Goal: Task Accomplishment & Management: Use online tool/utility

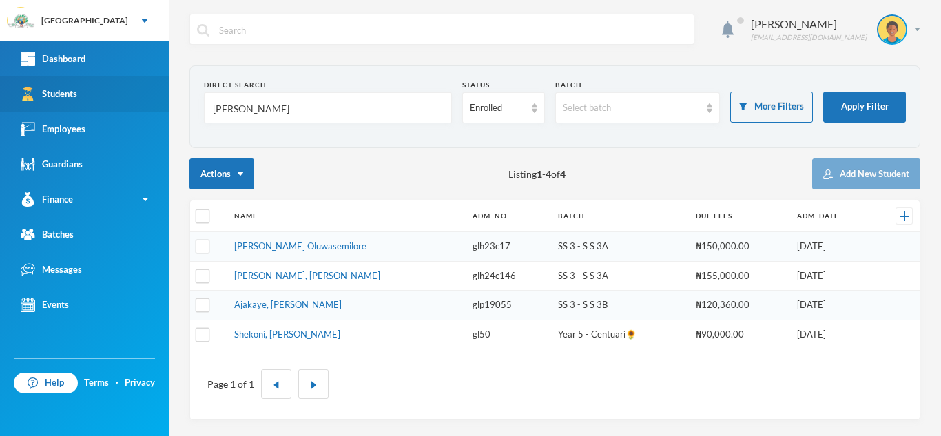
click at [121, 111] on div "Greenland Hall Your Bluebic Account Greenland Hall Add a New School Dashboard S…" at bounding box center [470, 218] width 941 height 436
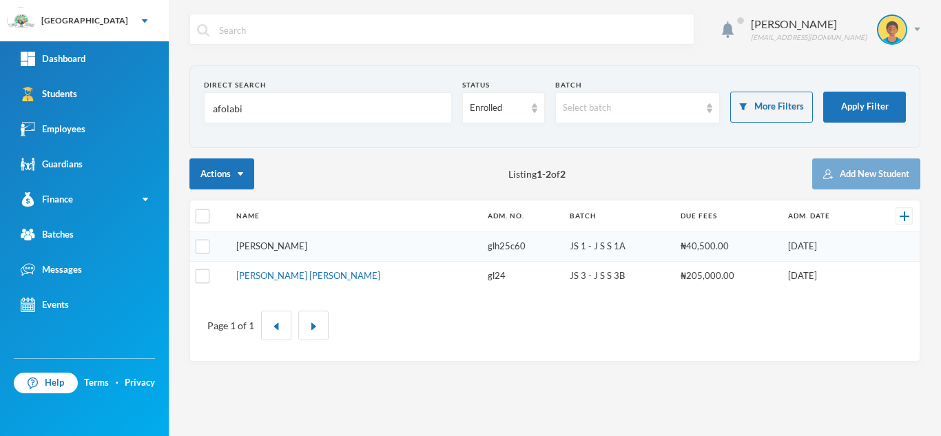
type input "afolabi"
click at [264, 245] on link "[PERSON_NAME]" at bounding box center [271, 245] width 71 height 11
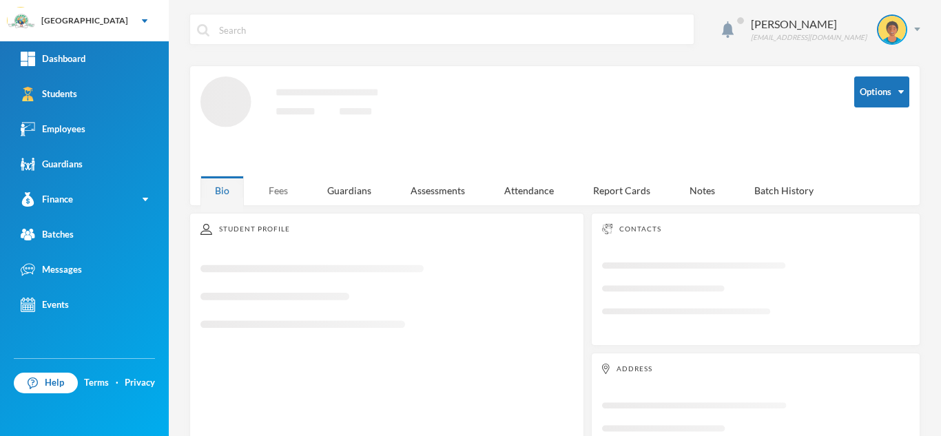
click at [275, 186] on div "Fees" at bounding box center [278, 191] width 48 height 30
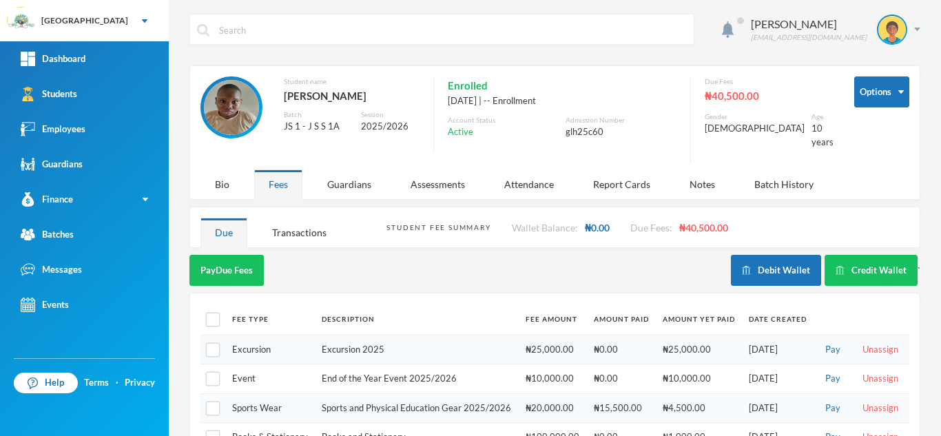
scroll to position [54, 0]
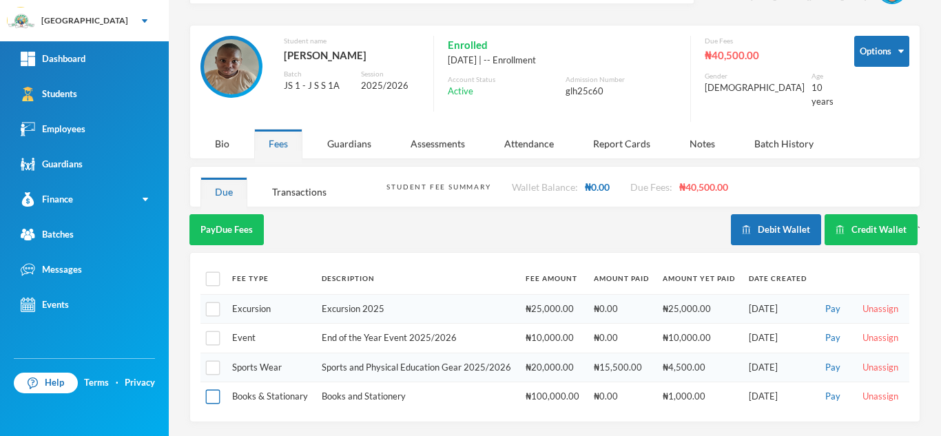
click at [218, 391] on input "checkbox" at bounding box center [213, 397] width 14 height 14
checkbox input "true"
click at [253, 220] on button "Pay Selected (1)" at bounding box center [231, 229] width 85 height 31
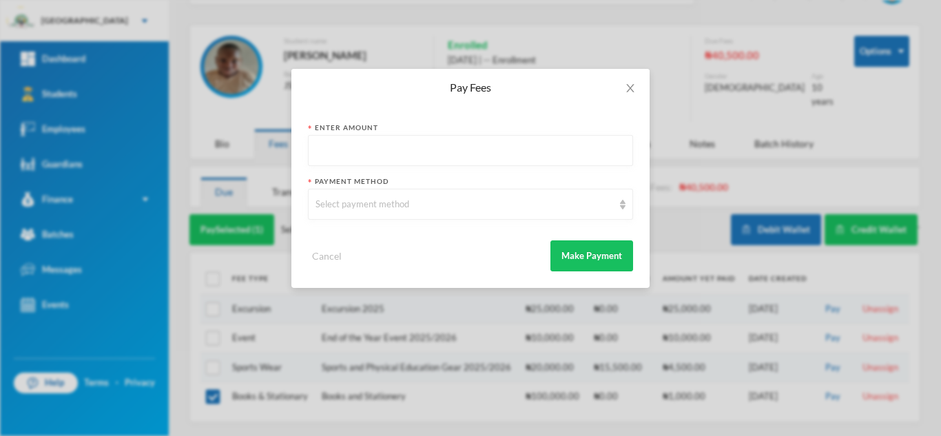
click at [345, 156] on input "text" at bounding box center [470, 151] width 310 height 31
type input "1000"
click at [355, 204] on div "Select payment method" at bounding box center [464, 205] width 298 height 14
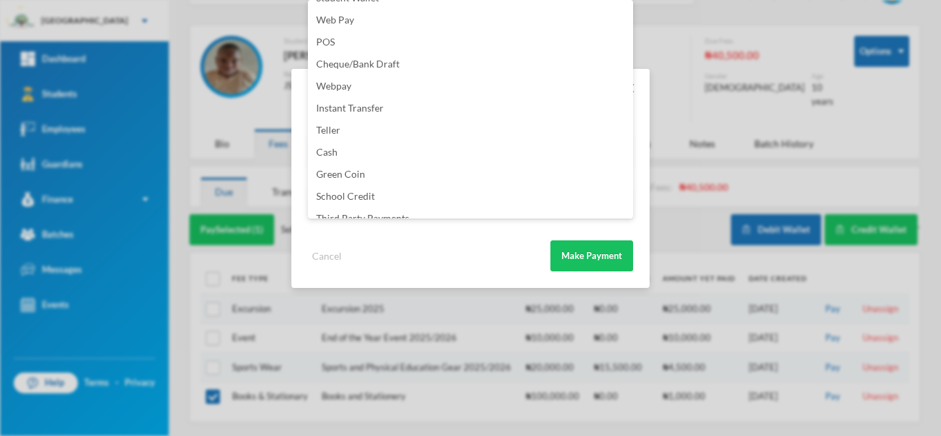
scroll to position [162, 0]
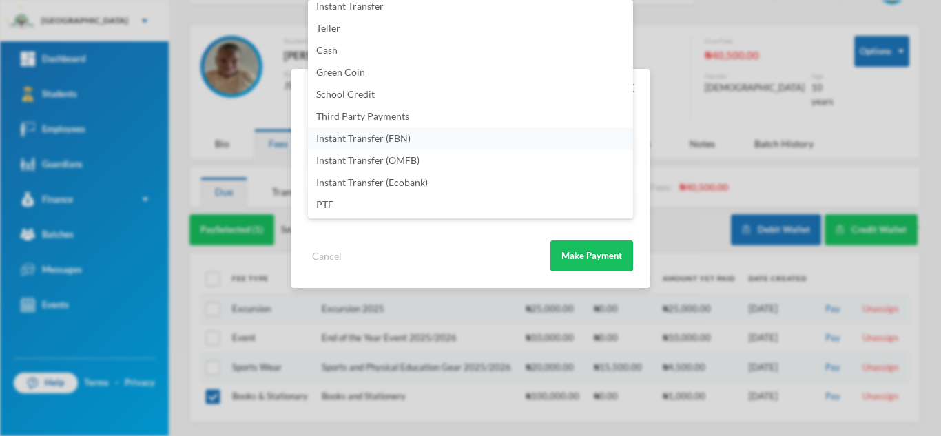
click at [419, 138] on li "Instant Transfer (FBN)" at bounding box center [470, 138] width 325 height 22
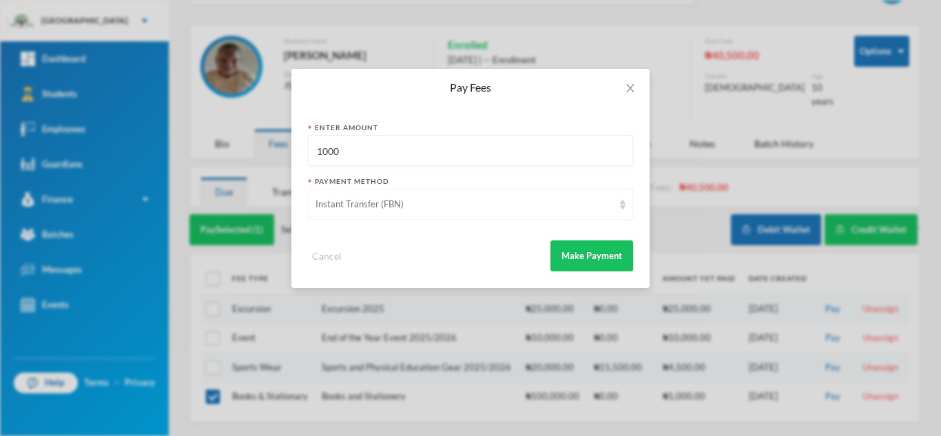
click at [406, 207] on div "Instant Transfer (FBN)" at bounding box center [464, 205] width 298 height 14
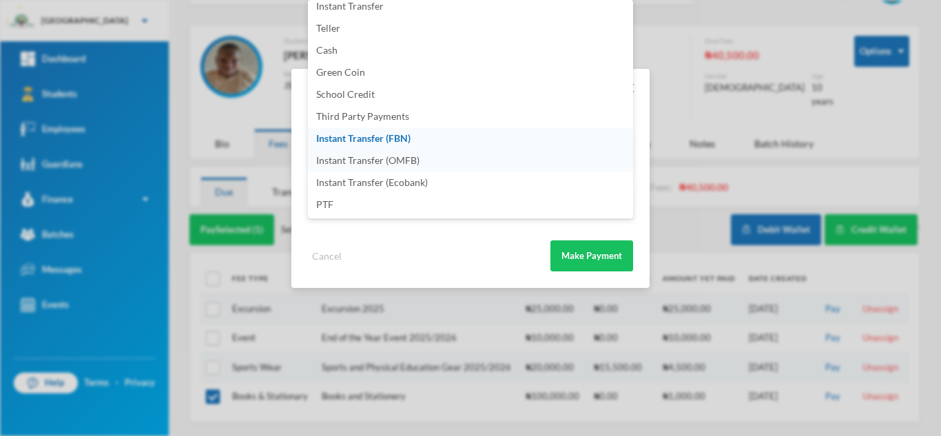
click at [464, 158] on li "Instant Transfer (OMFB)" at bounding box center [470, 160] width 325 height 22
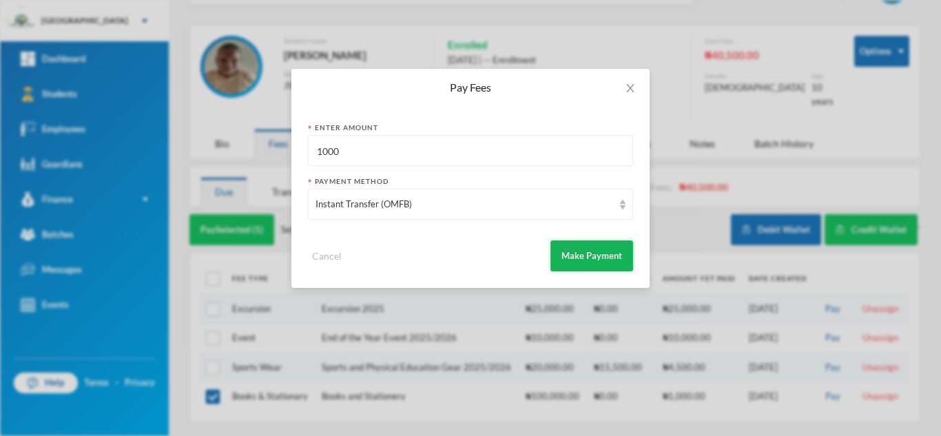
click at [568, 251] on button "Make Payment" at bounding box center [591, 255] width 83 height 31
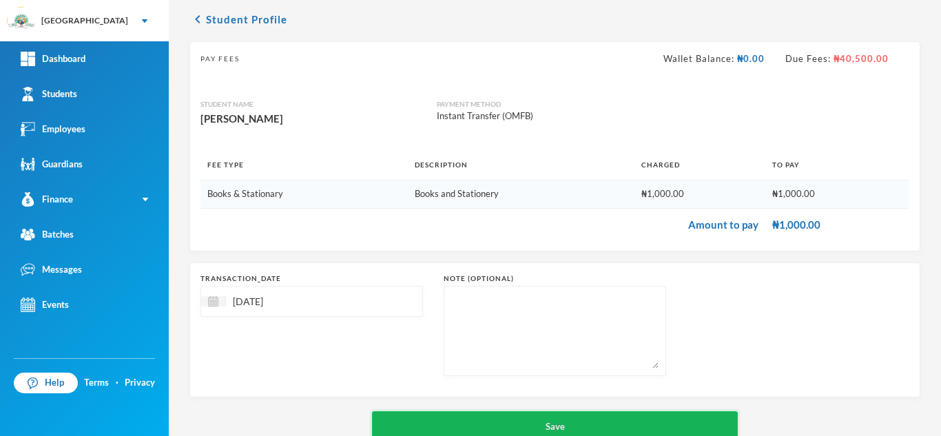
click at [535, 418] on button "Save" at bounding box center [555, 426] width 366 height 31
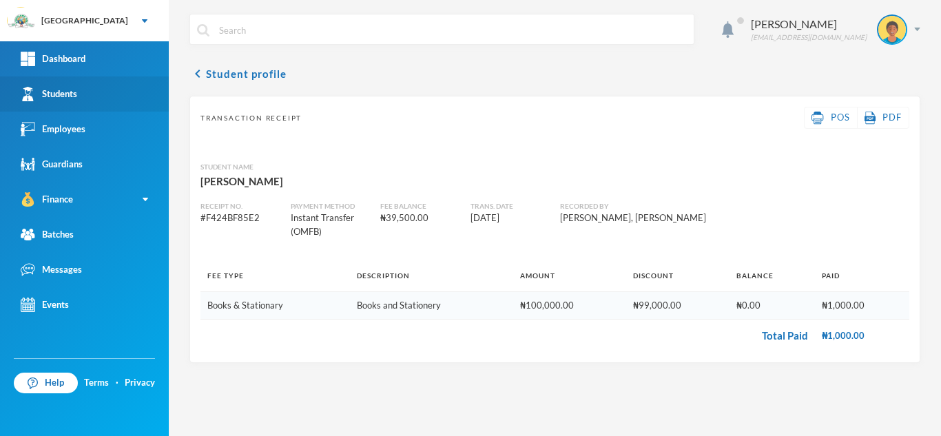
click at [88, 92] on link "Students" at bounding box center [84, 93] width 169 height 35
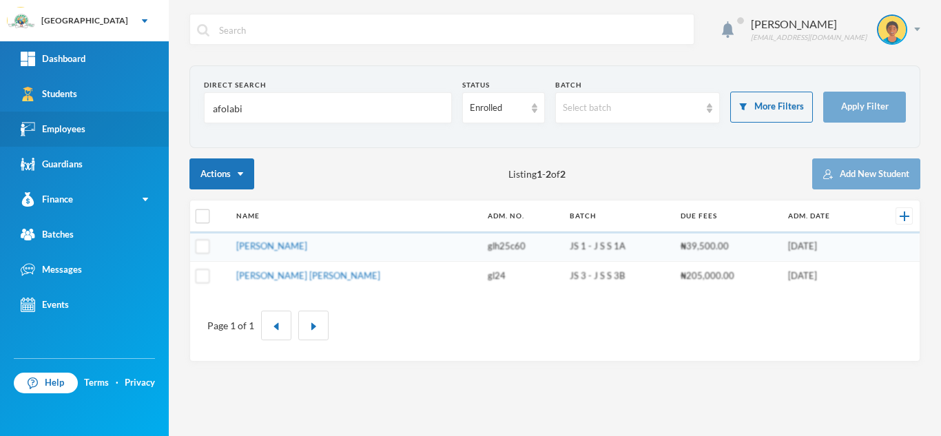
drag, startPoint x: 211, startPoint y: 116, endPoint x: 143, endPoint y: 117, distance: 68.9
click at [143, 117] on div "Greenland Hall Your Bluebic Account Greenland Hall Add a New School Dashboard S…" at bounding box center [470, 218] width 941 height 436
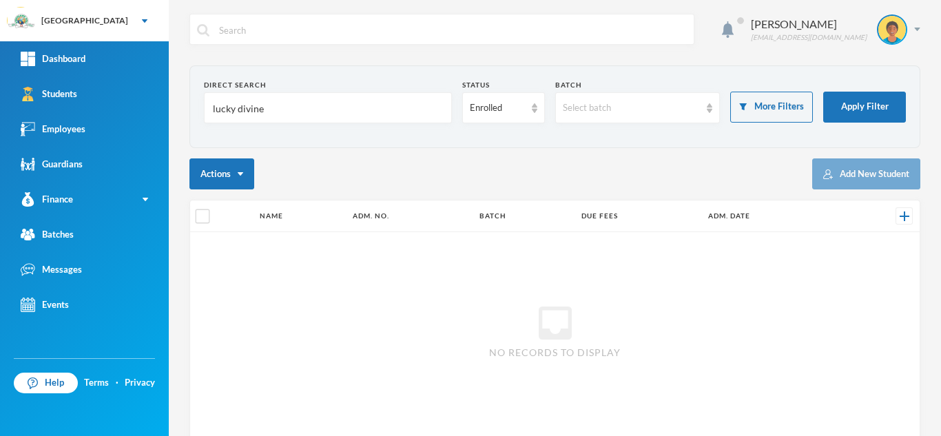
drag, startPoint x: 258, startPoint y: 113, endPoint x: 237, endPoint y: 112, distance: 21.4
click at [237, 112] on input "lucky divine" at bounding box center [327, 108] width 233 height 31
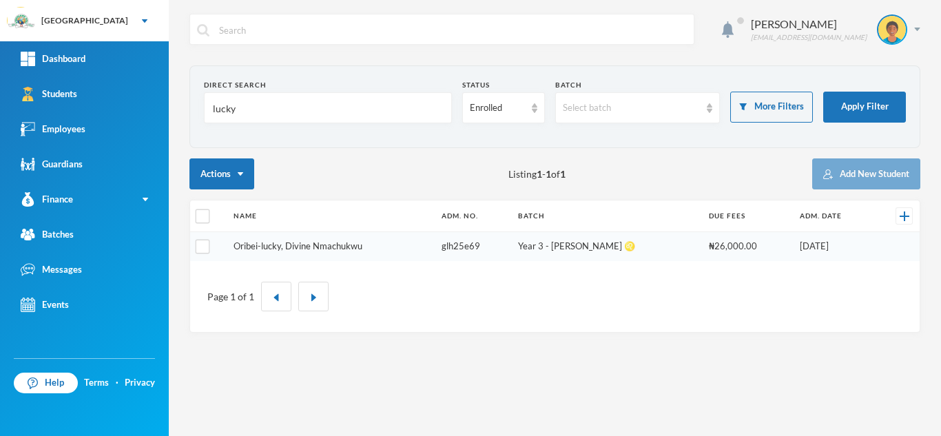
type input "lucky"
click at [319, 247] on link "Oribei-lucky, Divine Nmachukwu" at bounding box center [297, 245] width 129 height 11
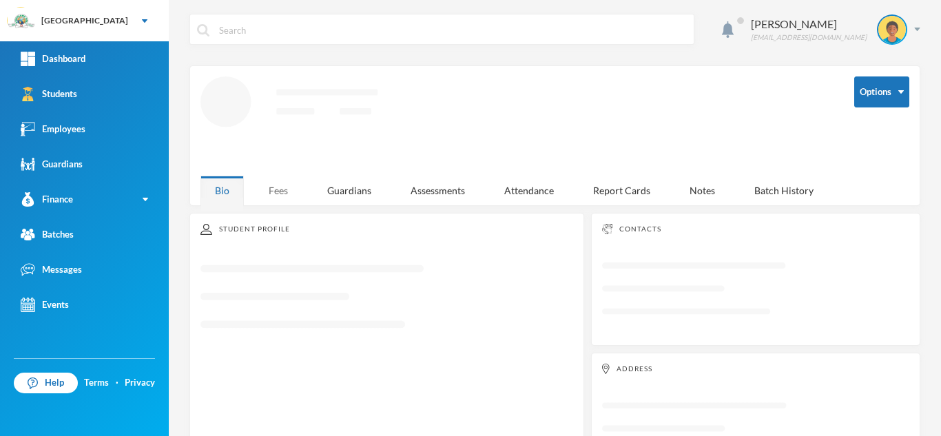
click at [279, 191] on div "Fees" at bounding box center [278, 191] width 48 height 30
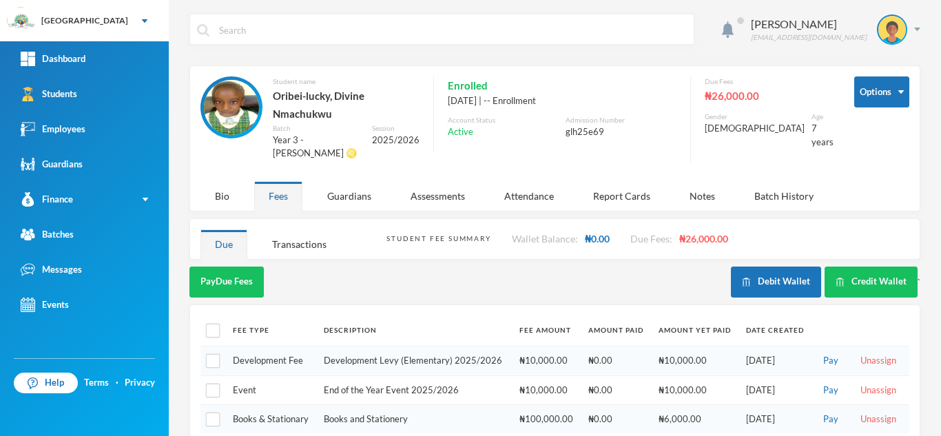
scroll to position [9, 0]
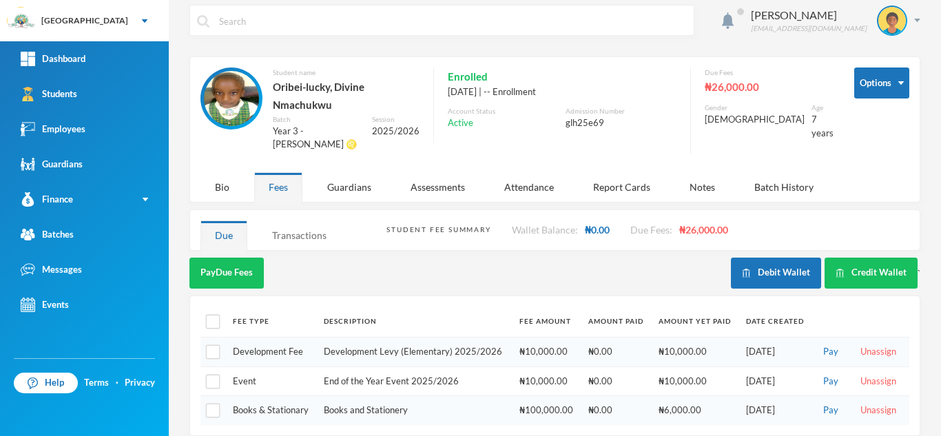
click at [295, 224] on div "Transactions" at bounding box center [299, 235] width 83 height 30
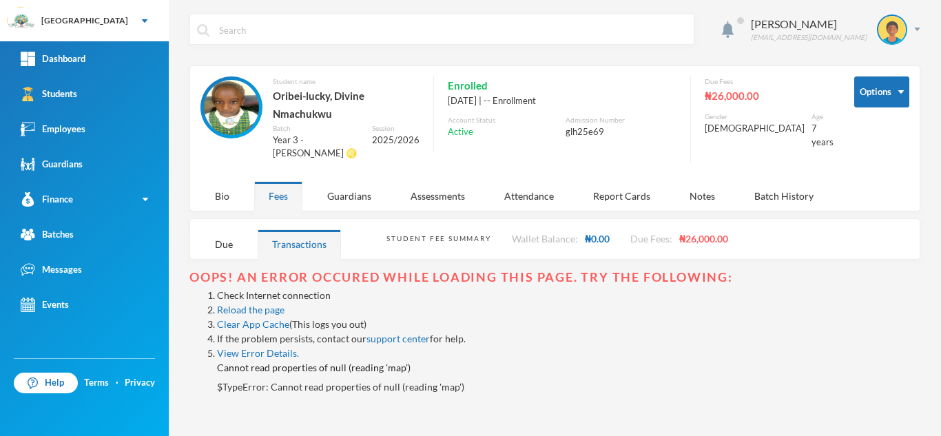
scroll to position [0, 0]
click at [250, 304] on link "Reload the page" at bounding box center [250, 310] width 67 height 12
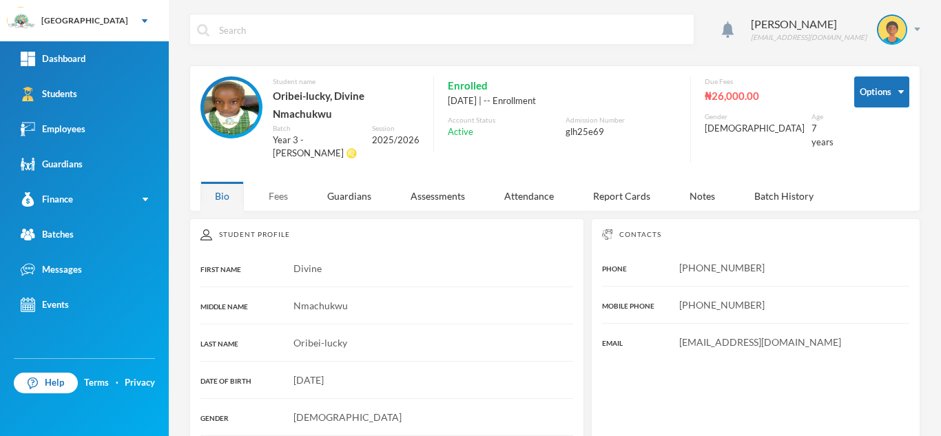
click at [278, 189] on div "Fees" at bounding box center [278, 196] width 48 height 30
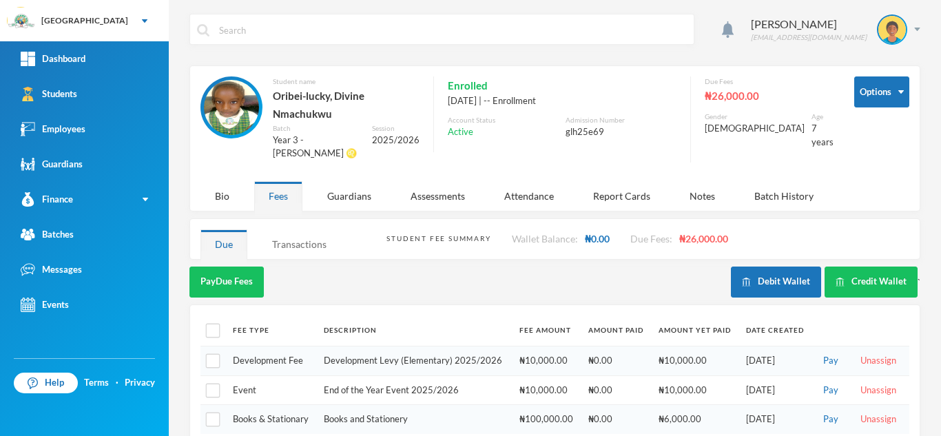
click at [292, 229] on div "Transactions" at bounding box center [299, 244] width 83 height 30
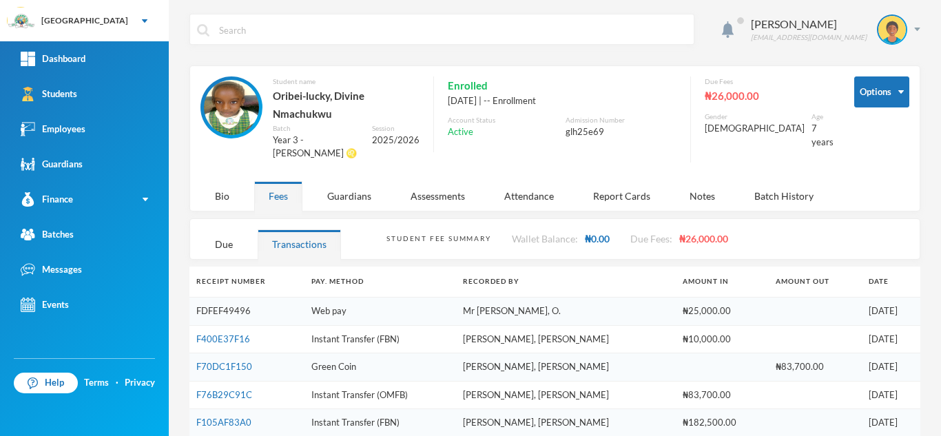
click at [238, 305] on link "FDFEF49496" at bounding box center [223, 310] width 54 height 11
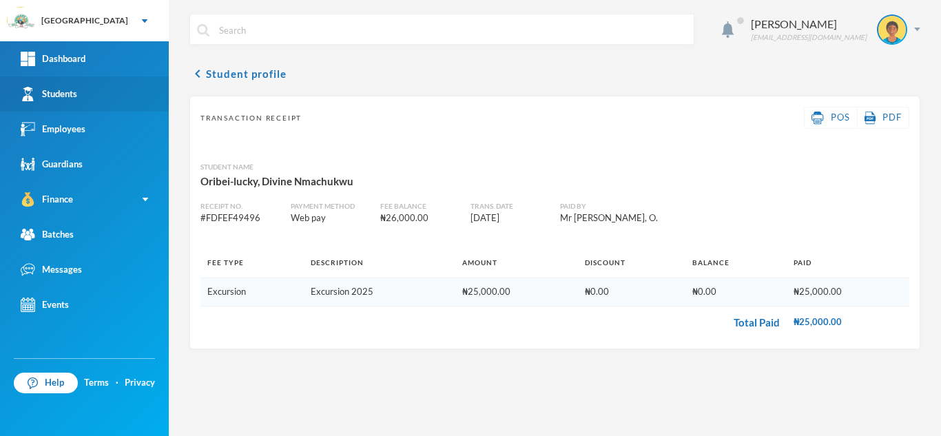
click at [94, 99] on link "Students" at bounding box center [84, 93] width 169 height 35
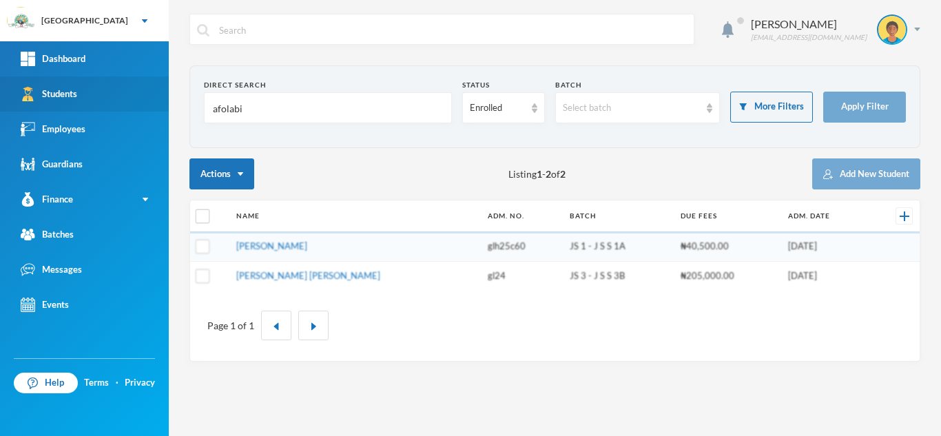
drag, startPoint x: 255, startPoint y: 101, endPoint x: 135, endPoint y: 99, distance: 119.8
click at [135, 99] on div "Greenland Hall Your Bluebic Account Greenland Hall Add a New School Dashboard S…" at bounding box center [470, 218] width 941 height 436
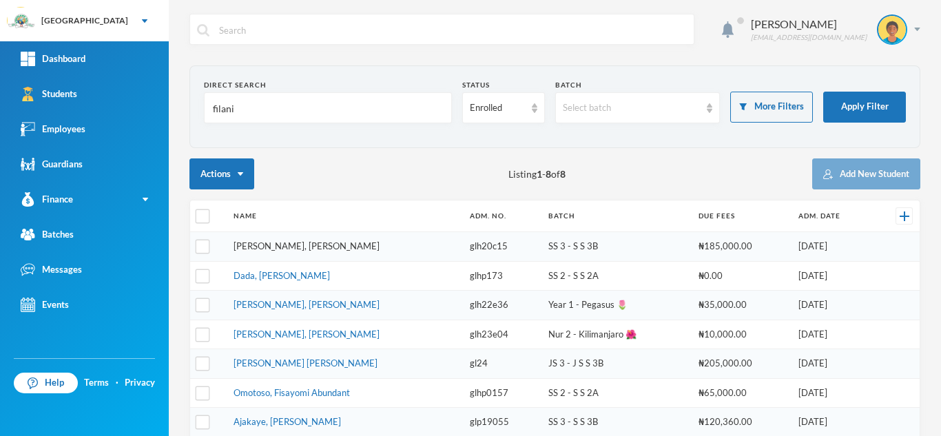
type input "filani"
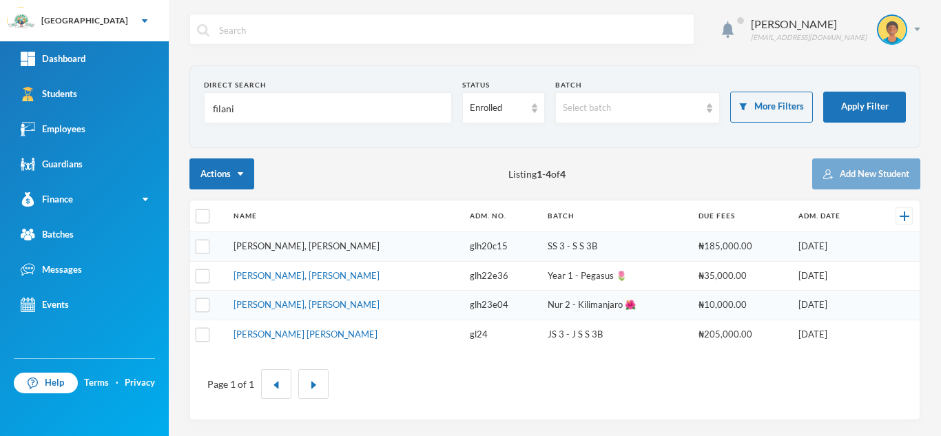
click at [251, 247] on link "[PERSON_NAME], [PERSON_NAME]" at bounding box center [306, 245] width 146 height 11
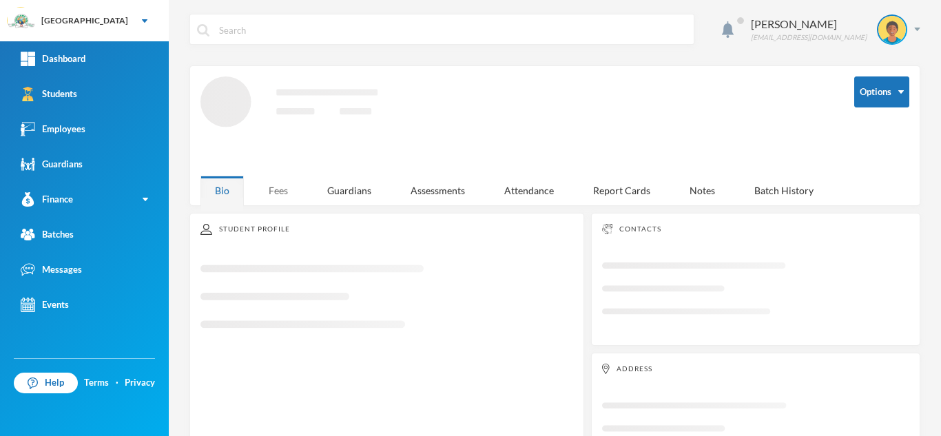
click at [275, 177] on div "Fees" at bounding box center [278, 191] width 48 height 30
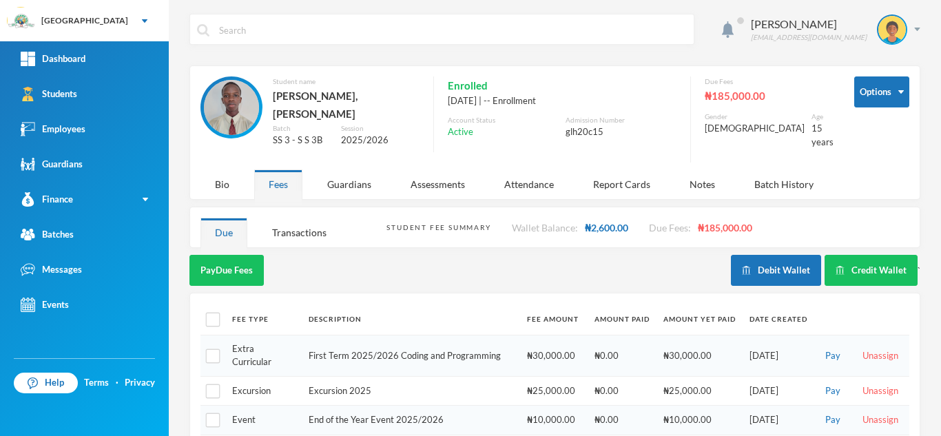
scroll to position [54, 0]
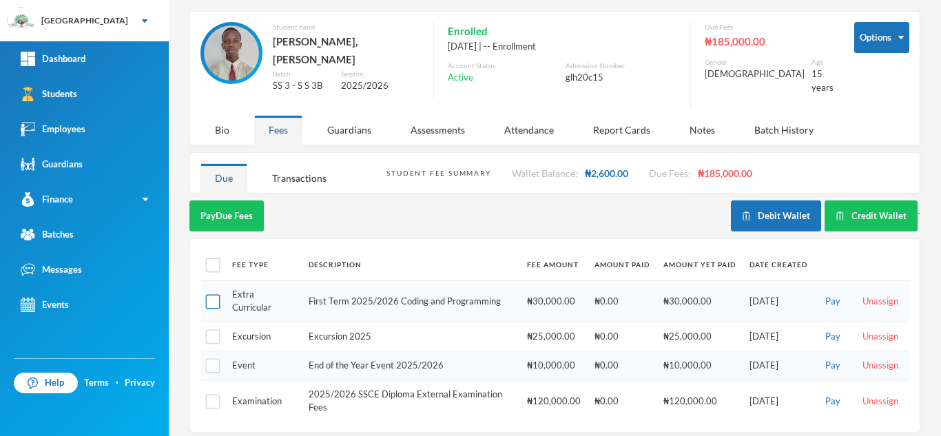
click at [213, 294] on input "checkbox" at bounding box center [213, 301] width 14 height 14
checkbox input "true"
click at [214, 394] on input "checkbox" at bounding box center [213, 401] width 14 height 14
checkbox input "true"
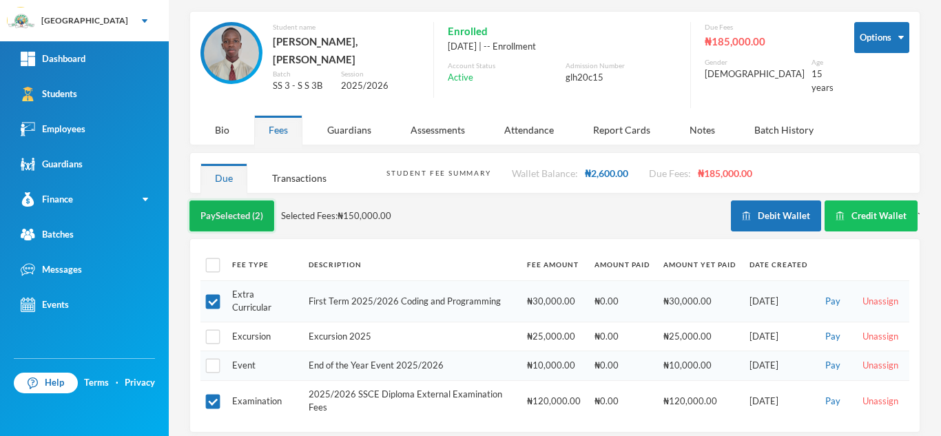
click at [220, 201] on button "Pay Selected (2)" at bounding box center [231, 215] width 85 height 31
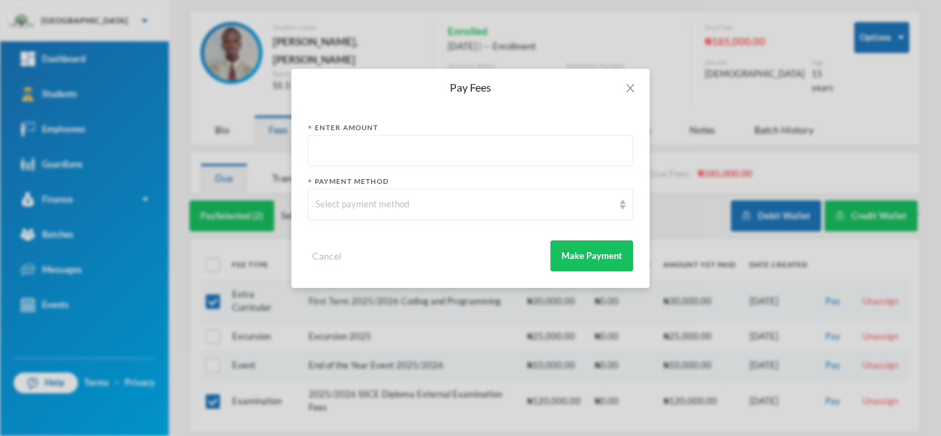
click at [376, 149] on input "text" at bounding box center [470, 151] width 310 height 31
type input "150000"
click at [368, 209] on div "Select payment method" at bounding box center [464, 205] width 298 height 14
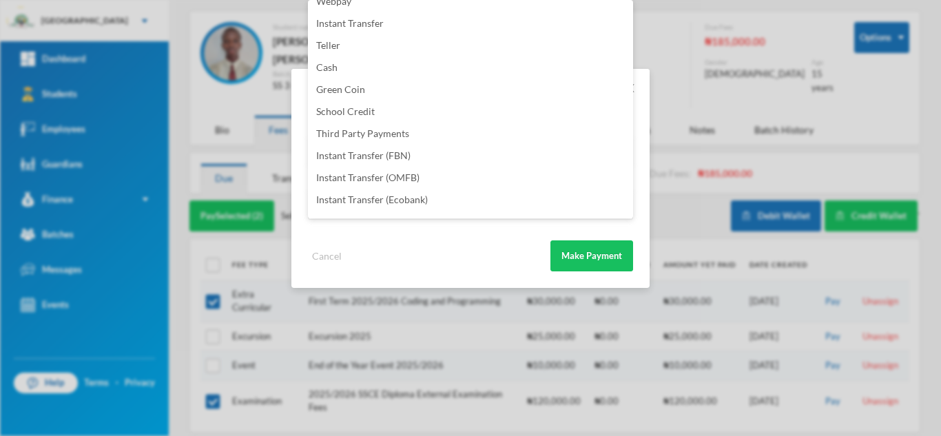
scroll to position [162, 0]
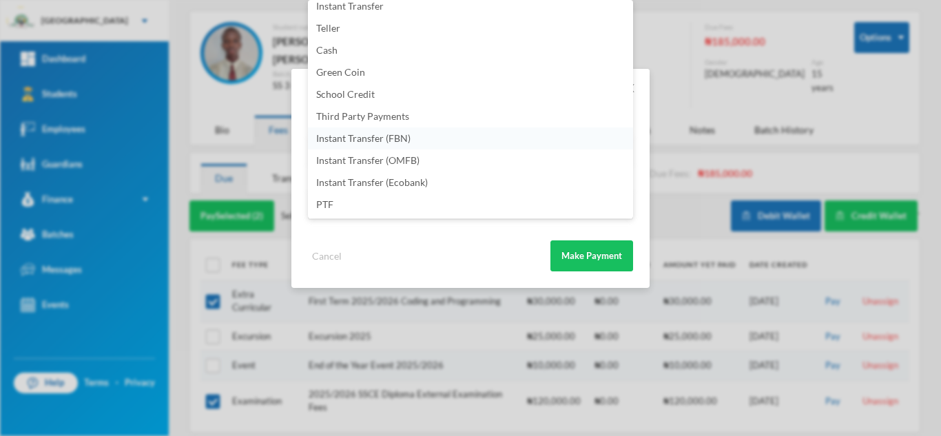
click at [436, 138] on li "Instant Transfer (FBN)" at bounding box center [470, 138] width 325 height 22
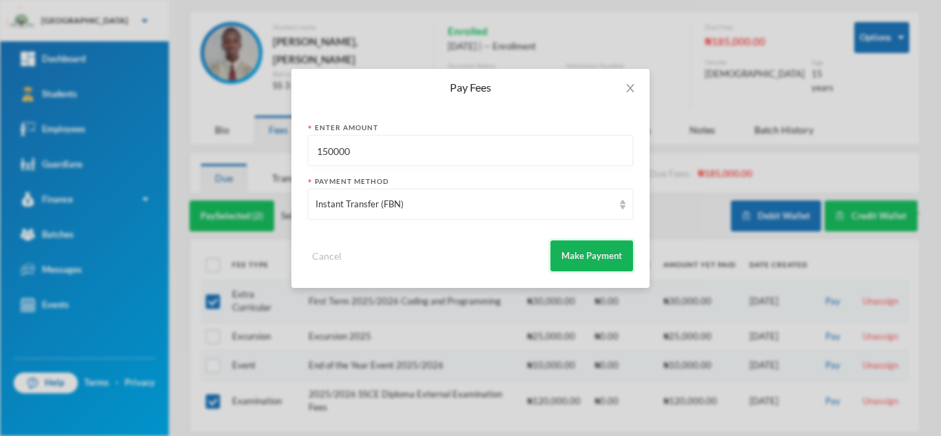
click at [597, 255] on button "Make Payment" at bounding box center [591, 255] width 83 height 31
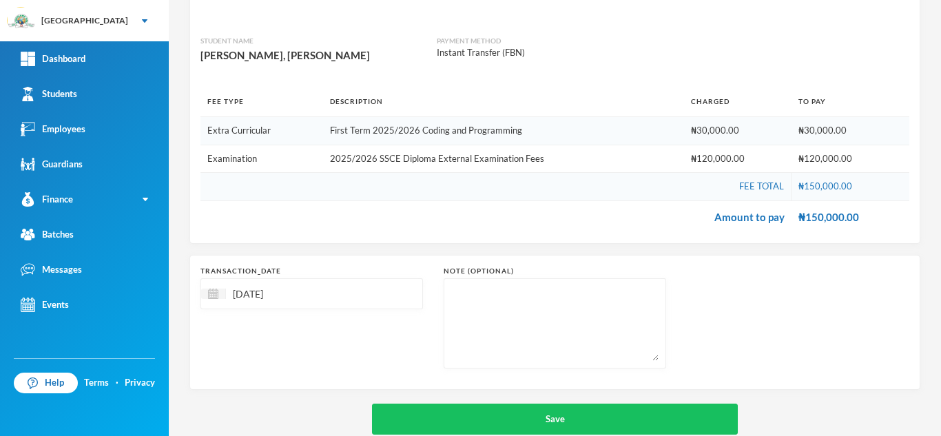
scroll to position [132, 0]
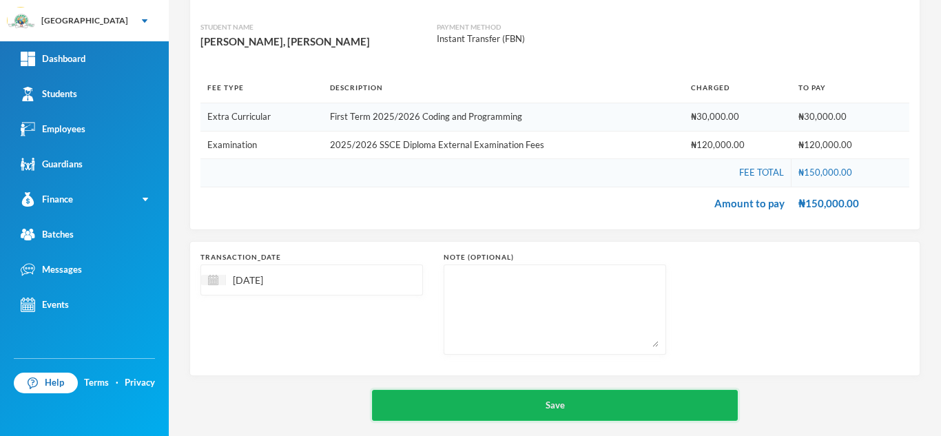
click at [555, 392] on button "Save" at bounding box center [555, 405] width 366 height 31
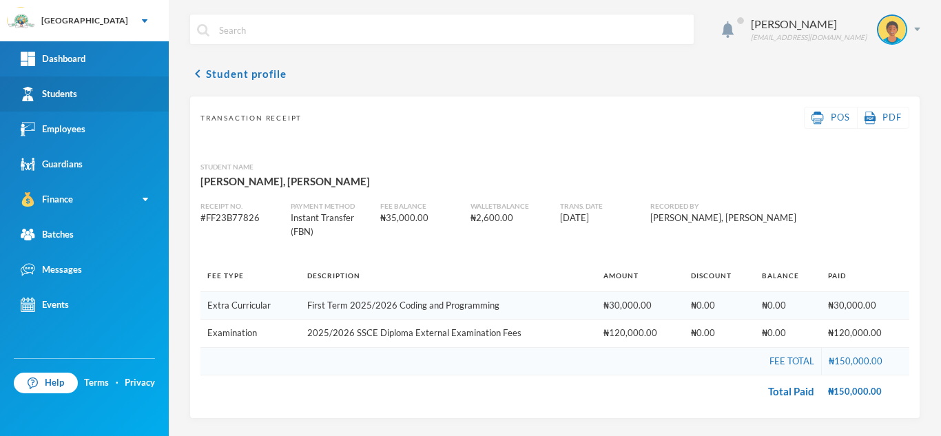
click at [91, 94] on link "Students" at bounding box center [84, 93] width 169 height 35
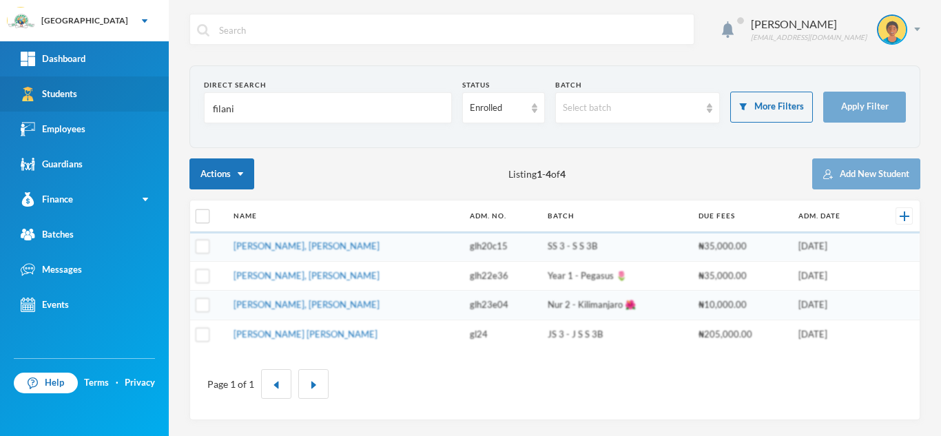
drag, startPoint x: 246, startPoint y: 110, endPoint x: 94, endPoint y: 110, distance: 152.2
click at [94, 110] on div "Greenland Hall Your Bluebic Account Greenland Hall Add a New School Dashboard S…" at bounding box center [470, 218] width 941 height 436
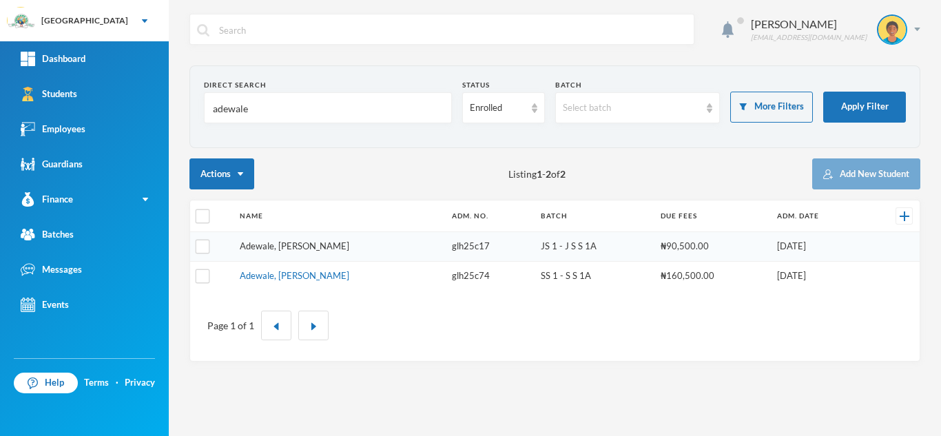
type input "adewale"
click at [302, 273] on link "Adewale, [PERSON_NAME]" at bounding box center [295, 275] width 110 height 11
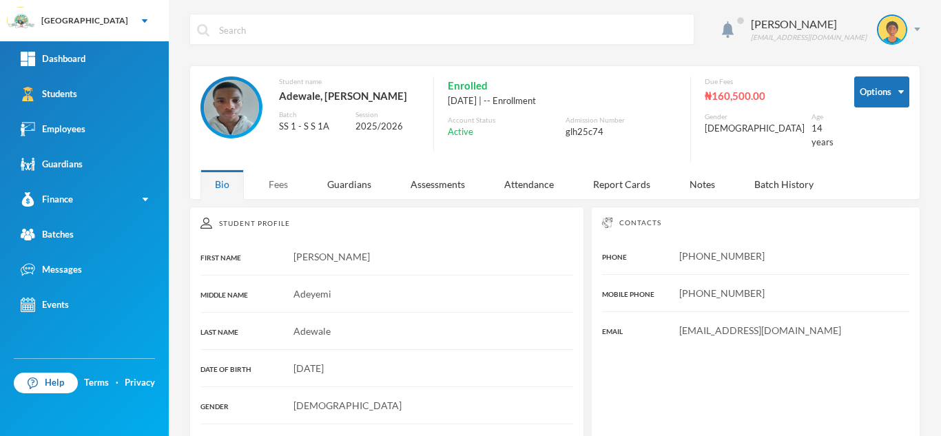
click at [265, 176] on div "Fees" at bounding box center [278, 184] width 48 height 30
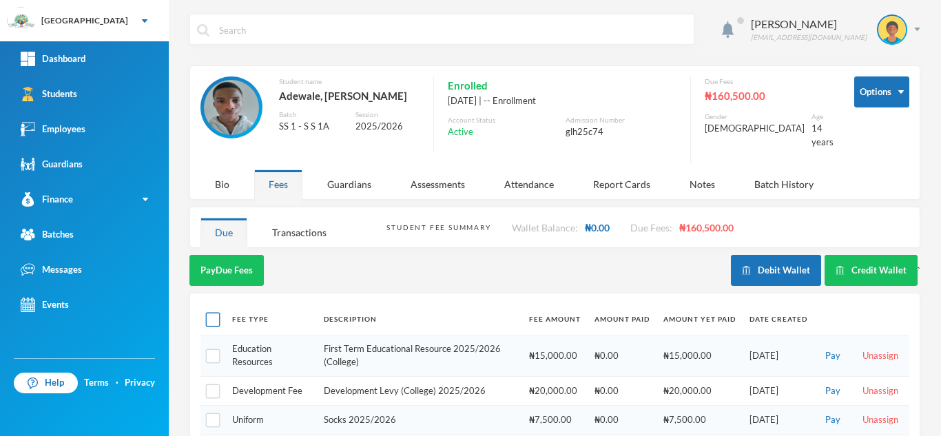
click at [212, 313] on input "checkbox" at bounding box center [213, 320] width 14 height 14
checkbox input "true"
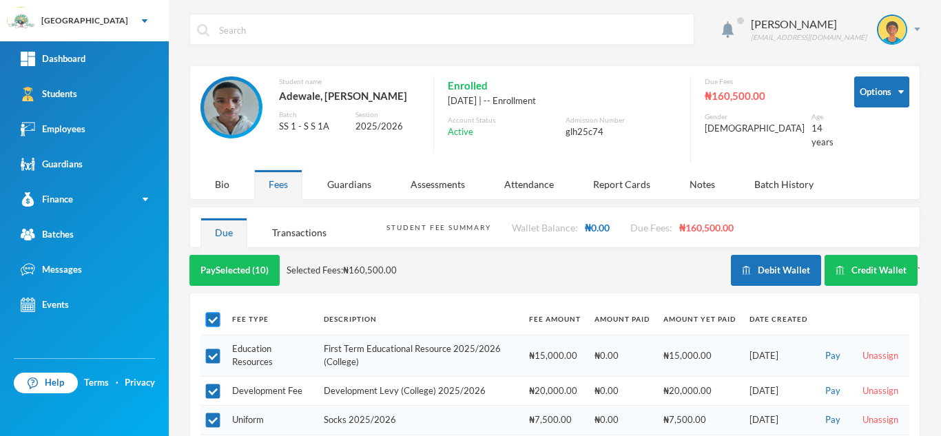
checkbox input "true"
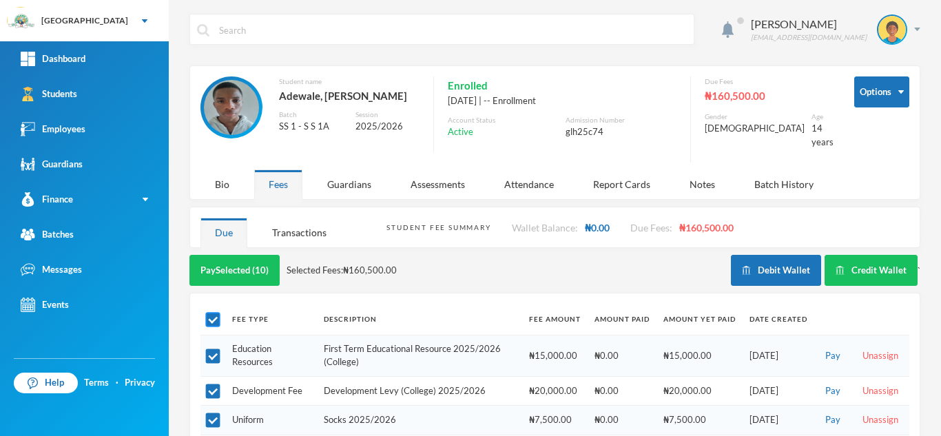
checkbox input "true"
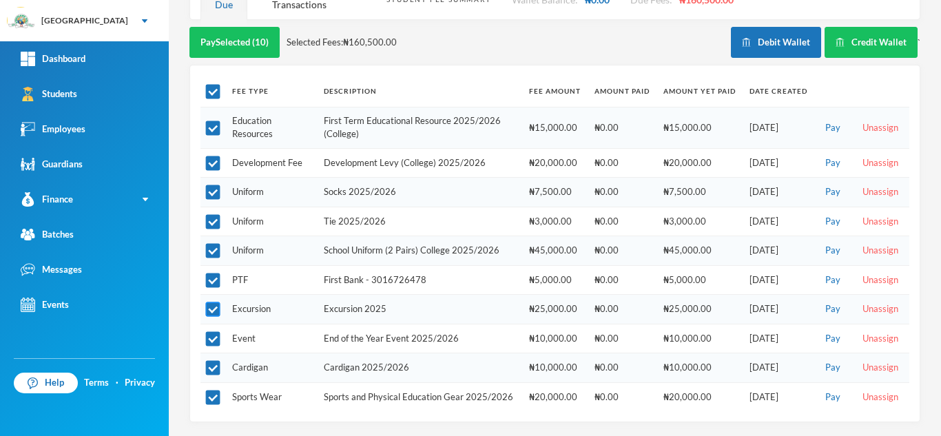
click at [212, 302] on input "checkbox" at bounding box center [213, 309] width 14 height 14
checkbox input "false"
click at [212, 278] on td at bounding box center [212, 280] width 25 height 30
click at [216, 273] on input "checkbox" at bounding box center [213, 280] width 14 height 14
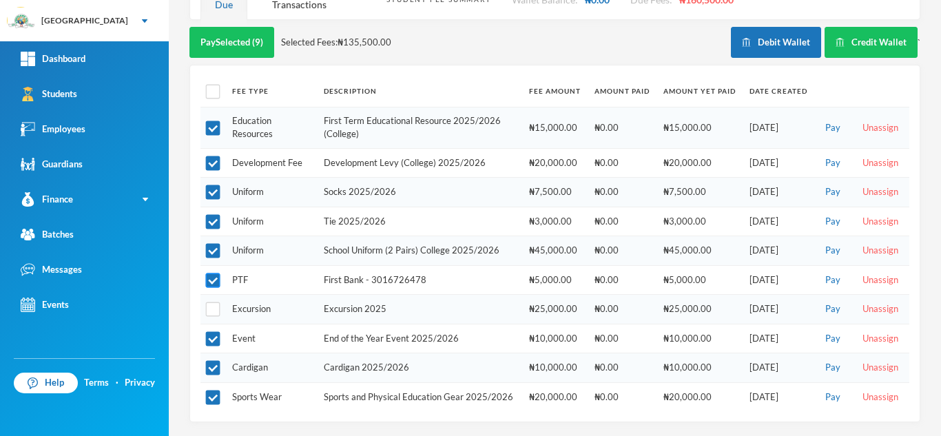
checkbox input "false"
click at [208, 332] on input "checkbox" at bounding box center [213, 339] width 14 height 14
checkbox input "false"
click at [216, 85] on input "checkbox" at bounding box center [213, 92] width 14 height 14
checkbox input "true"
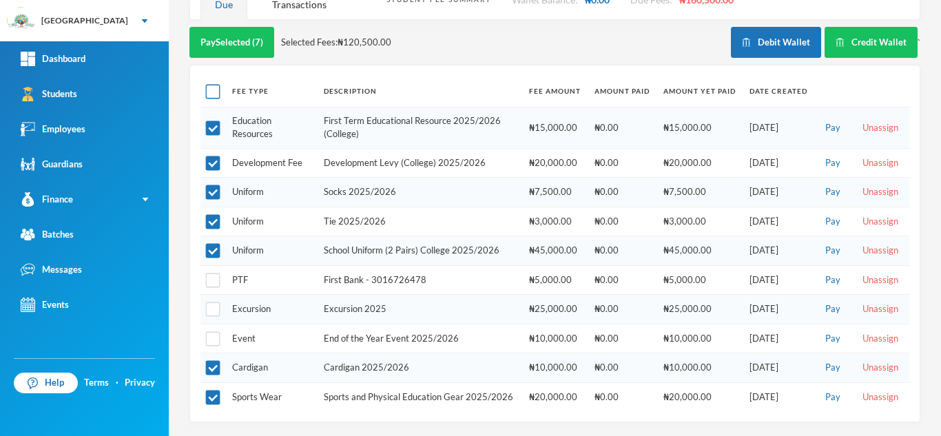
checkbox input "true"
click at [217, 85] on input "checkbox" at bounding box center [213, 92] width 14 height 14
checkbox input "false"
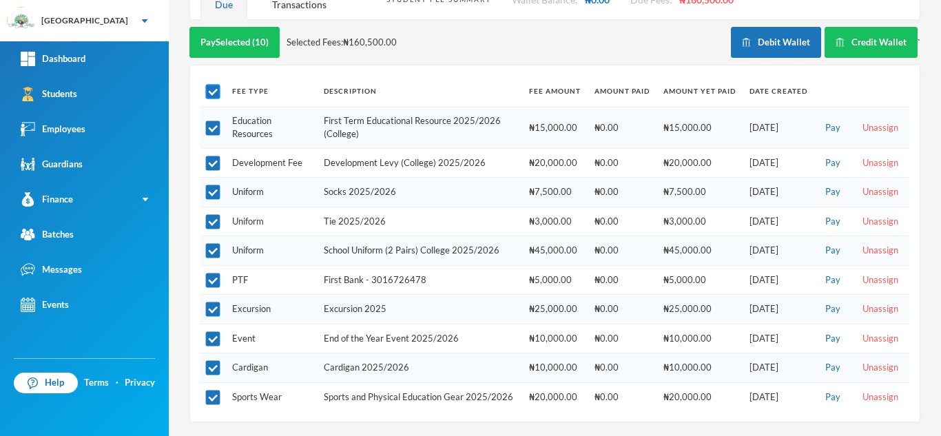
checkbox input "false"
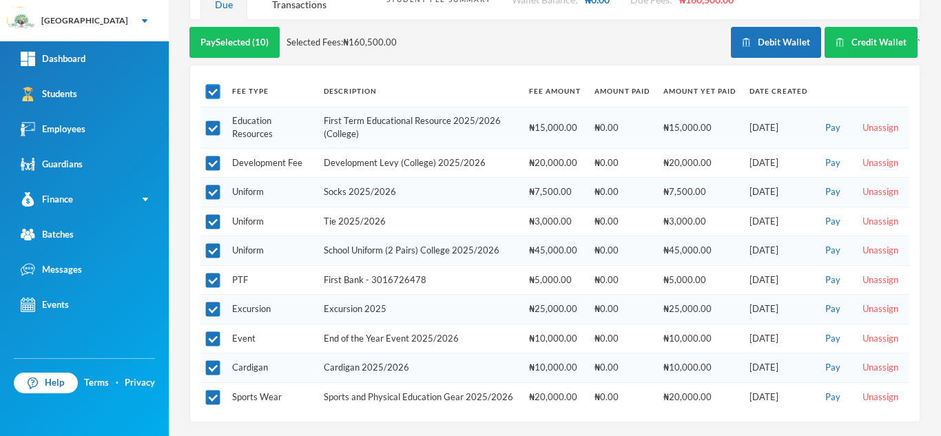
checkbox input "false"
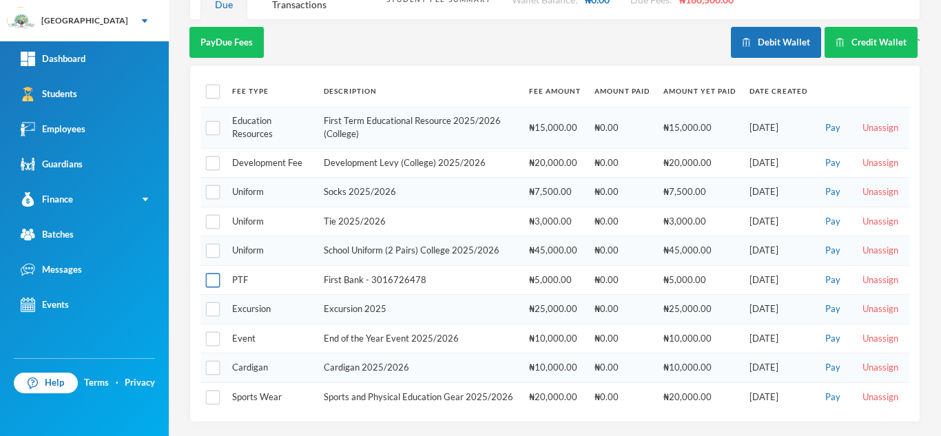
click at [214, 273] on input "checkbox" at bounding box center [213, 280] width 14 height 14
checkbox input "true"
click at [245, 32] on button "Pay Selected (1)" at bounding box center [231, 42] width 85 height 31
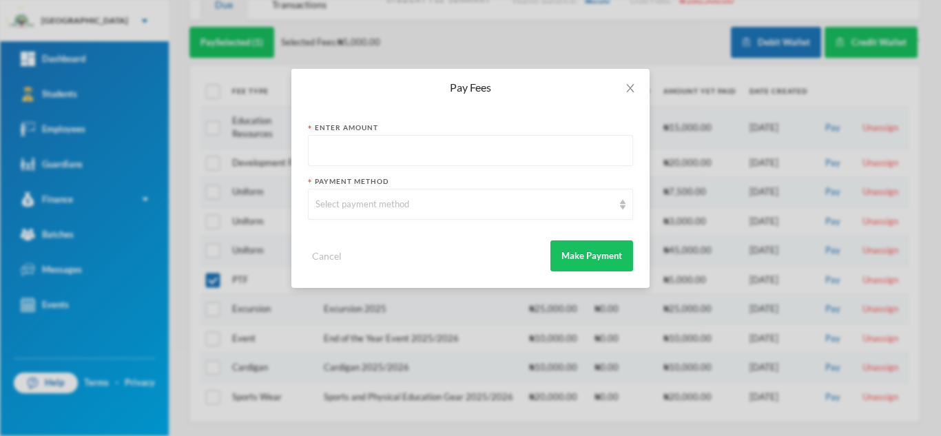
click at [422, 159] on input "text" at bounding box center [470, 151] width 310 height 31
type input "5000"
click at [405, 209] on div "Select payment method" at bounding box center [464, 205] width 298 height 14
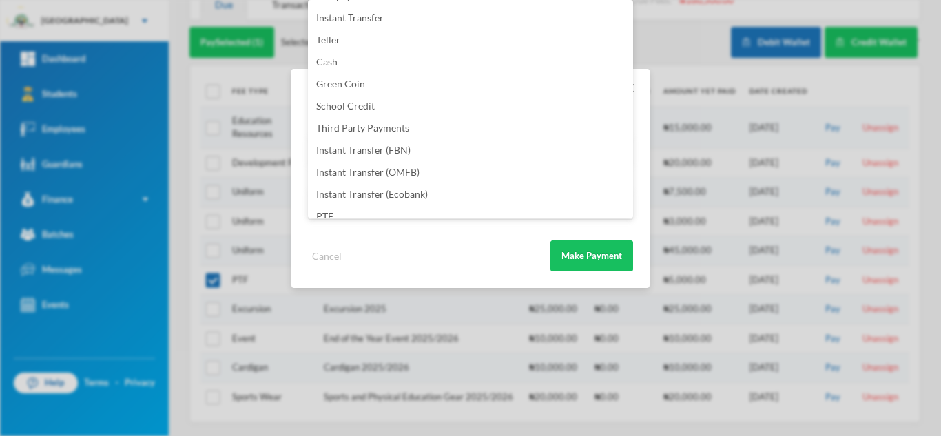
scroll to position [162, 0]
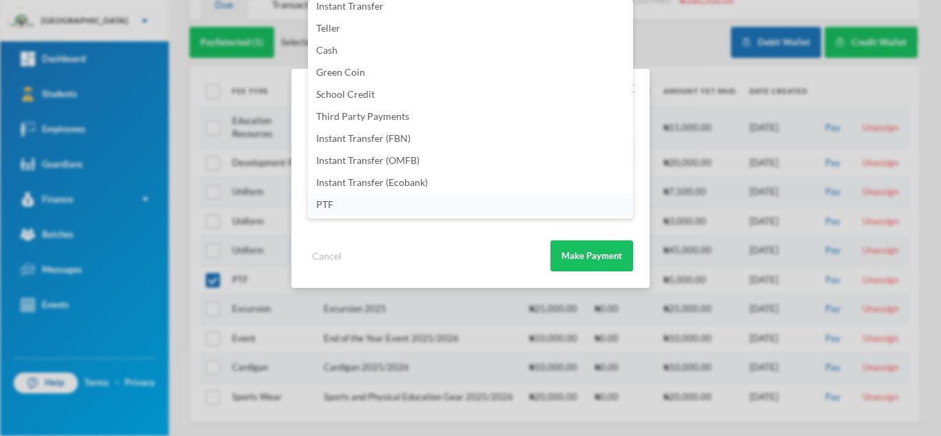
click at [397, 213] on li "PTF" at bounding box center [470, 205] width 325 height 22
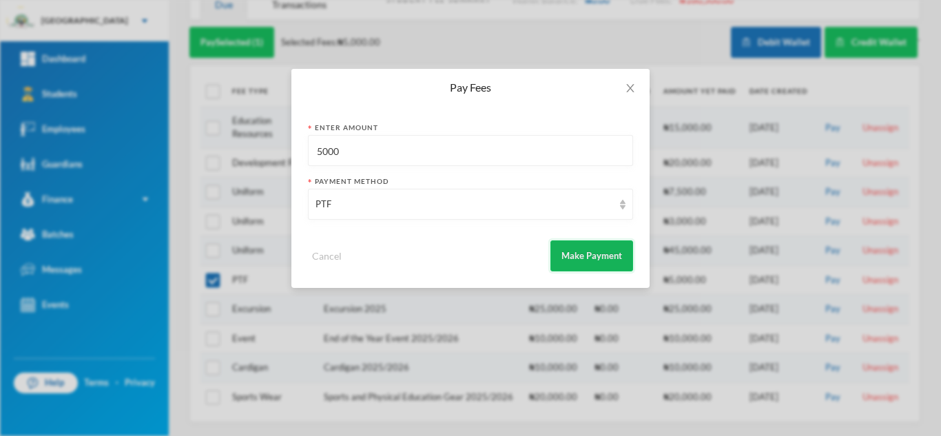
click at [568, 261] on button "Make Payment" at bounding box center [591, 255] width 83 height 31
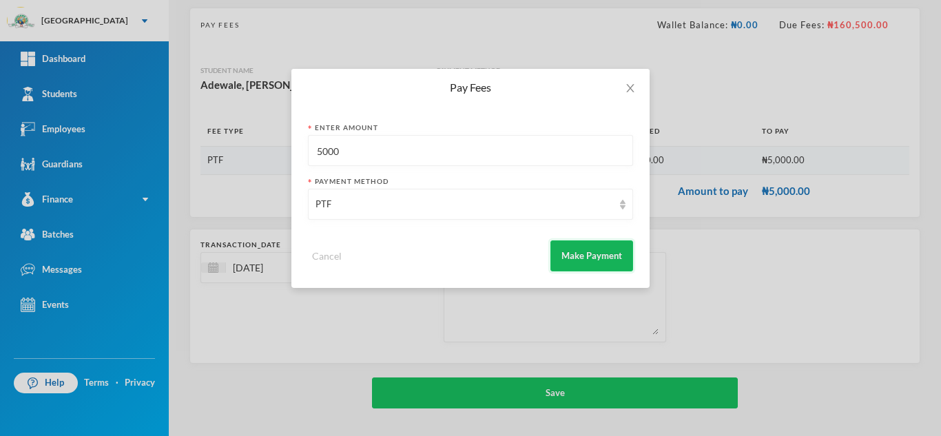
scroll to position [88, 0]
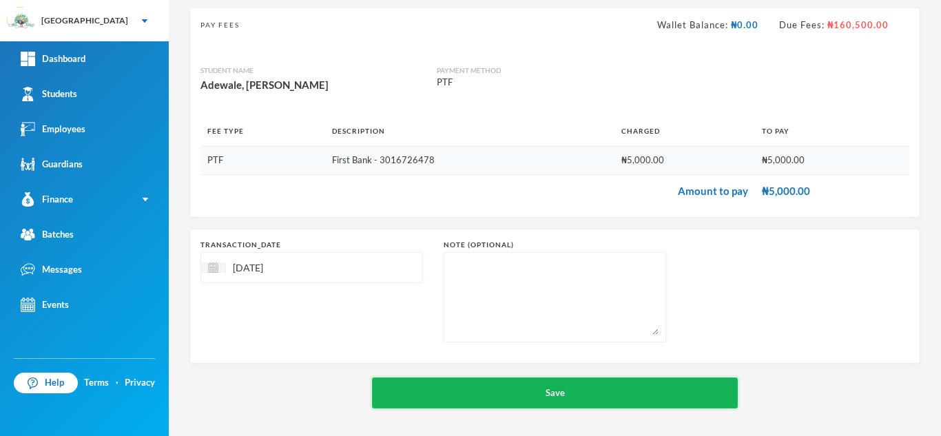
click at [474, 391] on button "Save" at bounding box center [555, 392] width 366 height 31
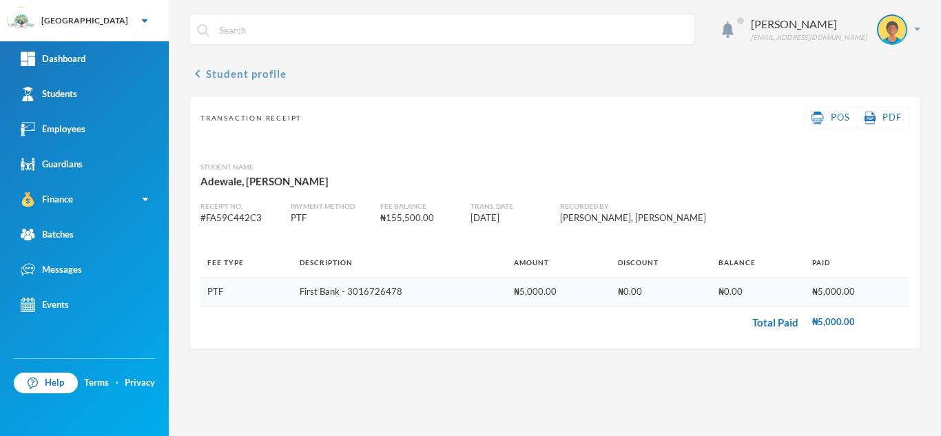
click at [265, 67] on button "chevron_left Student profile" at bounding box center [237, 73] width 97 height 17
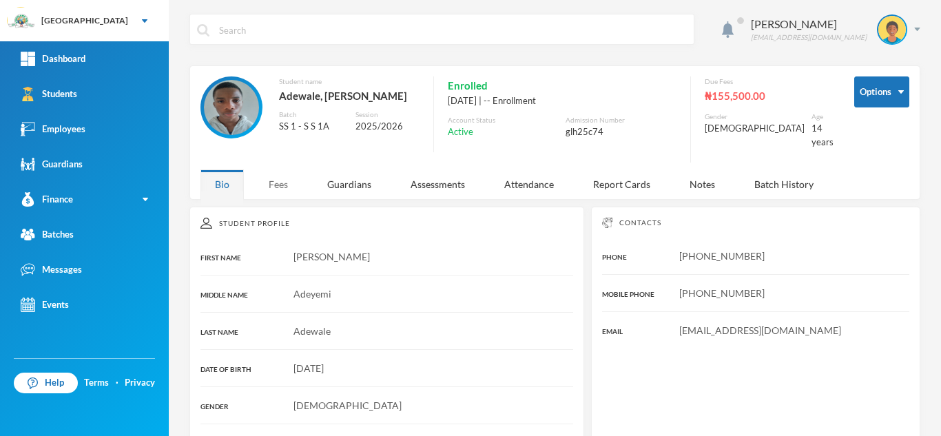
click at [280, 174] on div "Fees" at bounding box center [278, 184] width 48 height 30
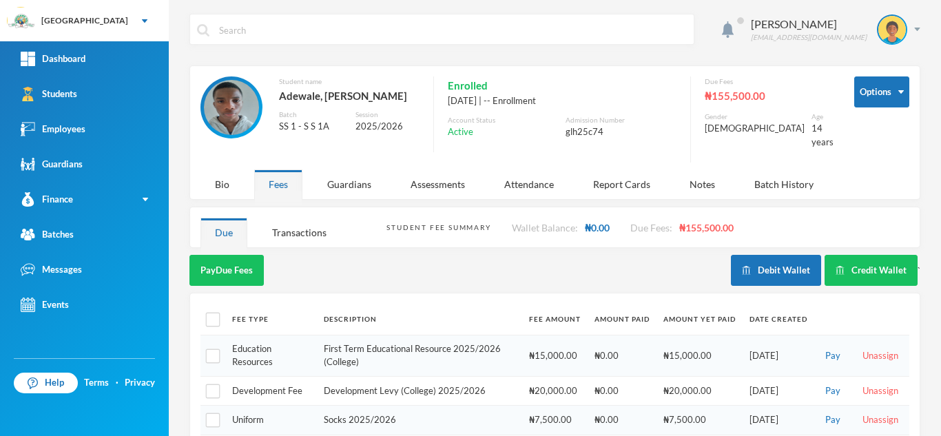
scroll to position [200, 0]
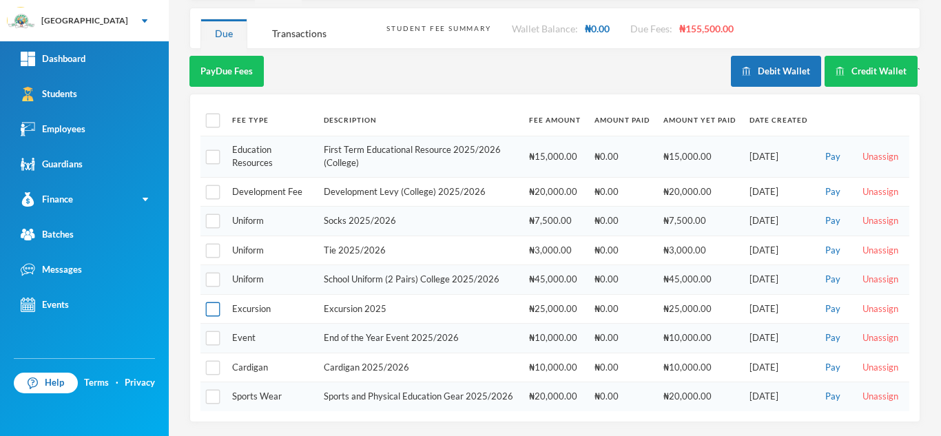
click at [214, 302] on input "checkbox" at bounding box center [213, 309] width 14 height 14
checkbox input "true"
click at [206, 114] on input "checkbox" at bounding box center [213, 121] width 14 height 14
checkbox input "true"
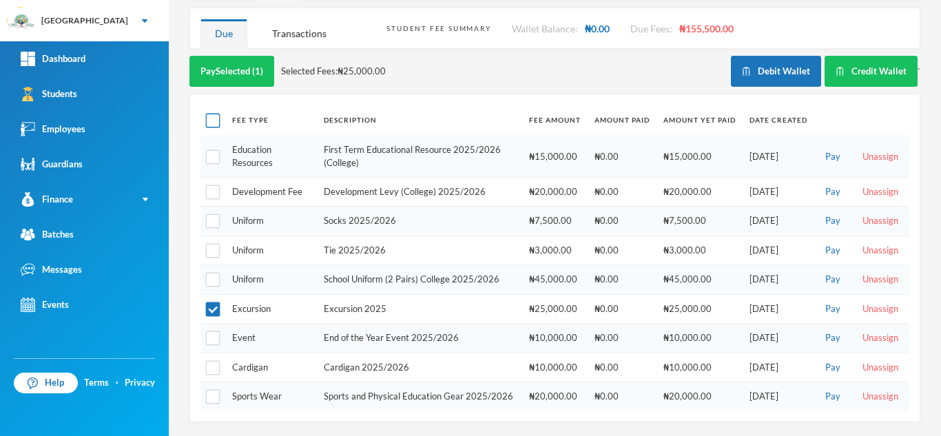
checkbox input "true"
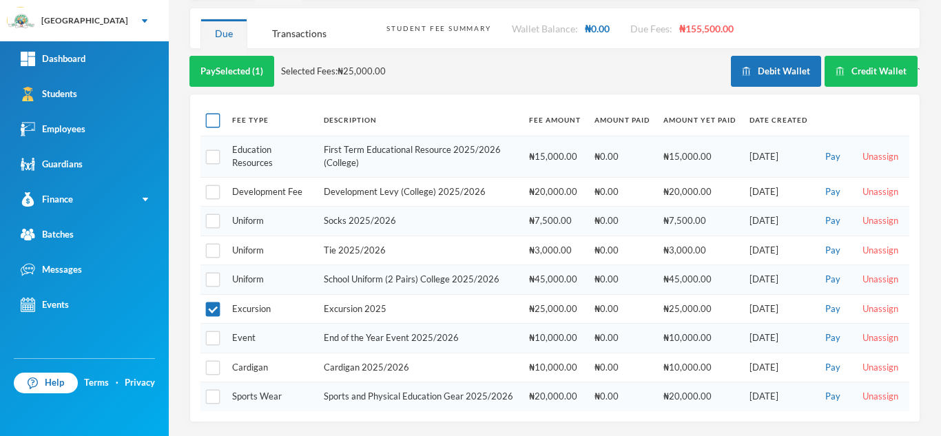
checkbox input "true"
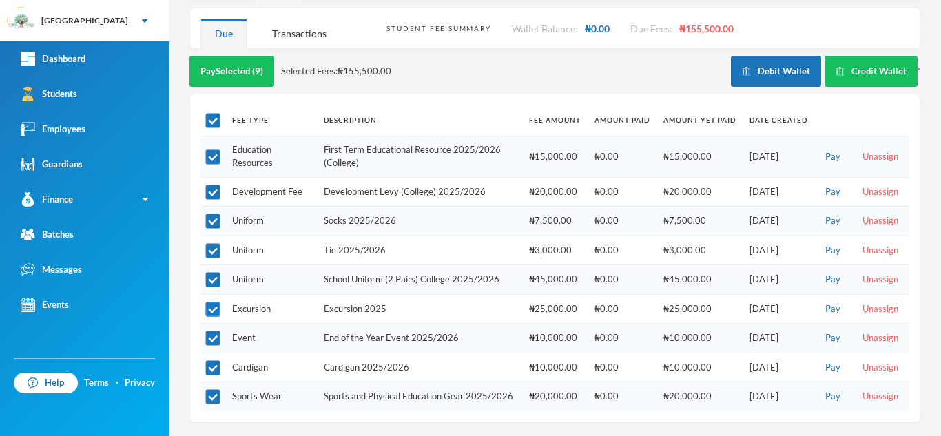
click at [213, 302] on input "checkbox" at bounding box center [213, 309] width 14 height 14
checkbox input "false"
click at [212, 331] on input "checkbox" at bounding box center [213, 338] width 14 height 14
checkbox input "false"
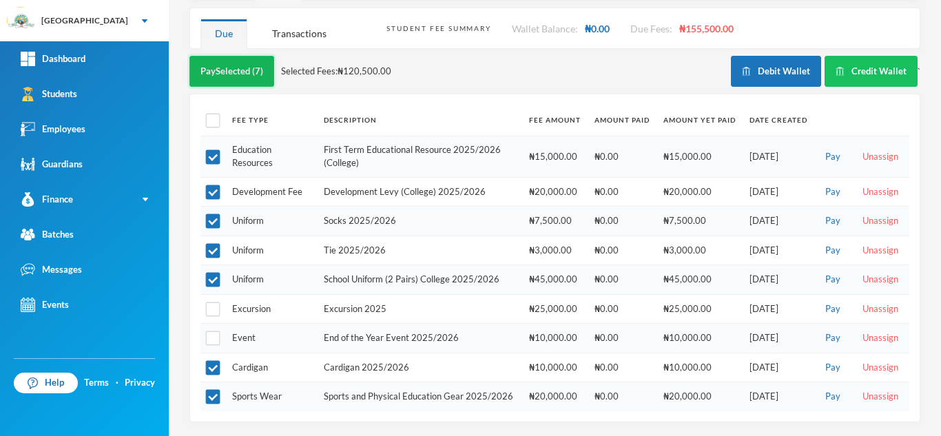
click at [229, 59] on button "Pay Selected (7)" at bounding box center [231, 71] width 85 height 31
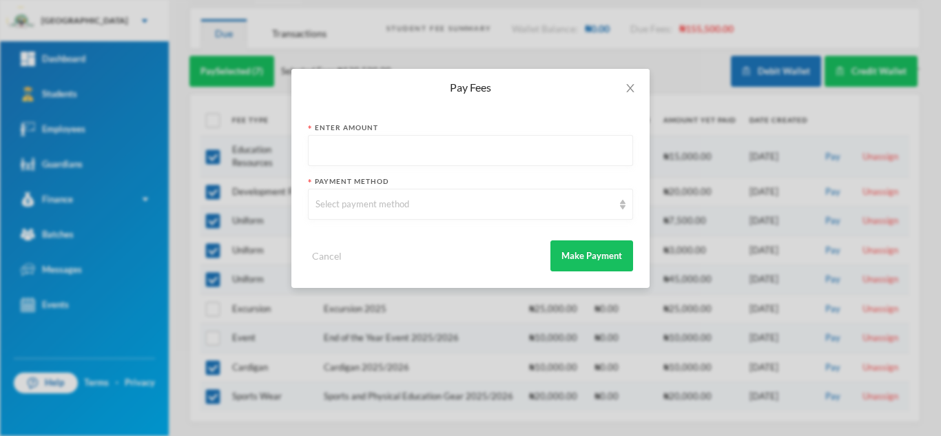
click at [365, 155] on input "text" at bounding box center [470, 151] width 310 height 31
type input "111000"
click at [355, 207] on div "Select payment method" at bounding box center [464, 205] width 298 height 14
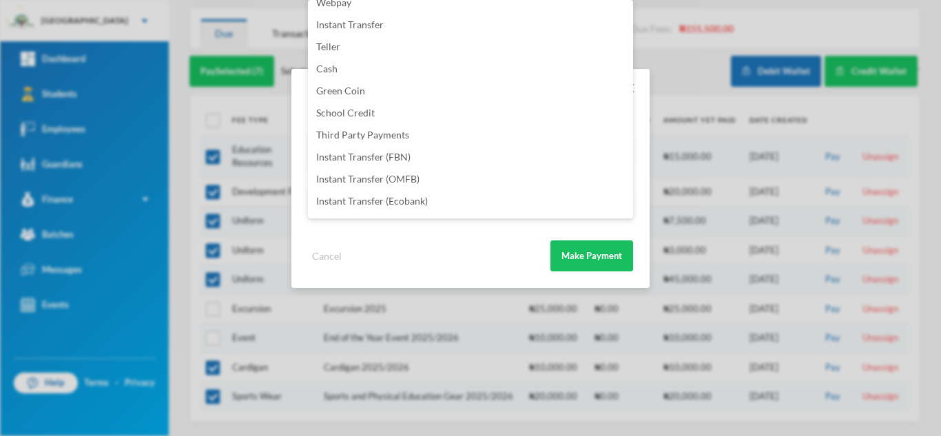
scroll to position [162, 0]
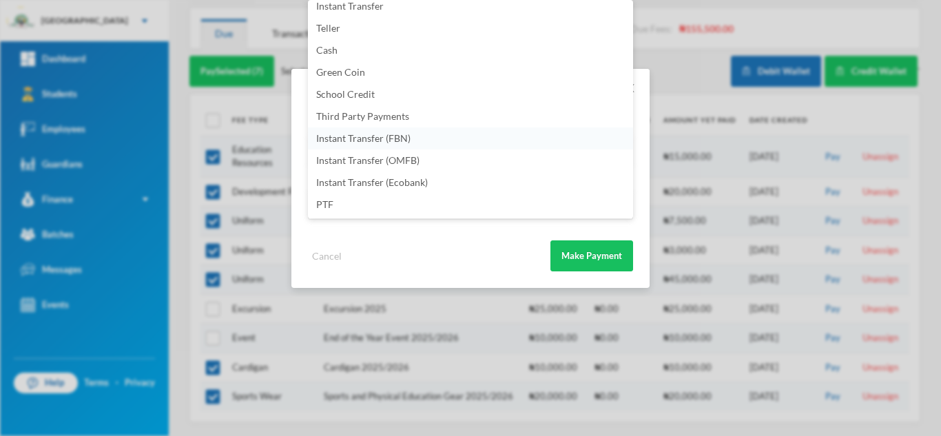
click at [439, 129] on li "Instant Transfer (FBN)" at bounding box center [470, 138] width 325 height 22
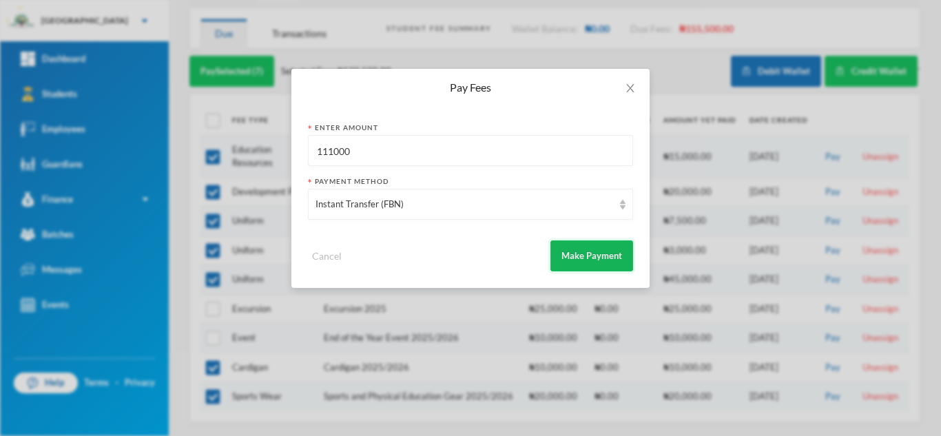
click at [596, 247] on button "Make Payment" at bounding box center [591, 255] width 83 height 31
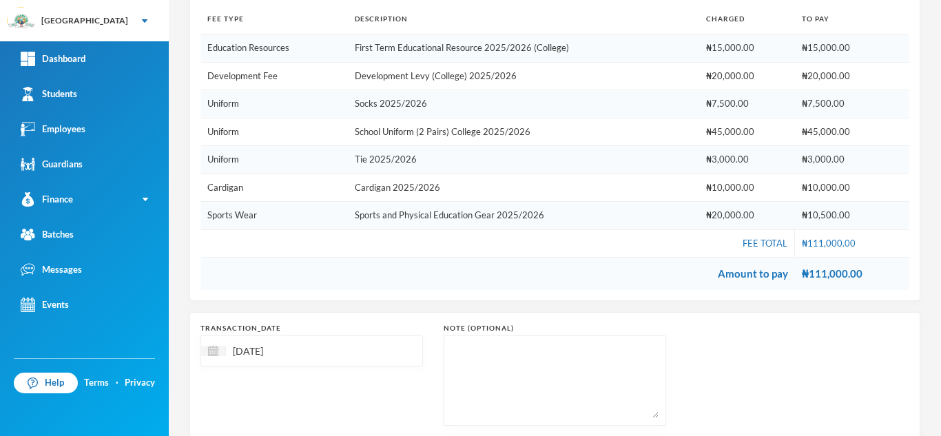
scroll to position [284, 0]
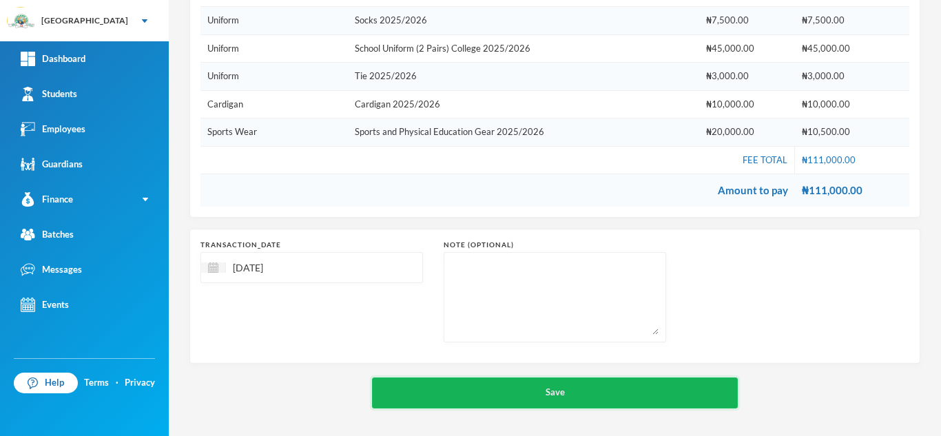
click at [584, 383] on button "Save" at bounding box center [555, 392] width 366 height 31
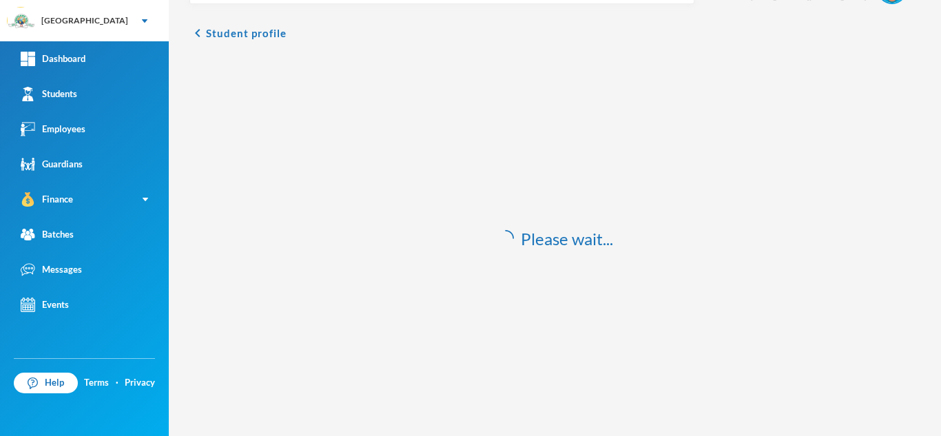
scroll to position [41, 0]
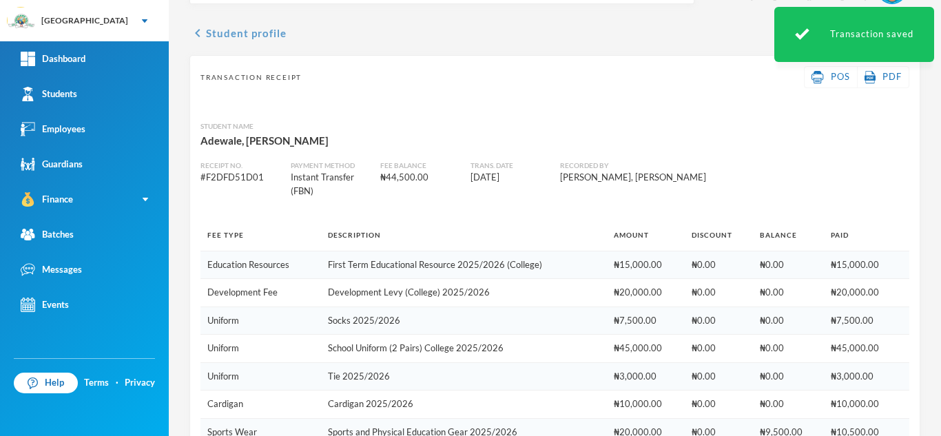
click at [253, 31] on button "chevron_left Student profile" at bounding box center [237, 33] width 97 height 17
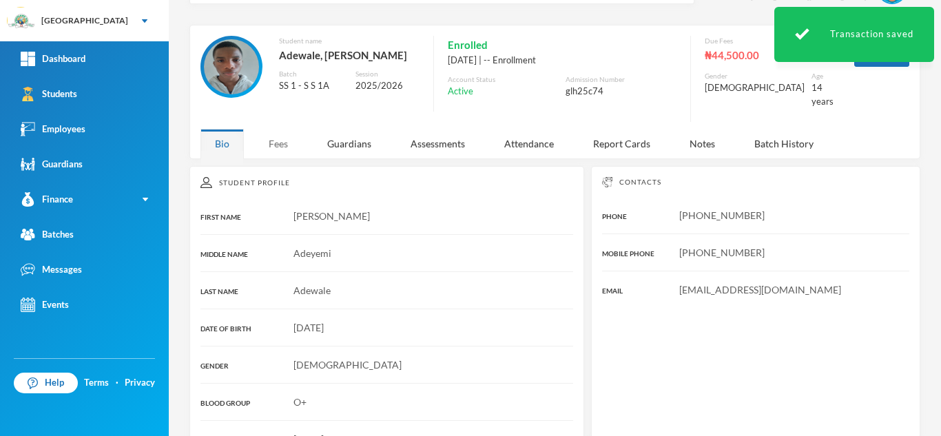
click at [289, 141] on div "Fees" at bounding box center [278, 144] width 48 height 30
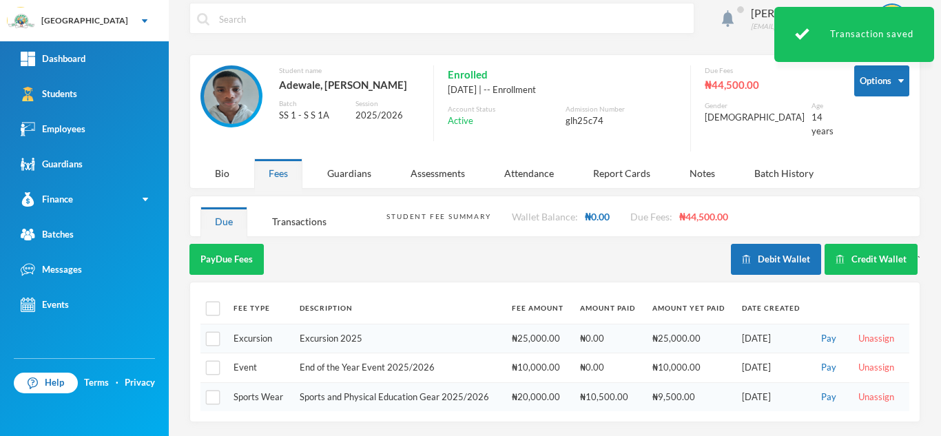
scroll to position [1, 0]
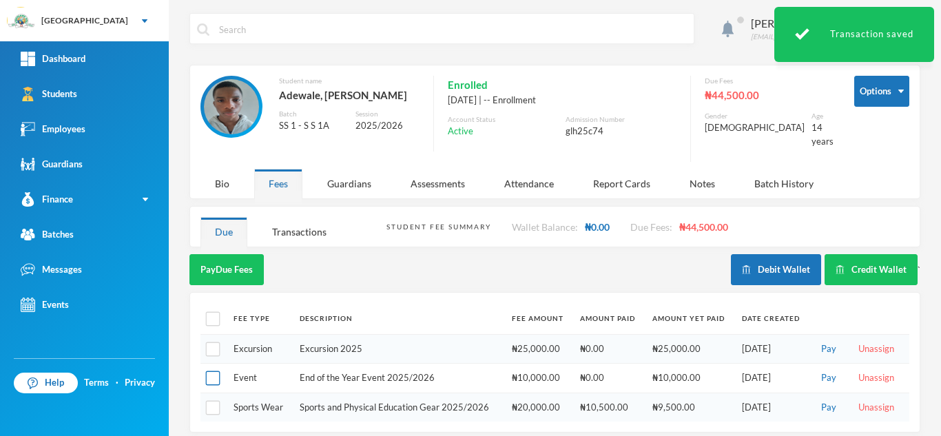
click at [214, 371] on input "checkbox" at bounding box center [213, 378] width 14 height 14
checkbox input "true"
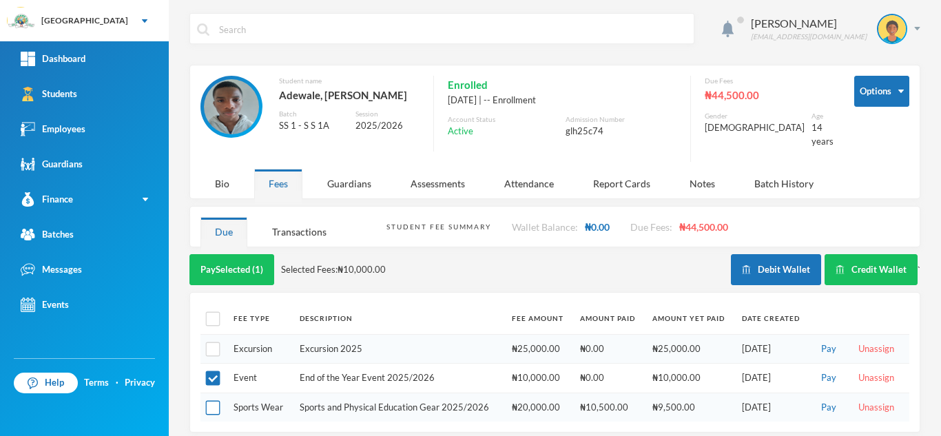
click at [213, 401] on input "checkbox" at bounding box center [213, 408] width 14 height 14
checkbox input "true"
click at [216, 371] on input "checkbox" at bounding box center [213, 378] width 14 height 14
checkbox input "false"
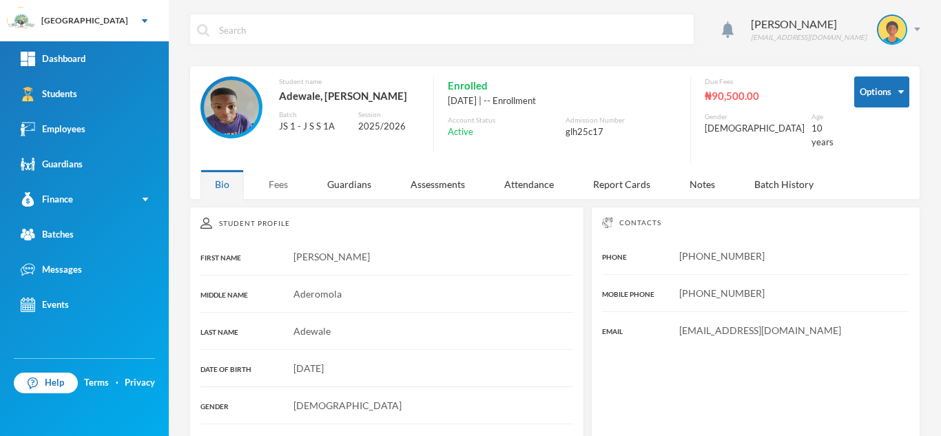
click at [275, 176] on div "Fees" at bounding box center [278, 184] width 48 height 30
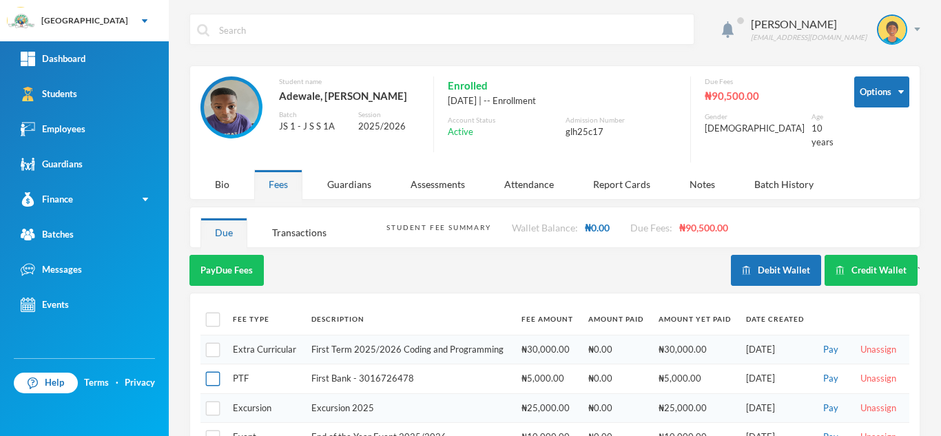
click at [211, 372] on input "checkbox" at bounding box center [213, 379] width 14 height 14
checkbox input "true"
click at [239, 255] on button "Pay Selected (1)" at bounding box center [231, 270] width 85 height 31
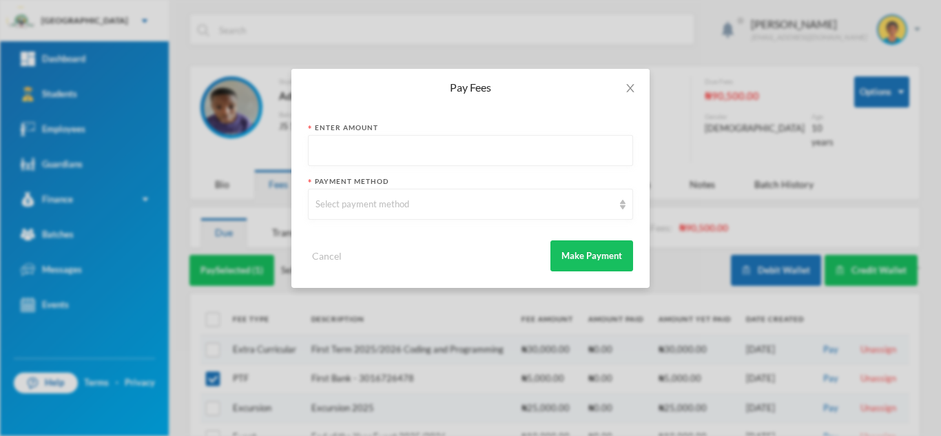
click at [418, 156] on input "text" at bounding box center [470, 151] width 310 height 31
type input "5000"
click at [403, 201] on div "Select payment method" at bounding box center [464, 205] width 298 height 14
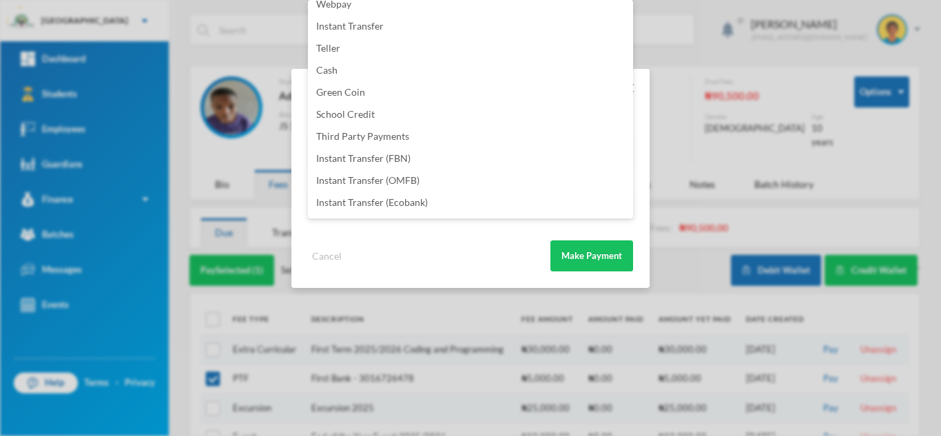
scroll to position [162, 0]
click at [329, 200] on span "PTF" at bounding box center [324, 204] width 17 height 12
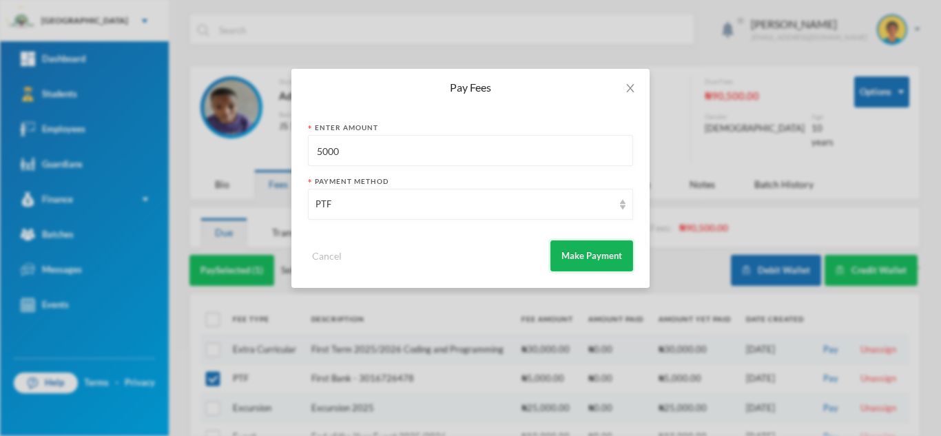
click at [572, 257] on button "Make Payment" at bounding box center [591, 255] width 83 height 31
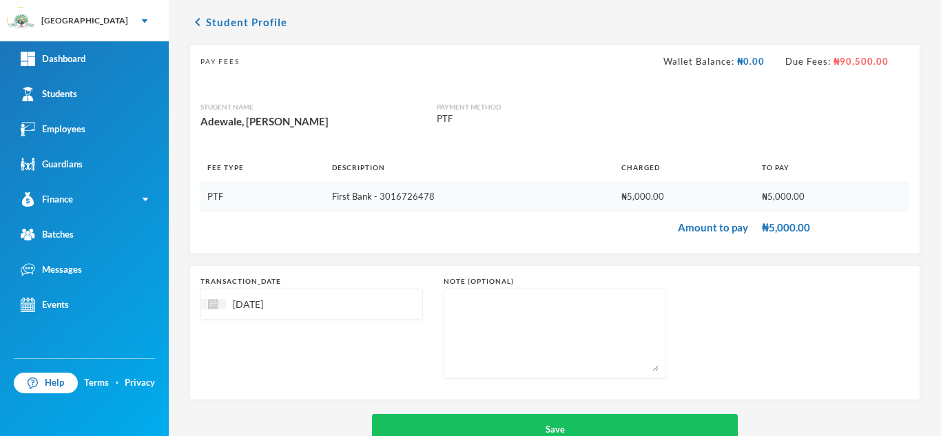
scroll to position [88, 0]
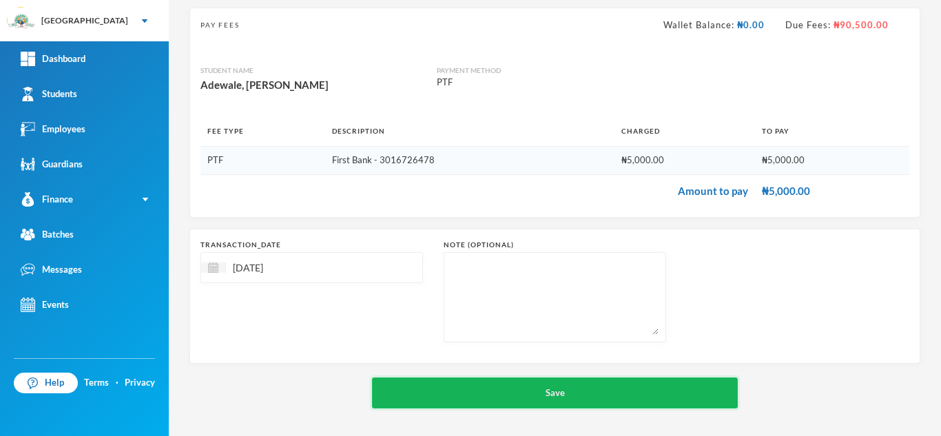
click at [621, 386] on button "Save" at bounding box center [555, 392] width 366 height 31
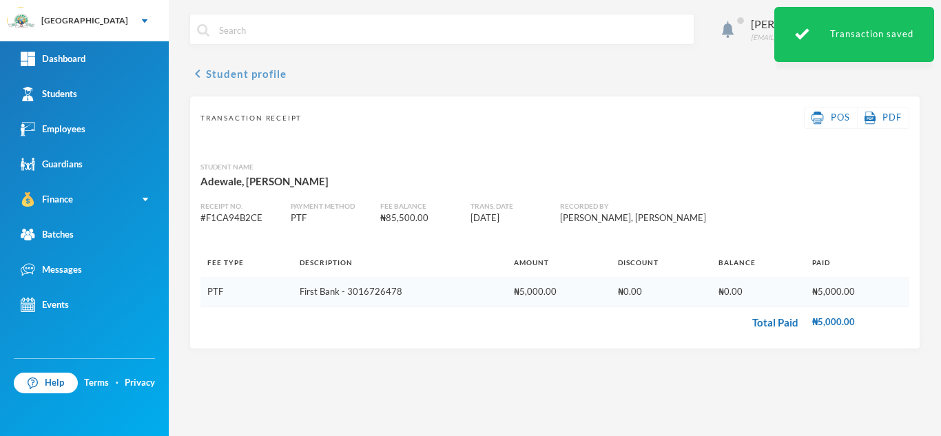
click at [263, 70] on button "chevron_left Student profile" at bounding box center [237, 73] width 97 height 17
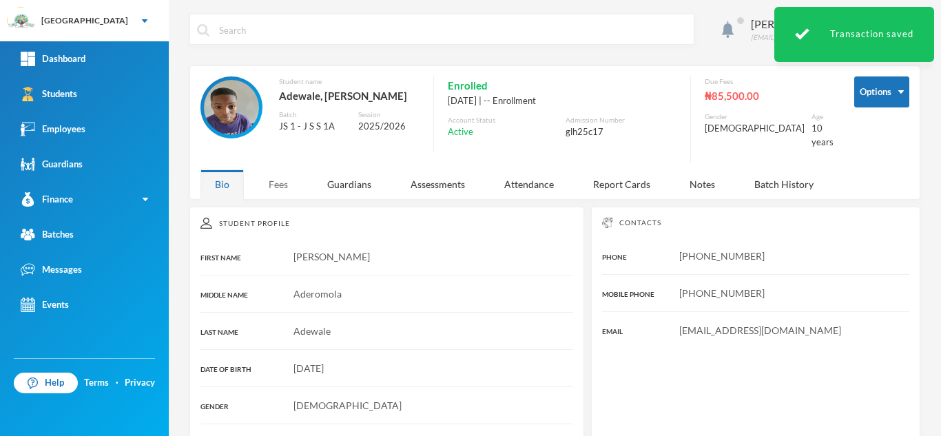
click at [270, 176] on div "Fees" at bounding box center [278, 184] width 48 height 30
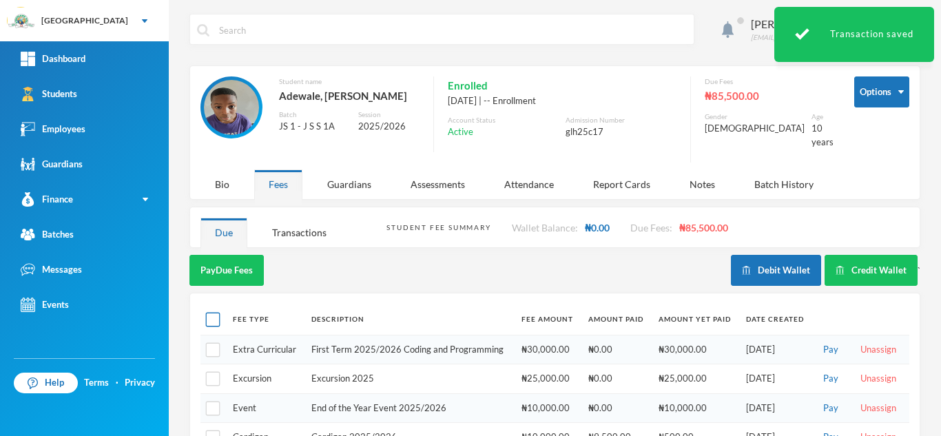
click at [215, 313] on input "checkbox" at bounding box center [213, 320] width 14 height 14
checkbox input "true"
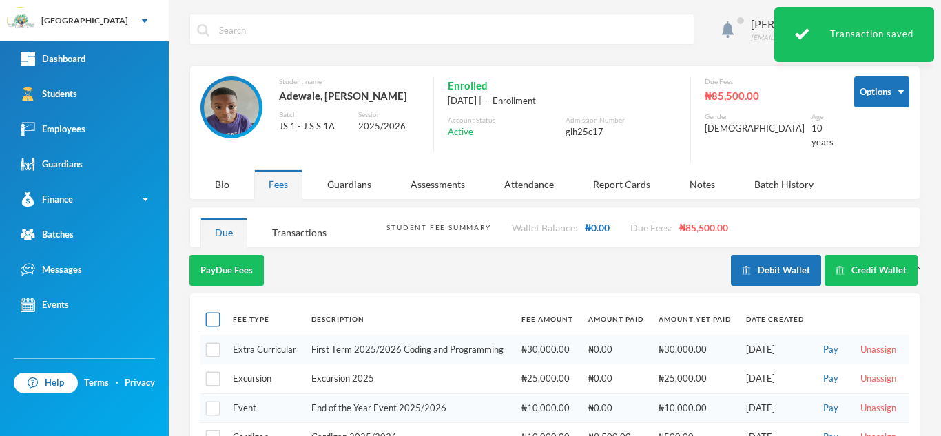
checkbox input "true"
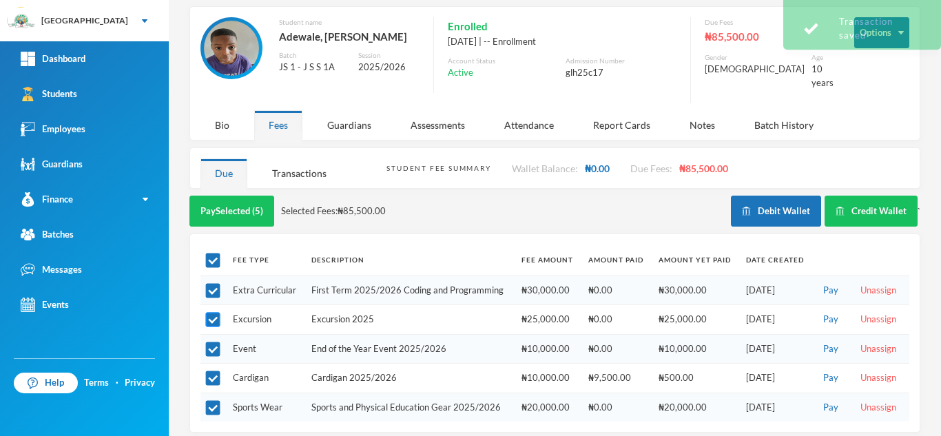
click at [209, 314] on input "checkbox" at bounding box center [213, 320] width 14 height 14
checkbox input "false"
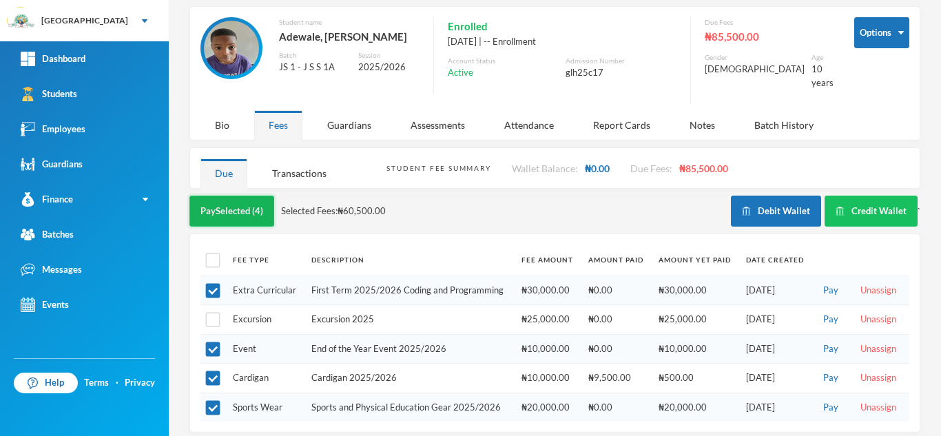
click at [237, 196] on button "Pay Selected (4)" at bounding box center [231, 211] width 85 height 31
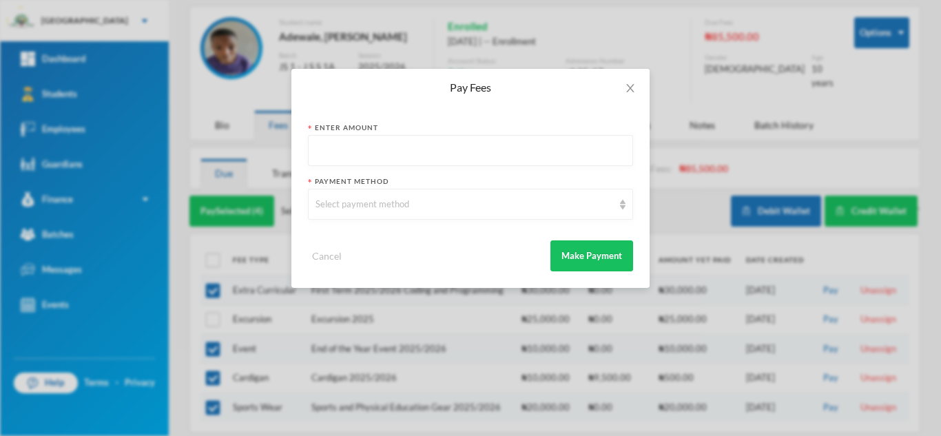
click at [431, 155] on input "text" at bounding box center [470, 151] width 310 height 31
type input "65000"
click at [426, 216] on div "Select payment method" at bounding box center [470, 204] width 325 height 31
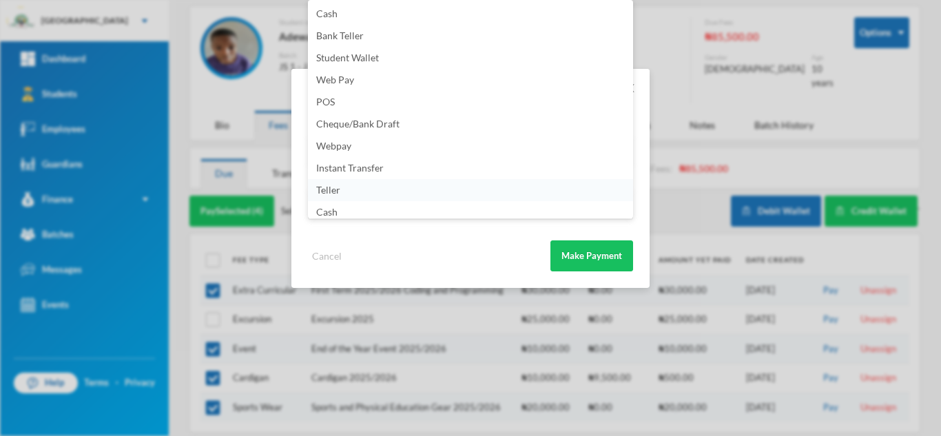
click at [622, 183] on li "Teller" at bounding box center [470, 190] width 325 height 22
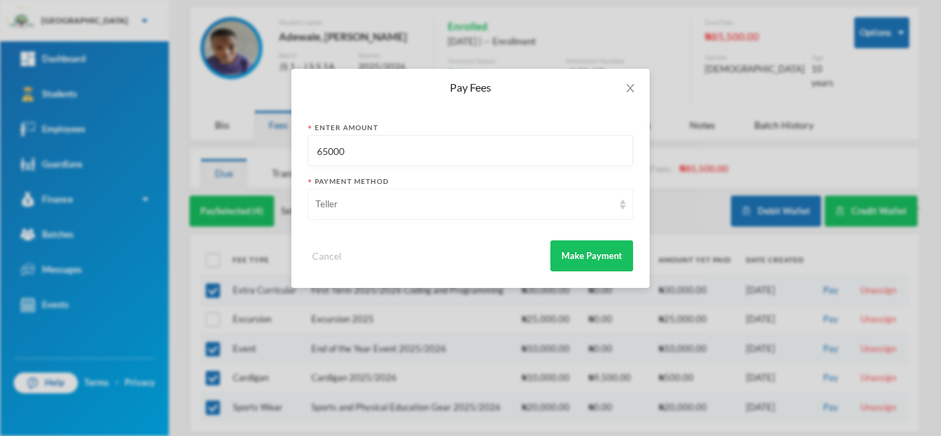
click at [615, 205] on div "Teller" at bounding box center [470, 204] width 325 height 31
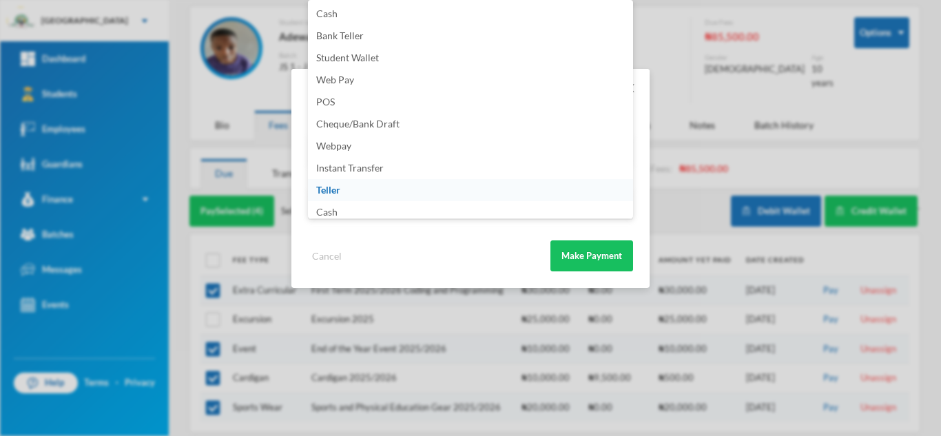
scroll to position [162, 0]
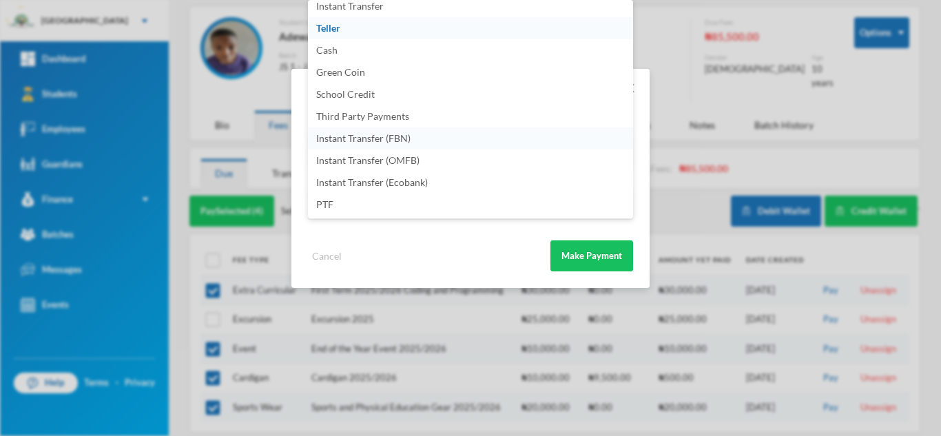
click at [459, 141] on li "Instant Transfer (FBN)" at bounding box center [470, 138] width 325 height 22
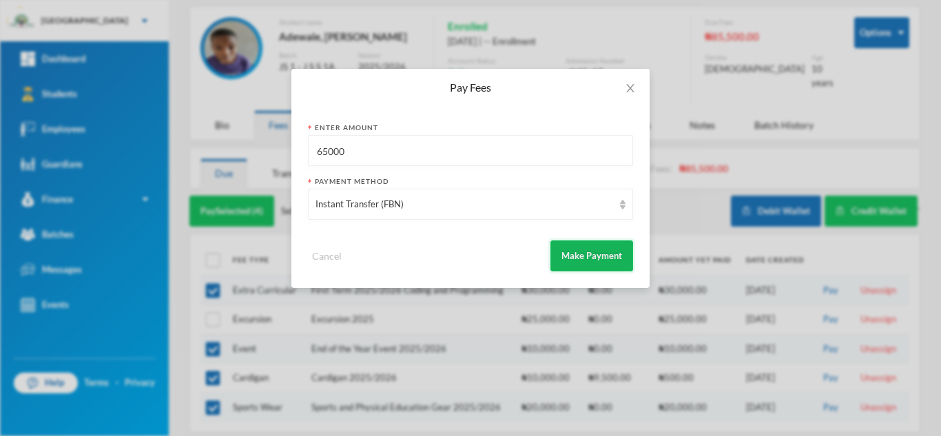
click at [582, 256] on button "Make Payment" at bounding box center [591, 255] width 83 height 31
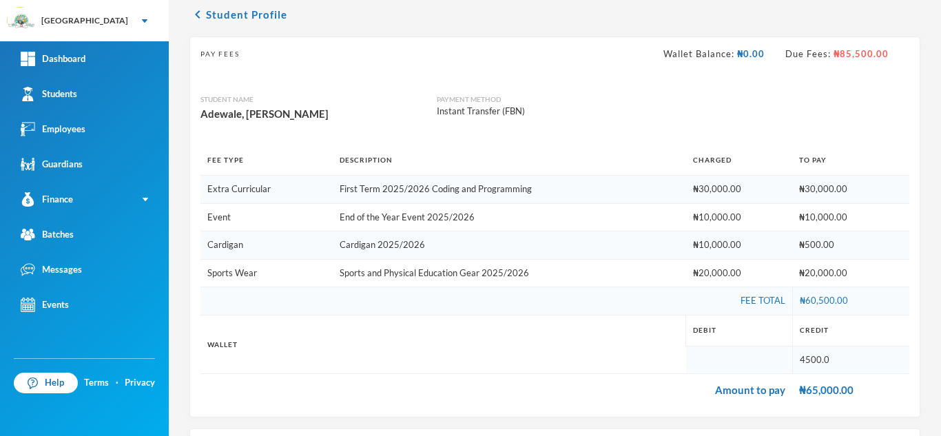
scroll to position [259, 0]
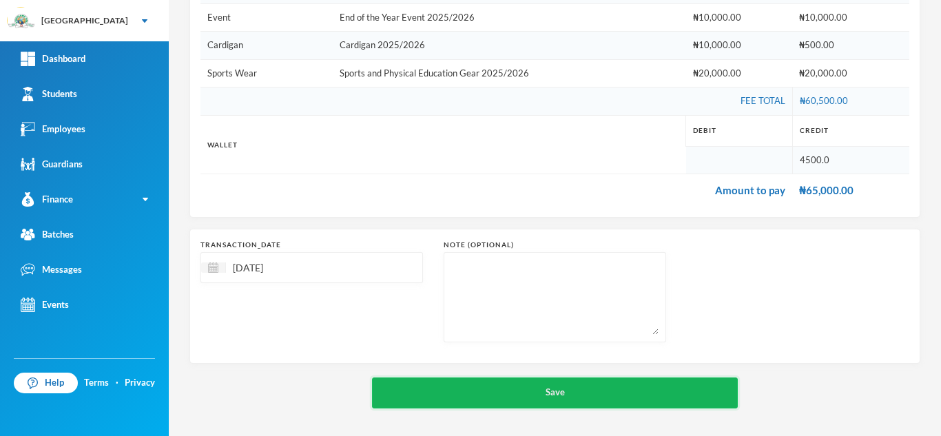
click at [499, 396] on button "Save" at bounding box center [555, 392] width 366 height 31
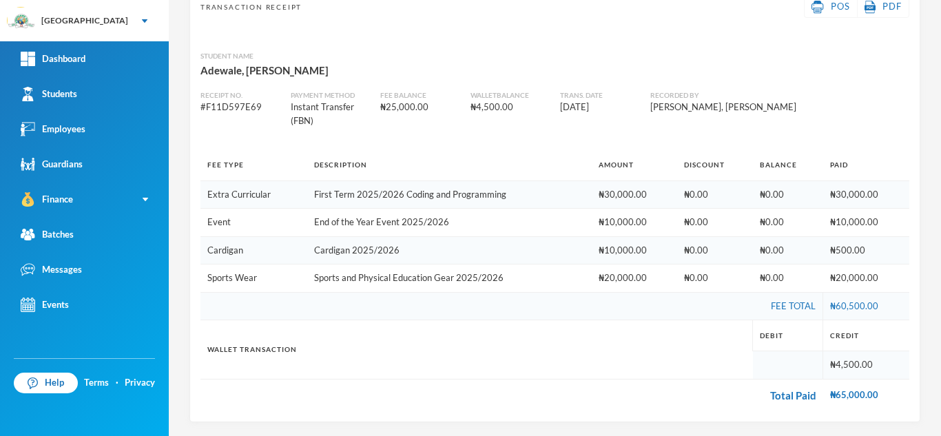
scroll to position [41, 0]
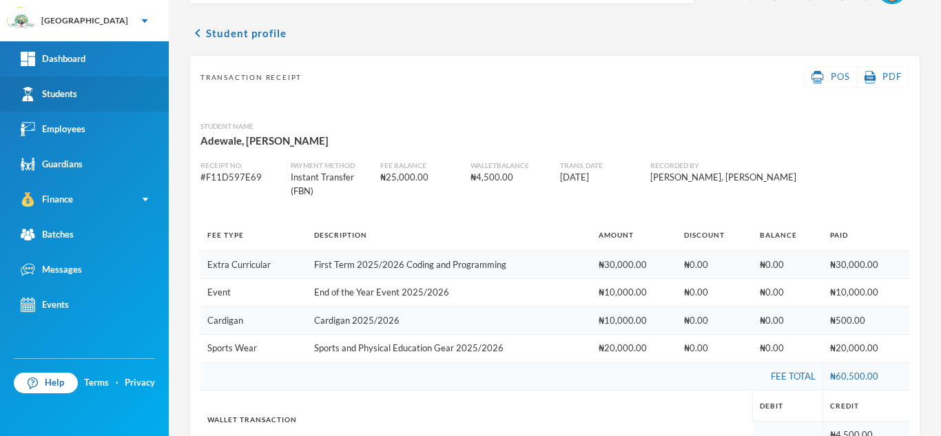
click at [91, 91] on link "Students" at bounding box center [84, 93] width 169 height 35
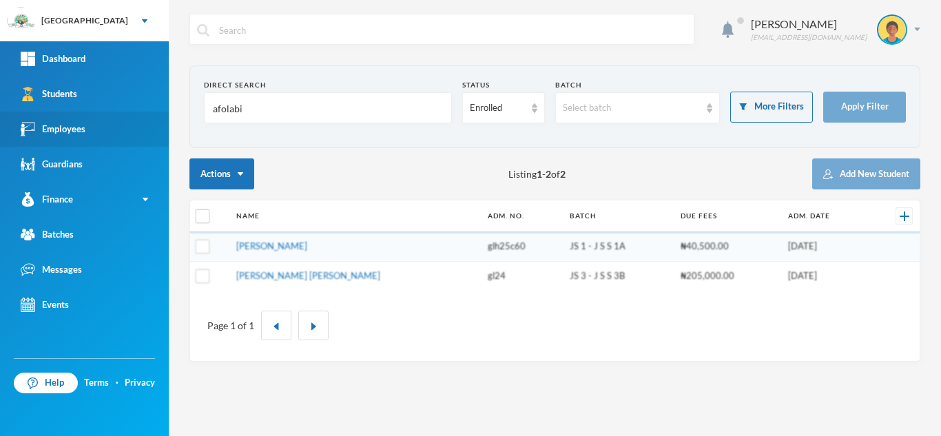
drag, startPoint x: 267, startPoint y: 114, endPoint x: 123, endPoint y: 128, distance: 144.6
click at [123, 128] on div "Greenland Hall Your Bluebic Account Greenland Hall Add a New School Dashboard S…" at bounding box center [470, 218] width 941 height 436
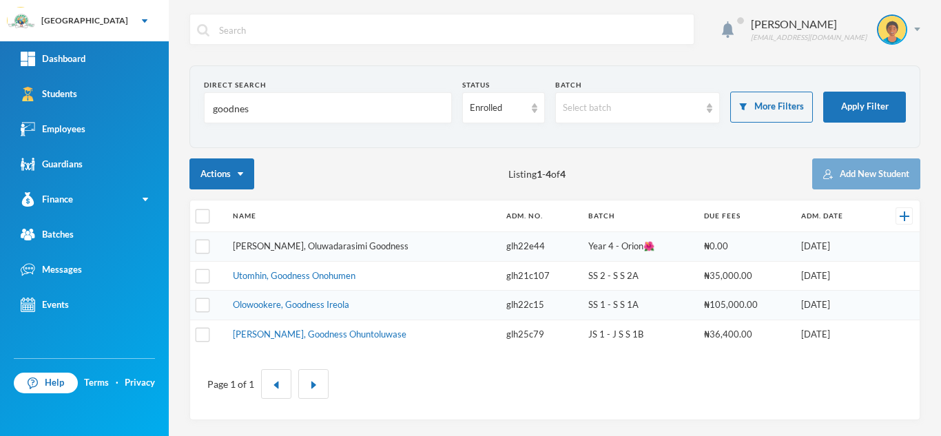
type input "goodnes"
click at [342, 247] on link "Victor-idowu, Oluwadarasimi Goodness" at bounding box center [321, 245] width 176 height 11
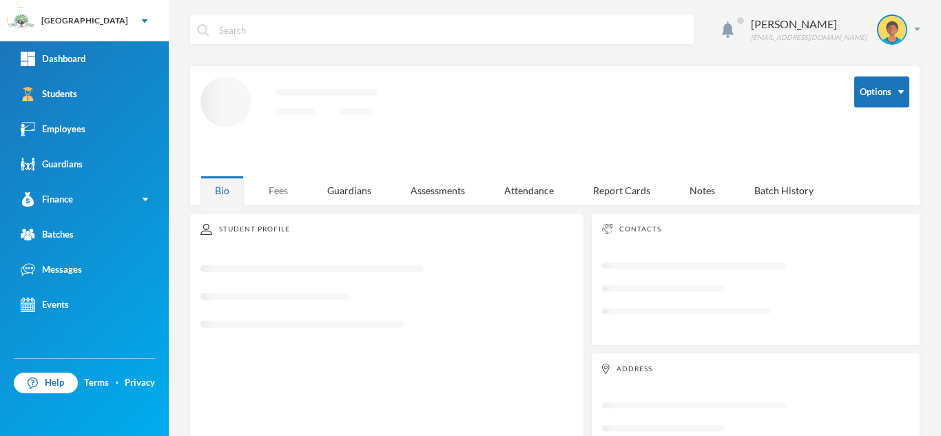
click at [266, 183] on div "Fees" at bounding box center [278, 191] width 48 height 30
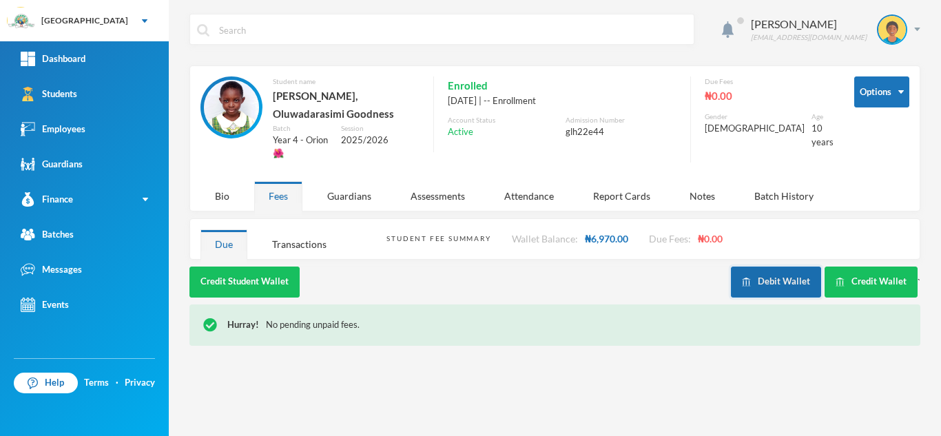
click at [787, 267] on button "Debit Wallet" at bounding box center [776, 282] width 90 height 31
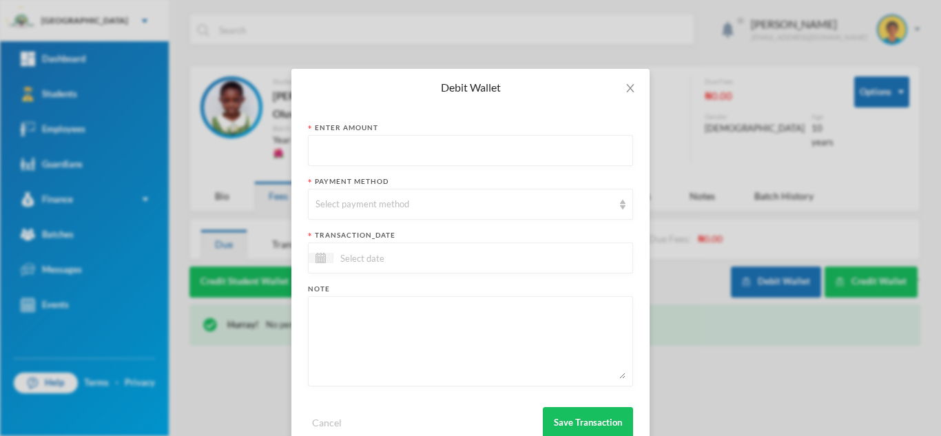
click at [364, 147] on input "text" at bounding box center [470, 151] width 310 height 31
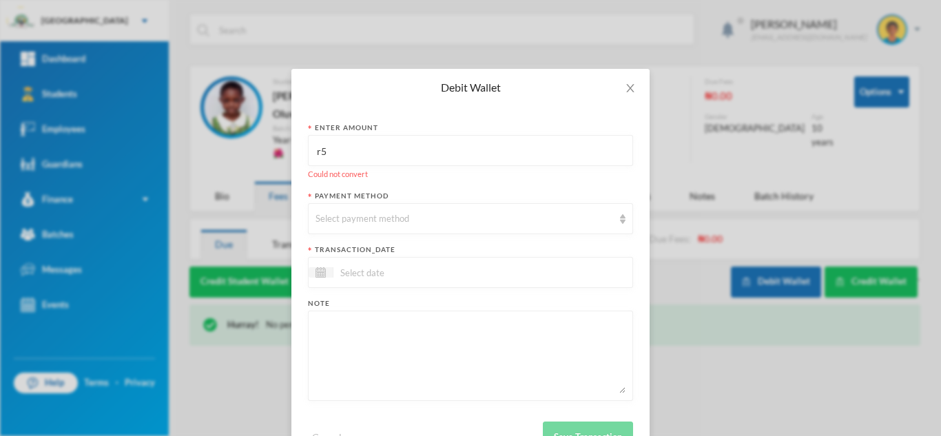
type input "r"
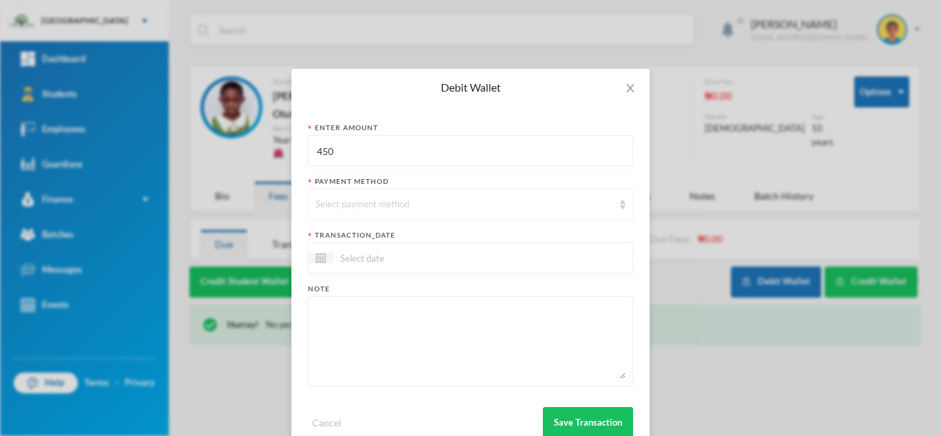
type input "450"
click at [357, 200] on div "Select payment method" at bounding box center [464, 205] width 298 height 14
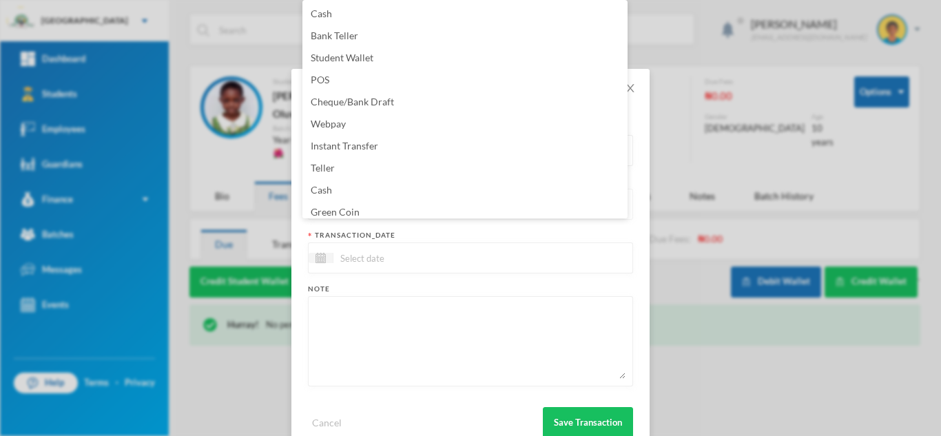
scroll to position [2, 0]
click at [357, 210] on span "Green Coin" at bounding box center [335, 210] width 49 height 12
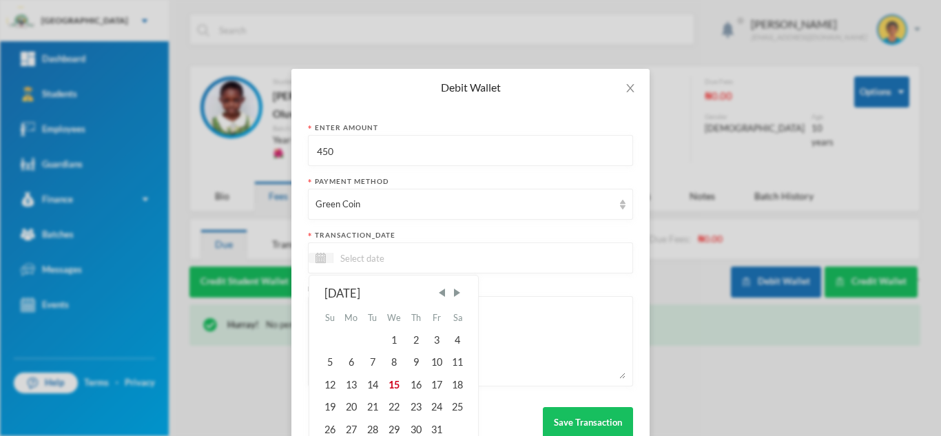
click at [365, 264] on input at bounding box center [391, 258] width 116 height 16
click at [387, 392] on div "15" at bounding box center [394, 385] width 23 height 22
type input "[DATE]"
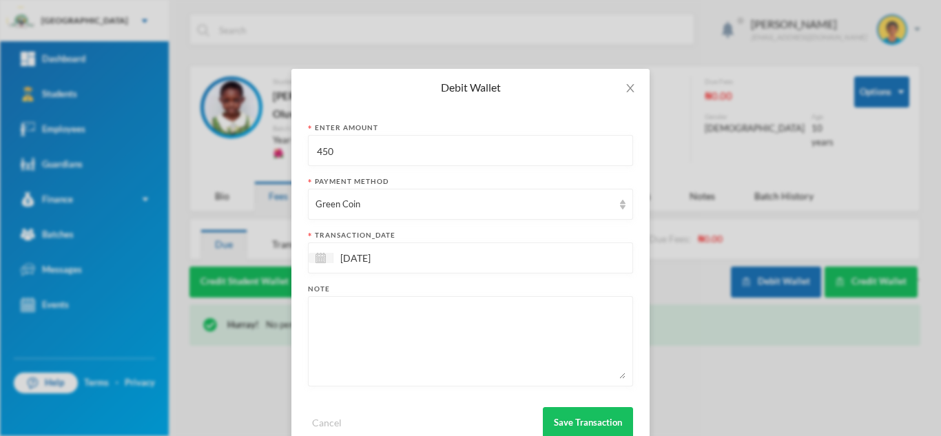
click at [375, 362] on textarea at bounding box center [470, 341] width 310 height 75
type textarea "snacks"
click at [576, 417] on button "Save Transaction" at bounding box center [588, 422] width 90 height 31
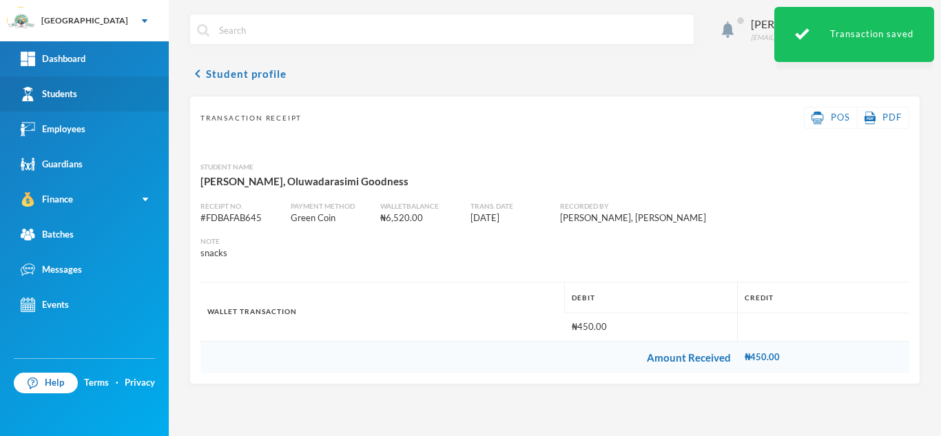
click at [56, 96] on div "Students" at bounding box center [49, 94] width 56 height 14
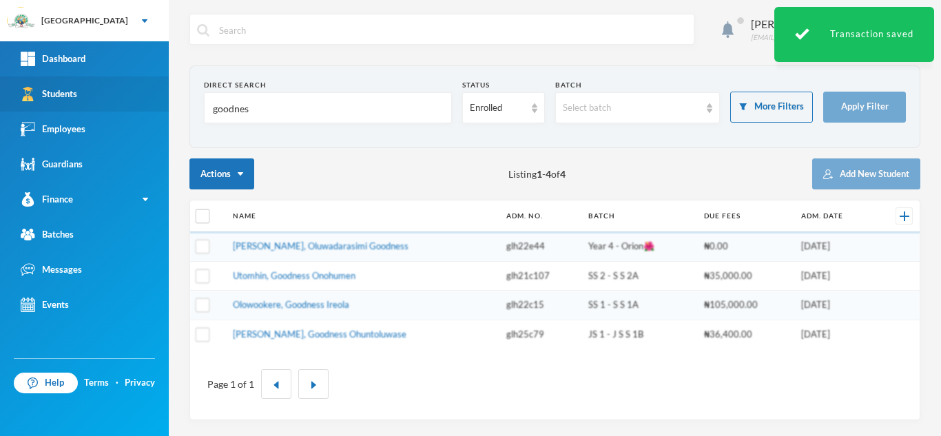
drag, startPoint x: 250, startPoint y: 105, endPoint x: 136, endPoint y: 105, distance: 113.6
click at [145, 106] on div "Greenland Hall Your Bluebic Account Greenland Hall Add a New School Dashboard S…" at bounding box center [470, 218] width 941 height 436
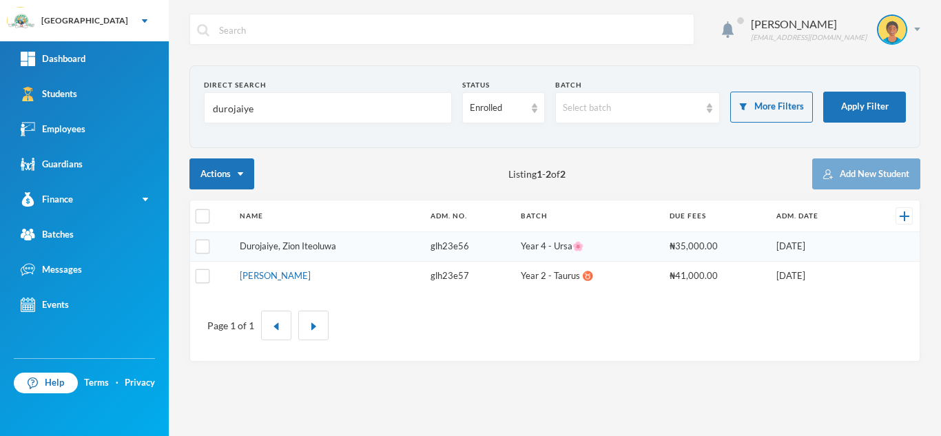
type input "durojaiye"
click at [313, 248] on link "Durojaiye, Zion Iteoluwa" at bounding box center [288, 245] width 96 height 11
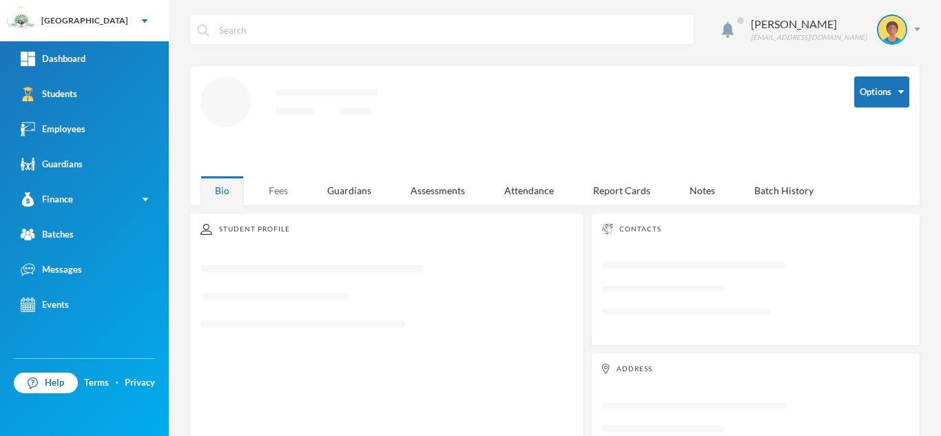
click at [280, 188] on div "Fees" at bounding box center [278, 191] width 48 height 30
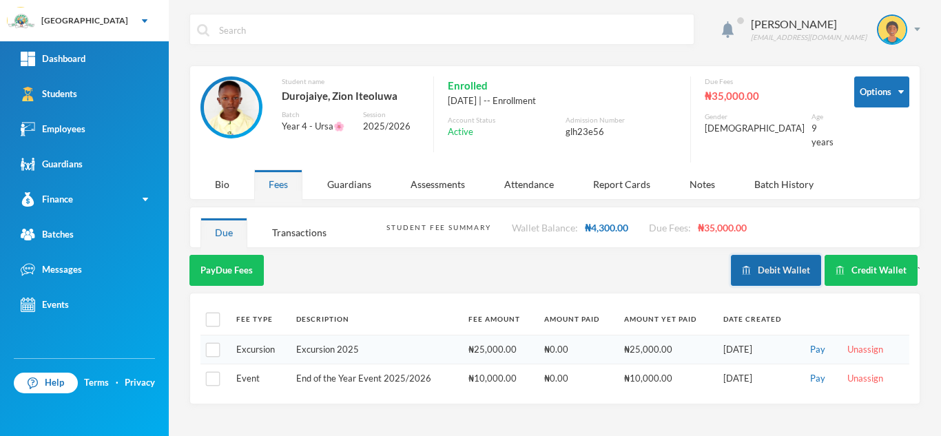
click at [759, 263] on button "Debit Wallet" at bounding box center [776, 270] width 90 height 31
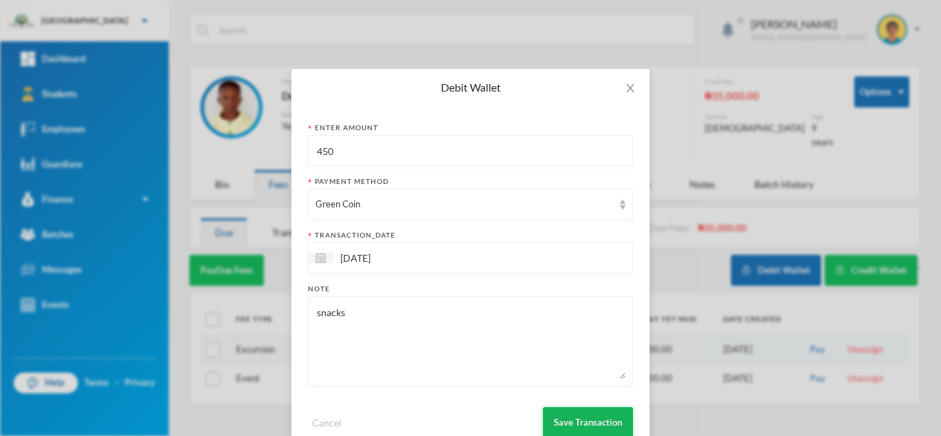
click at [584, 424] on button "Save Transaction" at bounding box center [588, 422] width 90 height 31
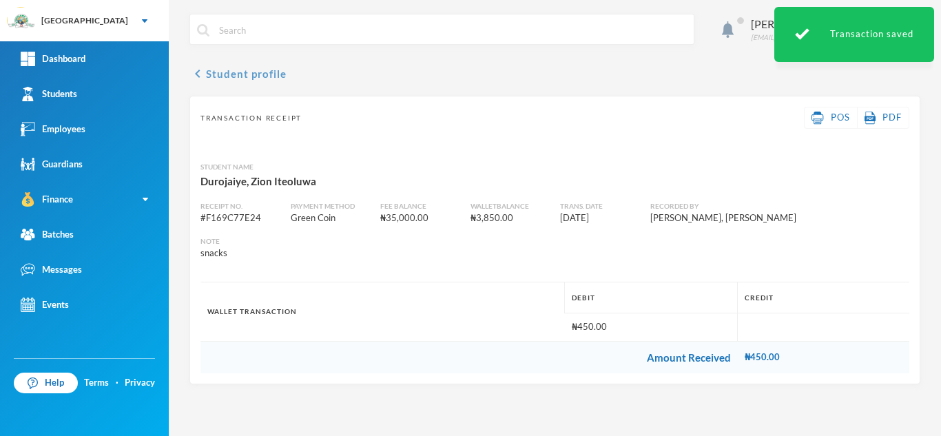
click at [239, 76] on button "chevron_left Student profile" at bounding box center [237, 73] width 97 height 17
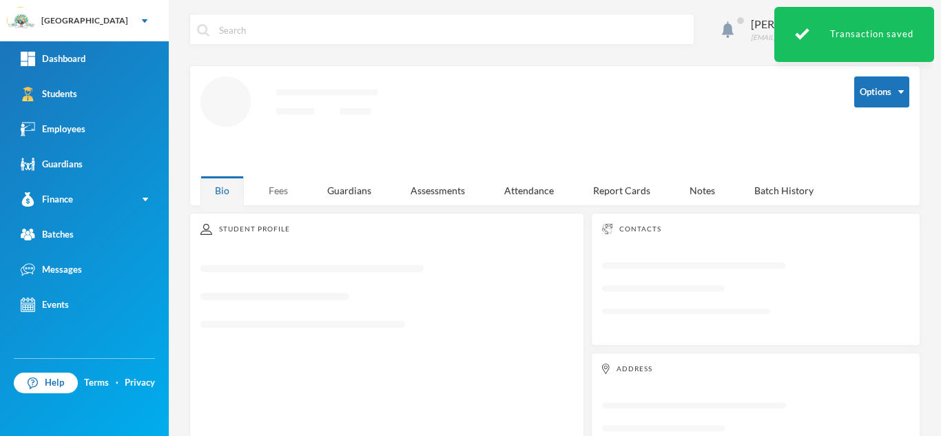
click at [269, 189] on div "Fees" at bounding box center [278, 191] width 48 height 30
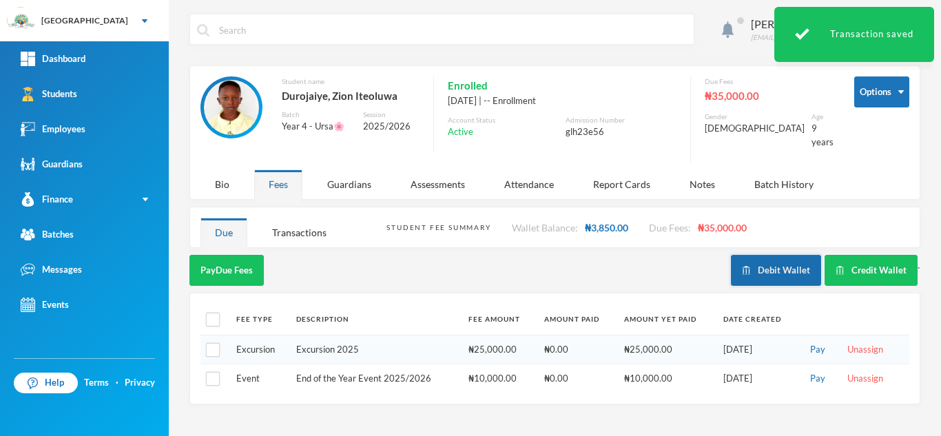
click at [778, 263] on button "Debit Wallet" at bounding box center [776, 270] width 90 height 31
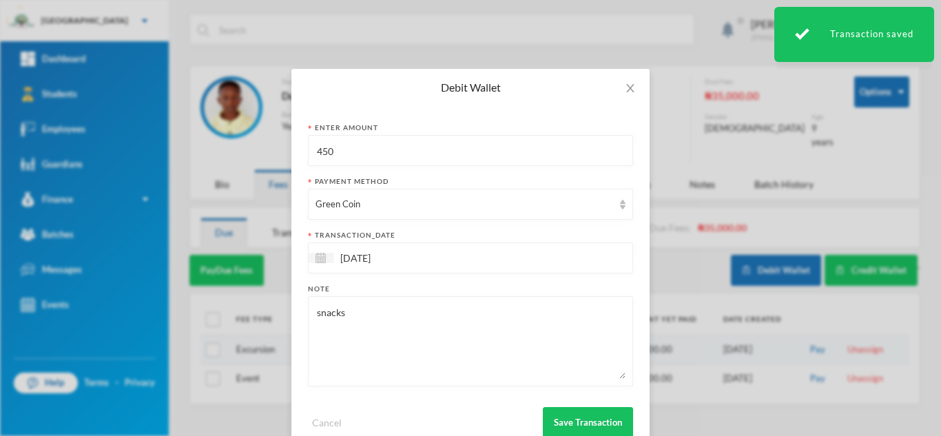
drag, startPoint x: 364, startPoint y: 158, endPoint x: 216, endPoint y: 157, distance: 148.1
click at [230, 154] on div "Debit Wallet Enter Amount 450 Payment Method Green Coin transaction_date 15/10/…" at bounding box center [470, 218] width 941 height 436
type input "300"
click at [386, 304] on textarea "snacks" at bounding box center [470, 341] width 310 height 75
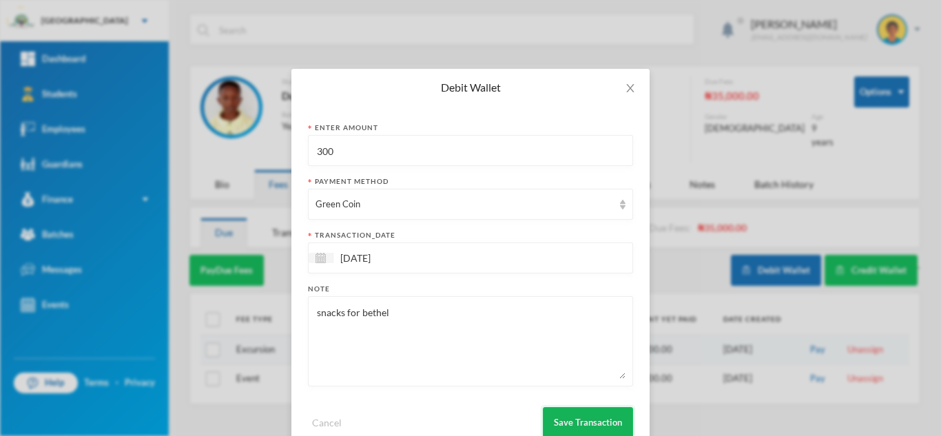
type textarea "snacks for bethel"
click at [589, 423] on button "Save Transaction" at bounding box center [588, 422] width 90 height 31
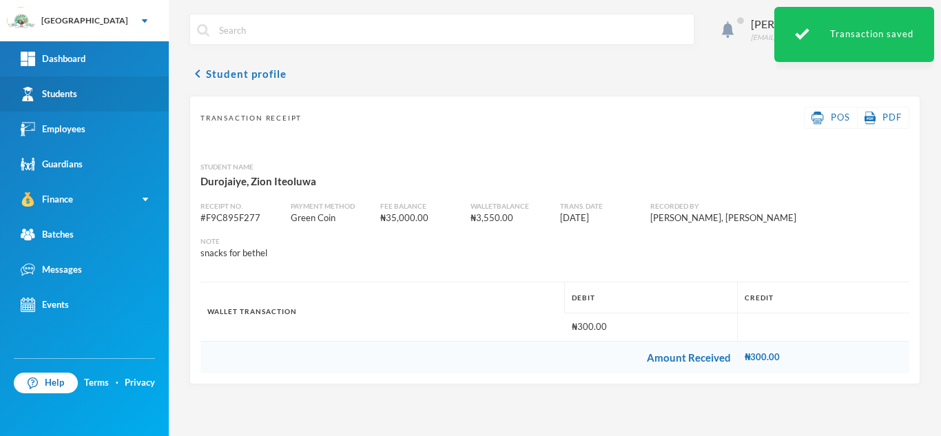
click at [89, 103] on link "Students" at bounding box center [84, 93] width 169 height 35
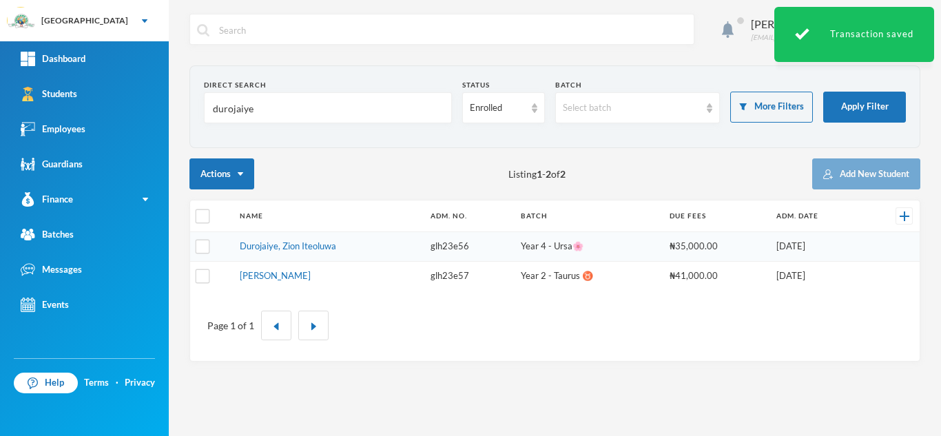
drag, startPoint x: 297, startPoint y: 110, endPoint x: 169, endPoint y: 118, distance: 128.4
click at [169, 118] on div "Aderogba Olumide olumide.aderogba@greenlandhall.org Direct Search durojaiye Sta…" at bounding box center [555, 218] width 772 height 436
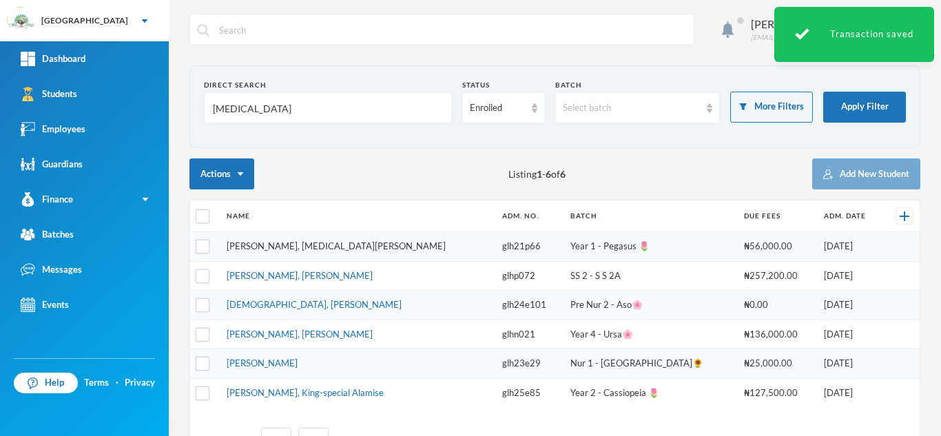
type input "alli"
click at [268, 245] on link "Bryan, Alli Khalid" at bounding box center [336, 245] width 219 height 11
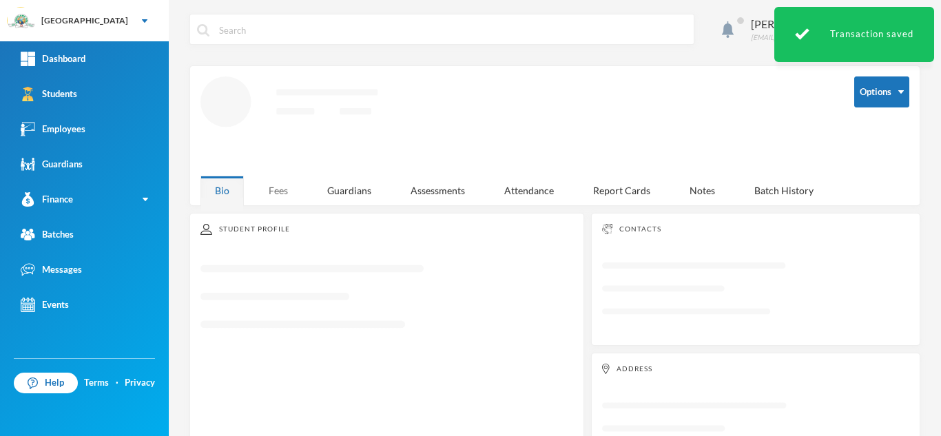
click at [271, 185] on div "Fees" at bounding box center [278, 191] width 48 height 30
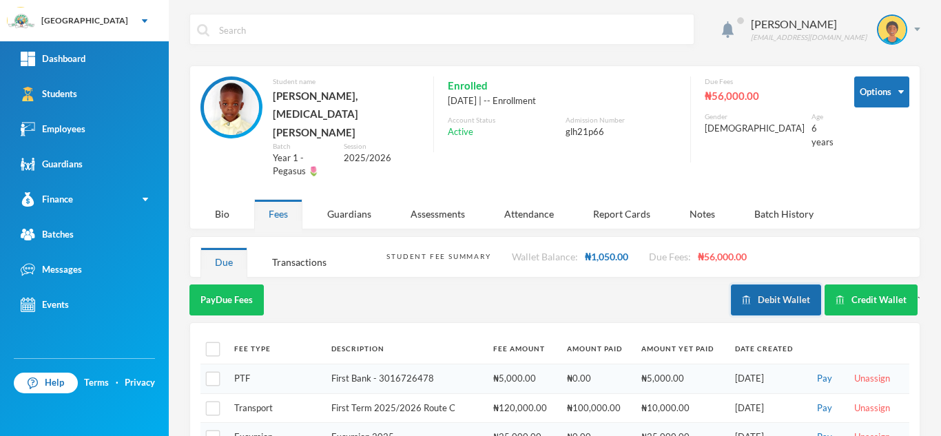
click at [732, 284] on button "Debit Wallet" at bounding box center [776, 299] width 90 height 31
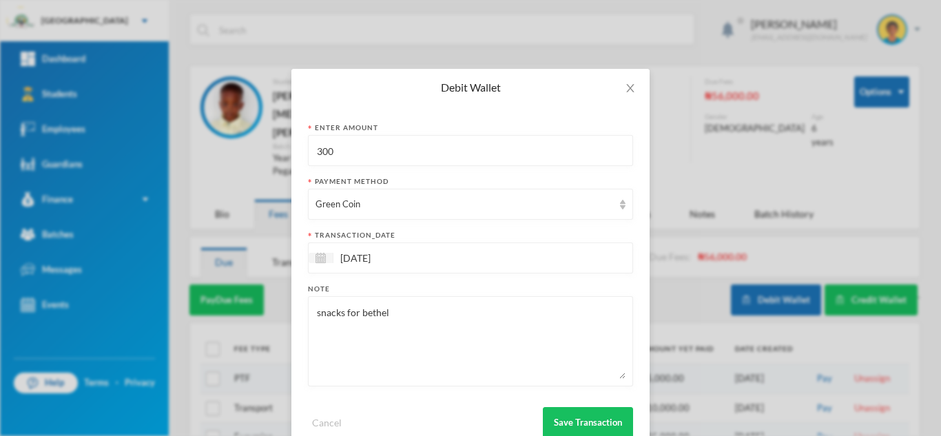
drag, startPoint x: 335, startPoint y: 148, endPoint x: 236, endPoint y: 144, distance: 99.3
click at [236, 144] on div "Debit Wallet Enter Amount 300 Payment Method Green Coin transaction_date 15/10/…" at bounding box center [470, 218] width 941 height 436
type input "650"
drag, startPoint x: 412, startPoint y: 325, endPoint x: 340, endPoint y: 321, distance: 72.4
click at [340, 321] on textarea "snacks for bethel" at bounding box center [470, 341] width 310 height 75
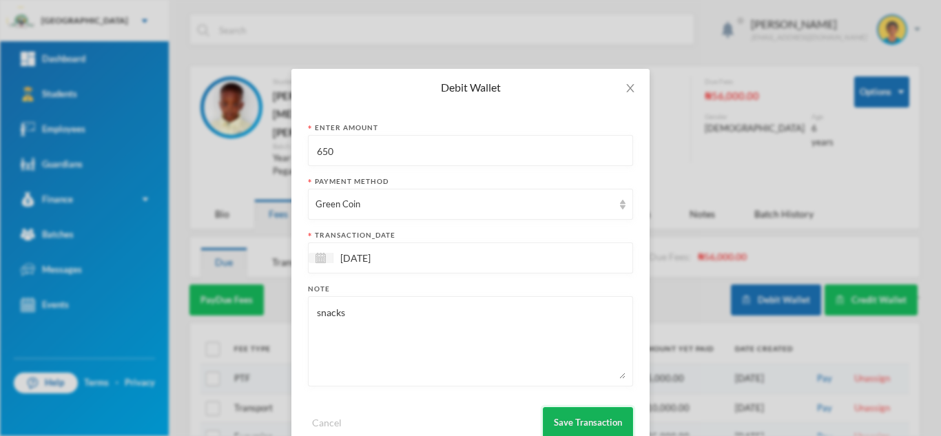
type textarea "snacks"
click at [574, 416] on button "Save Transaction" at bounding box center [588, 422] width 90 height 31
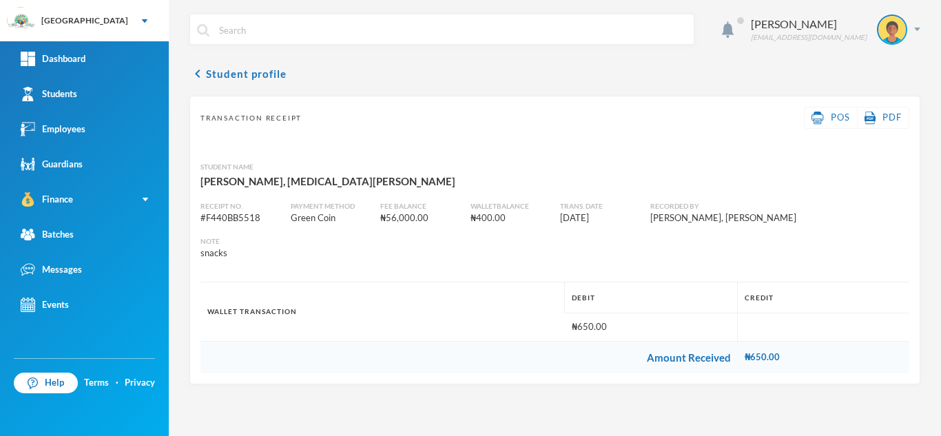
click at [574, 416] on div "Aderogba Olumide olumide.aderogba@greenlandhall.org chevron_left Student profil…" at bounding box center [555, 218] width 772 height 436
click at [95, 94] on link "Students" at bounding box center [84, 93] width 169 height 35
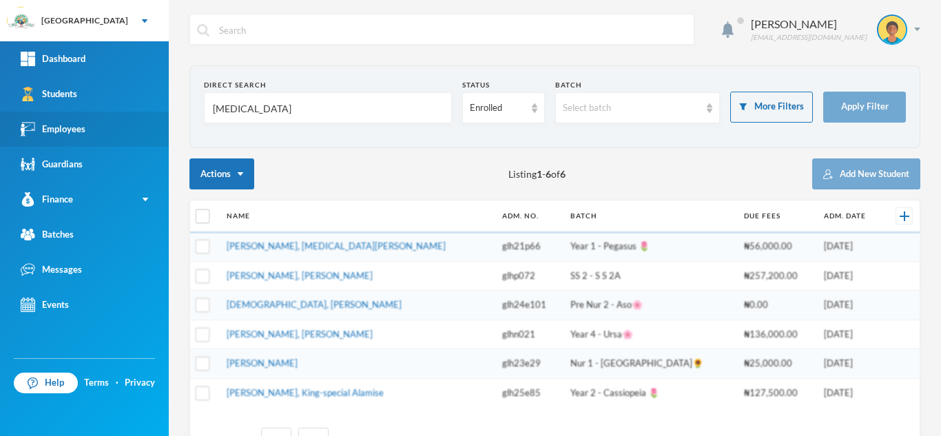
drag, startPoint x: 256, startPoint y: 112, endPoint x: 167, endPoint y: 112, distance: 88.2
click at [167, 112] on div "Greenland Hall Your Bluebic Account Greenland Hall Add a New School Dashboard S…" at bounding box center [470, 218] width 941 height 436
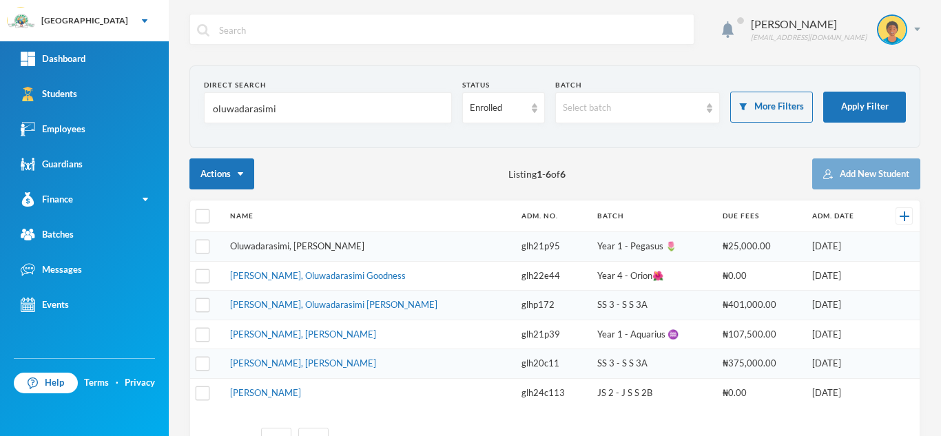
type input "oluwadarasimi"
click at [310, 242] on link "Oluwadarasimi, David Bryan" at bounding box center [297, 245] width 134 height 11
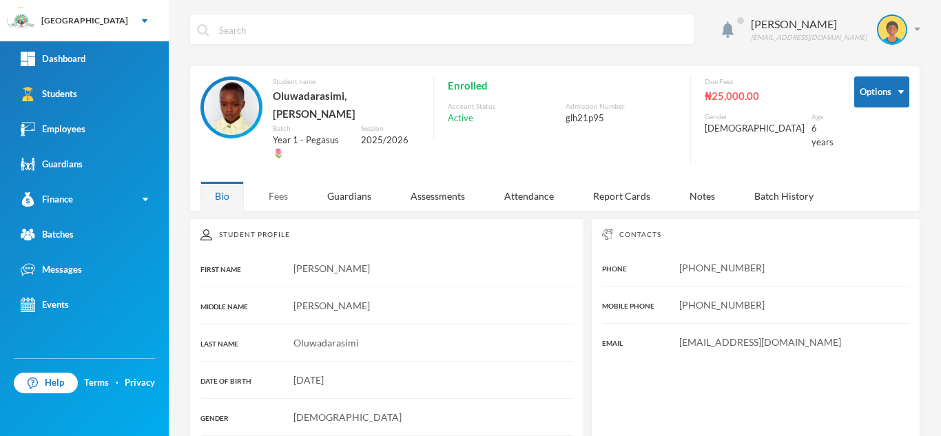
click at [273, 181] on div "Fees" at bounding box center [278, 196] width 48 height 30
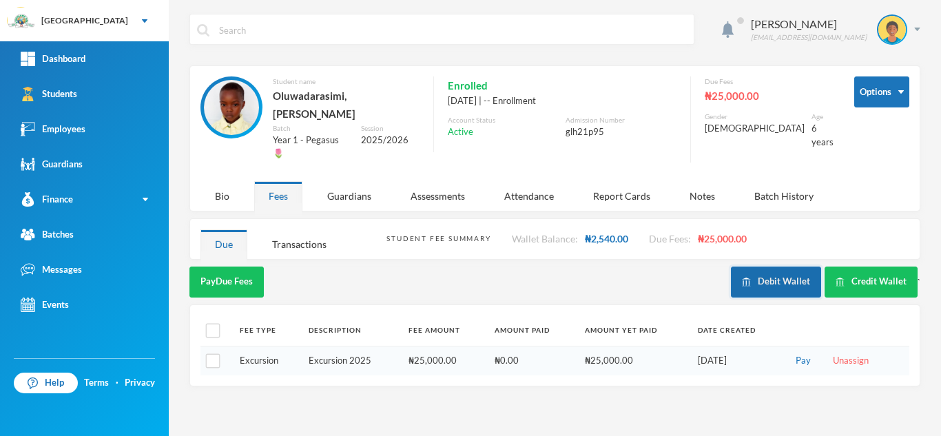
click at [789, 267] on button "Debit Wallet" at bounding box center [776, 282] width 90 height 31
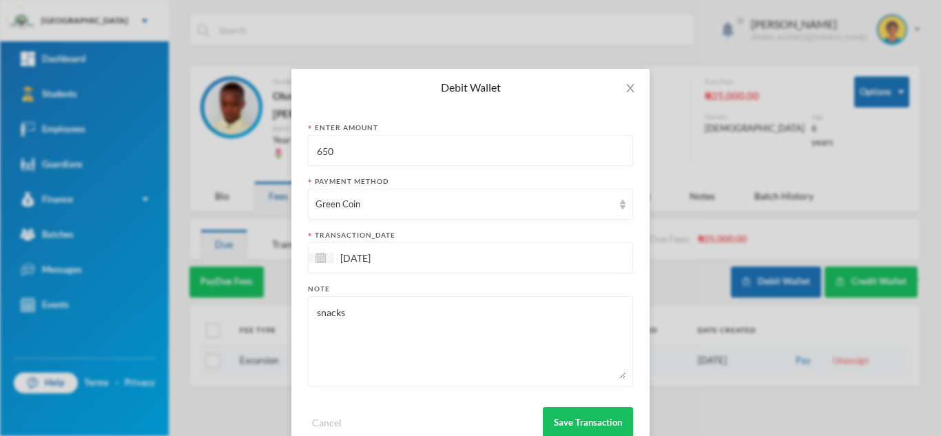
drag, startPoint x: 384, startPoint y: 160, endPoint x: 258, endPoint y: 150, distance: 126.4
click at [258, 150] on div "Debit Wallet Enter Amount 650 Payment Method Green Coin transaction_date 15/10/…" at bounding box center [470, 218] width 941 height 436
type input "550"
click at [564, 419] on button "Save Transaction" at bounding box center [588, 422] width 90 height 31
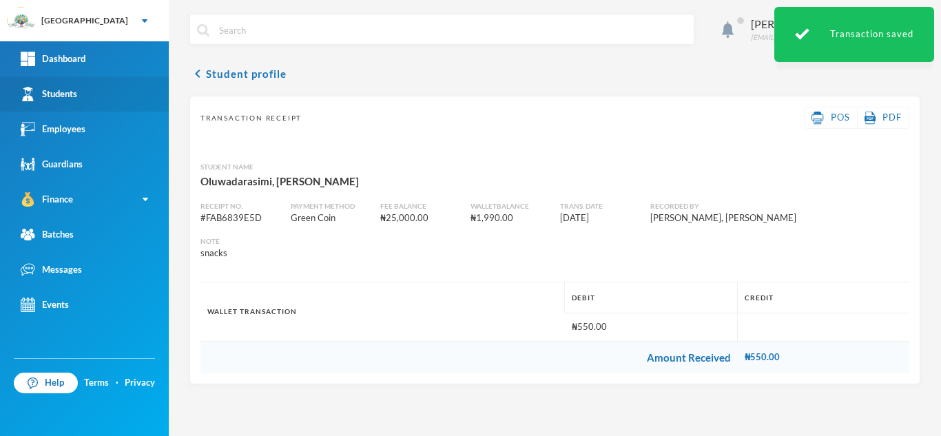
click at [84, 95] on link "Students" at bounding box center [84, 93] width 169 height 35
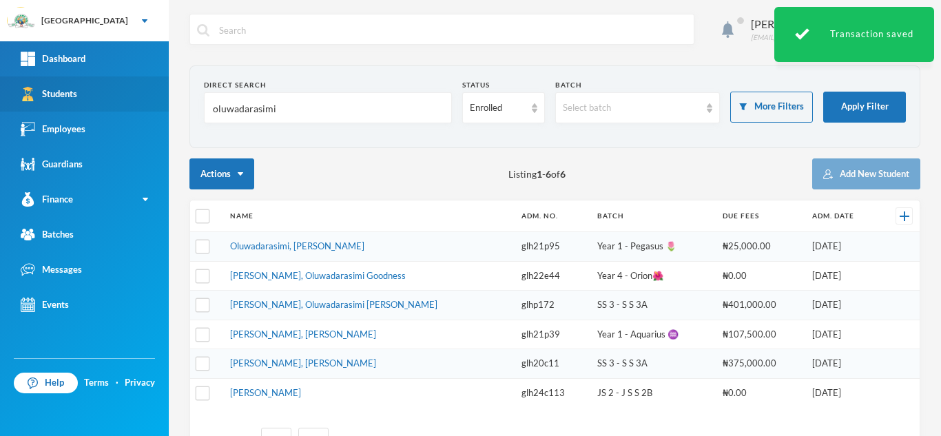
drag, startPoint x: 288, startPoint y: 108, endPoint x: 152, endPoint y: 99, distance: 136.0
click at [152, 99] on div "Greenland Hall Your Bluebic Account Greenland Hall Add a New School Dashboard S…" at bounding box center [470, 218] width 941 height 436
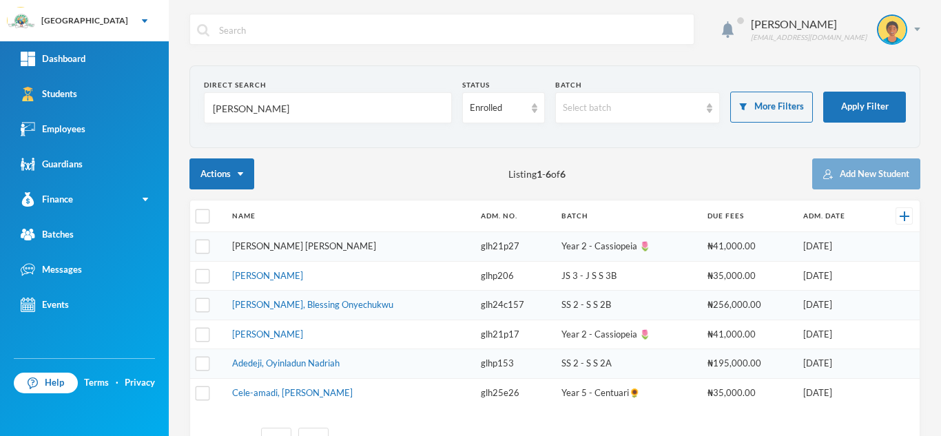
type input "nnadi"
click at [278, 245] on link "Nnadi, Osinachi Emmanuel" at bounding box center [304, 245] width 144 height 11
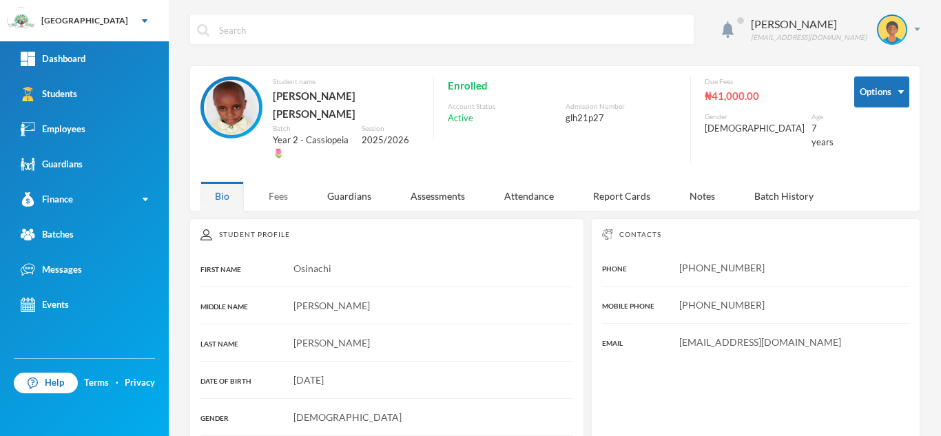
click at [276, 181] on div "Fees" at bounding box center [278, 196] width 48 height 30
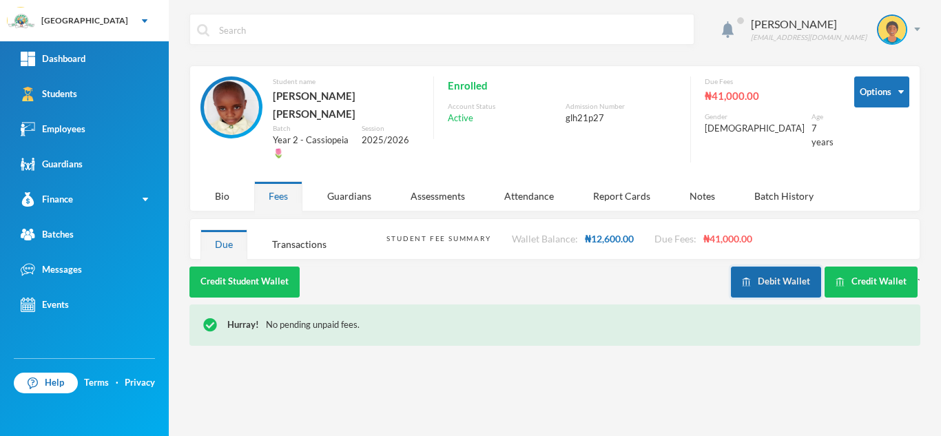
click at [774, 267] on button "Debit Wallet" at bounding box center [776, 282] width 90 height 31
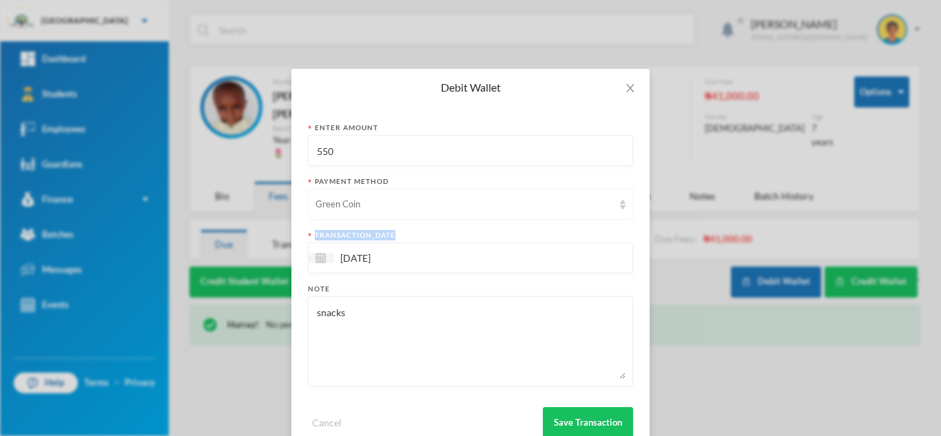
drag, startPoint x: 415, startPoint y: 227, endPoint x: 375, endPoint y: 189, distance: 55.1
click at [375, 189] on form "Enter Amount 550 Payment Method Green Coin transaction_date 15/10/2025 Note sna…" at bounding box center [470, 280] width 325 height 315
drag, startPoint x: 346, startPoint y: 143, endPoint x: 255, endPoint y: 165, distance: 93.4
click at [255, 165] on div "Debit Wallet Enter Amount 550 Payment Method Green Coin transaction_date 15/10/…" at bounding box center [470, 218] width 941 height 436
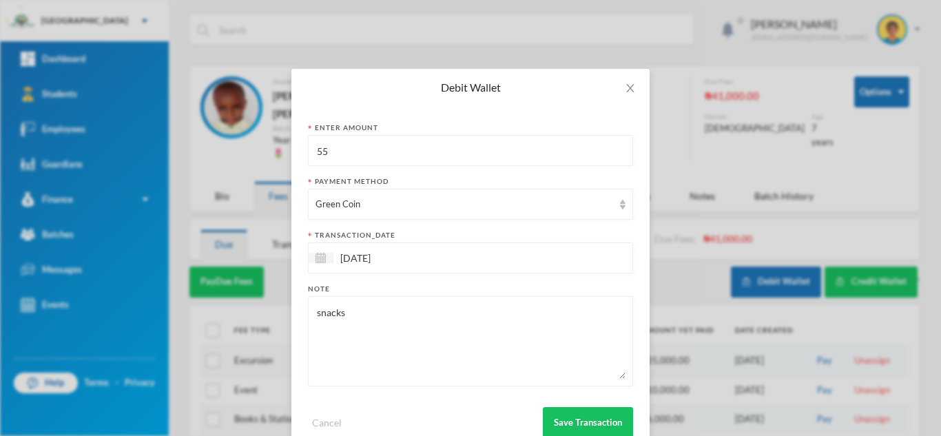
type input "550"
click at [574, 416] on button "Save Transaction" at bounding box center [588, 422] width 90 height 31
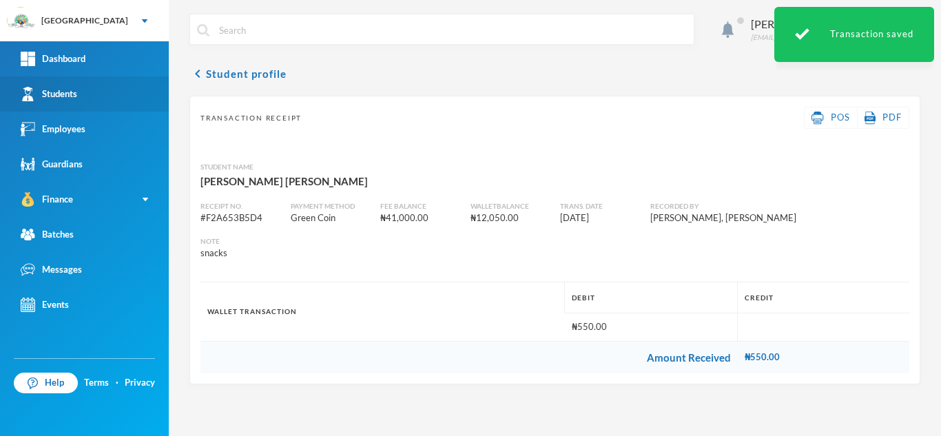
click at [104, 87] on link "Students" at bounding box center [84, 93] width 169 height 35
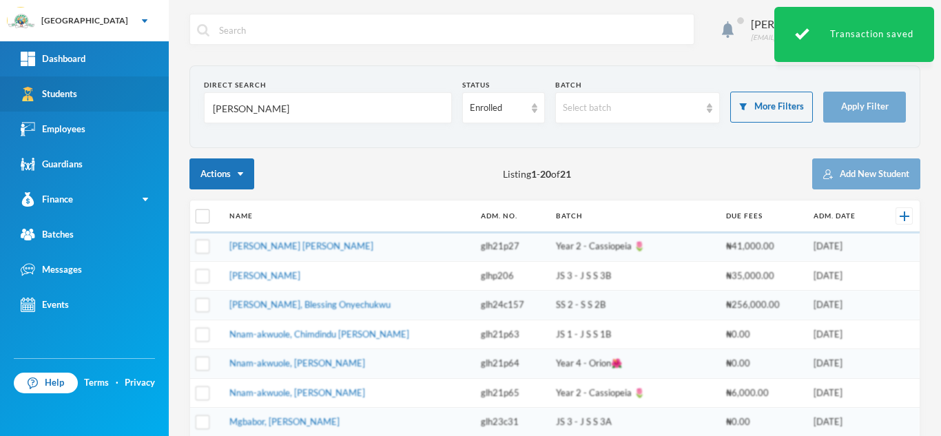
drag, startPoint x: 239, startPoint y: 110, endPoint x: 134, endPoint y: 105, distance: 104.8
click at [134, 105] on div "Greenland Hall Your Bluebic Account Greenland Hall Add a New School Dashboard S…" at bounding box center [470, 218] width 941 height 436
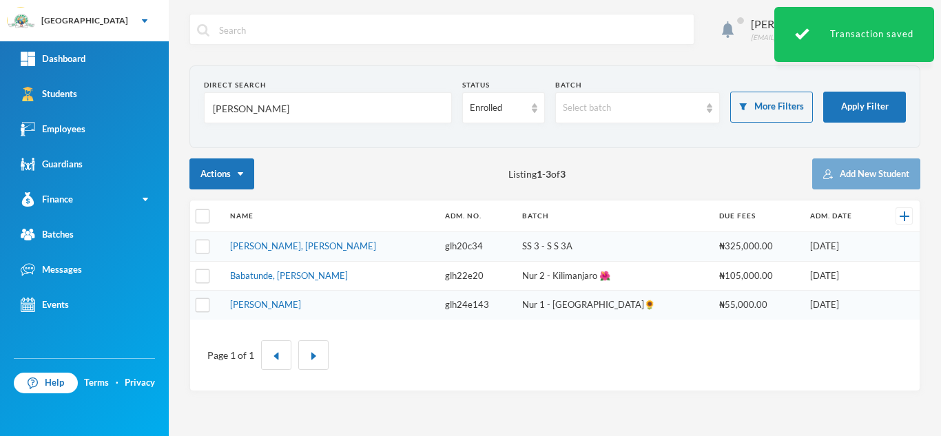
type input "maxwell"
click at [276, 270] on link "Shittu, Maxwell Irede" at bounding box center [265, 275] width 71 height 11
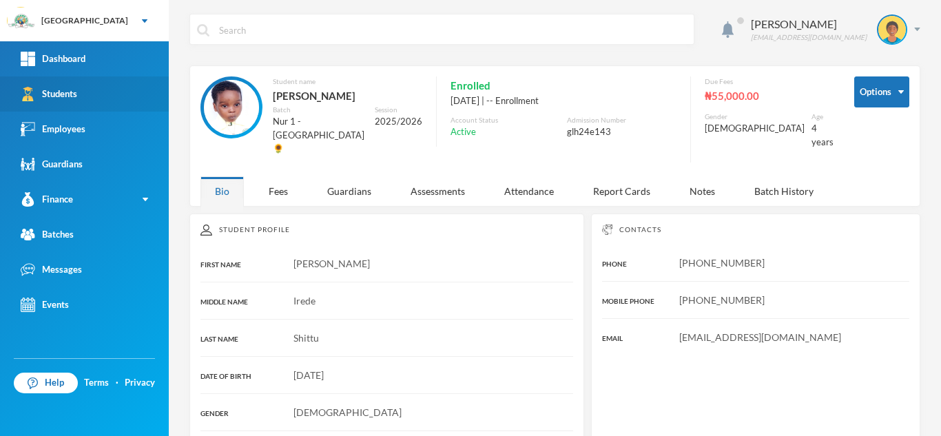
click at [128, 94] on link "Students" at bounding box center [84, 93] width 169 height 35
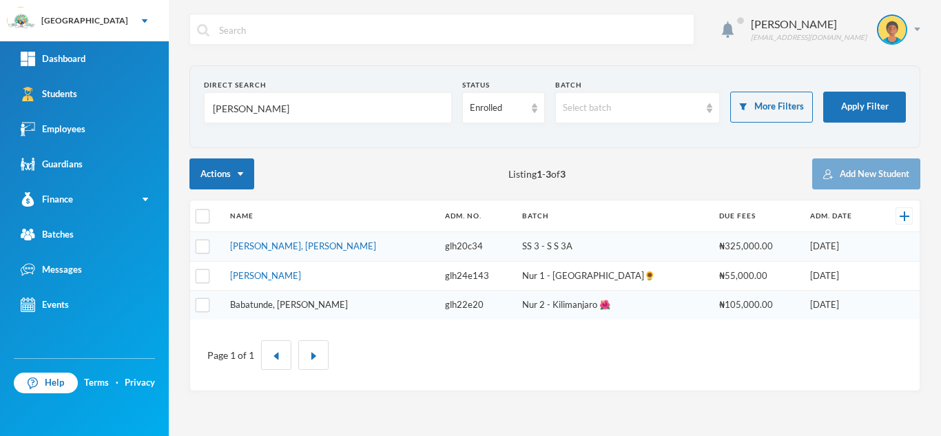
click at [276, 303] on link "Babatunde, Maxwel Eniola" at bounding box center [289, 304] width 118 height 11
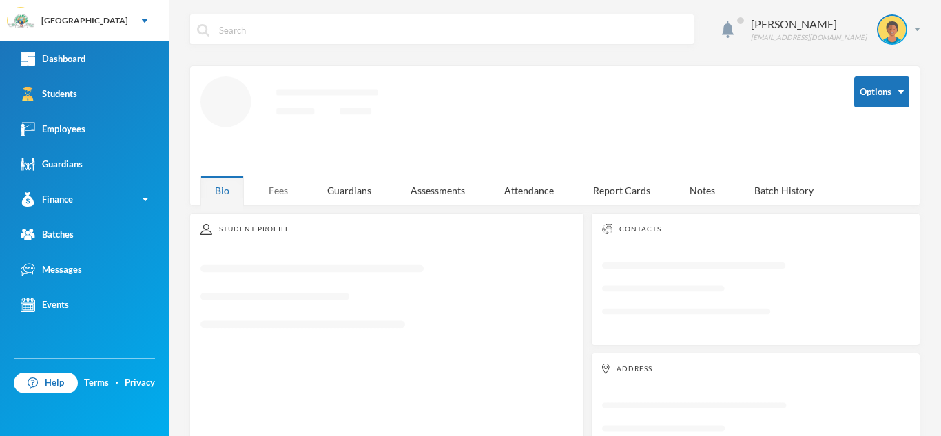
click at [275, 186] on div "Fees" at bounding box center [278, 191] width 48 height 30
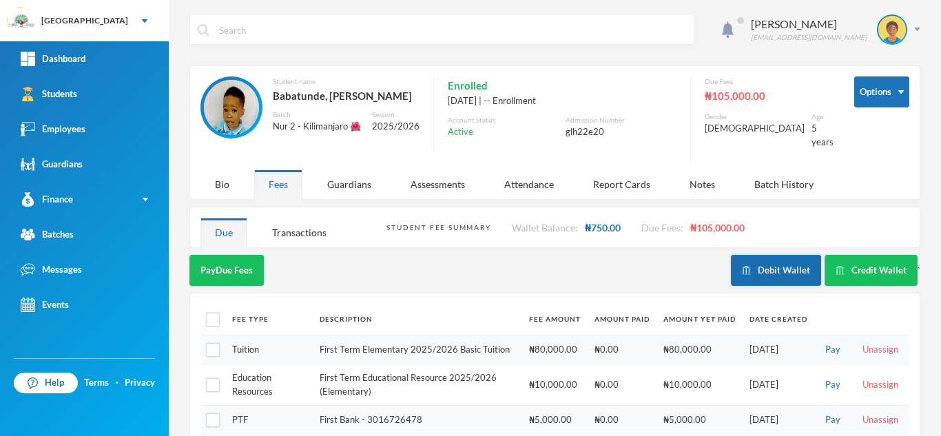
click at [751, 255] on button "Debit Wallet" at bounding box center [776, 270] width 90 height 31
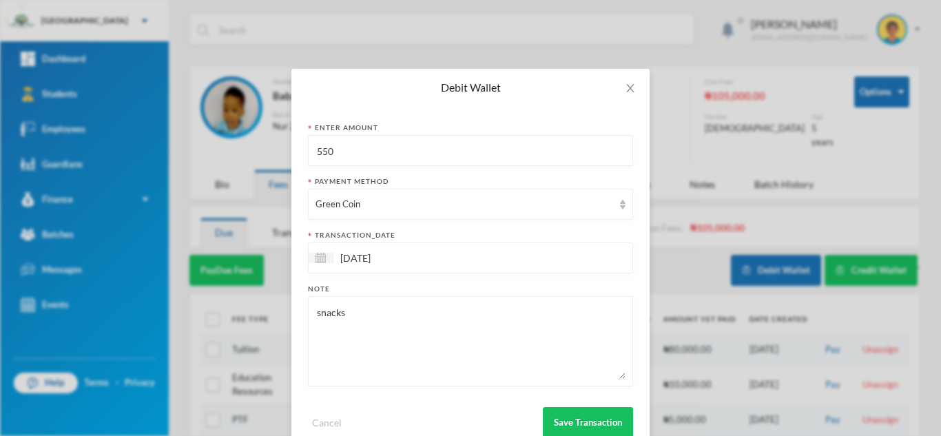
drag, startPoint x: 342, startPoint y: 151, endPoint x: 247, endPoint y: 153, distance: 95.1
click at [264, 150] on div "Debit Wallet Enter Amount 550 Payment Method Green Coin transaction_date 15/10/…" at bounding box center [470, 218] width 941 height 436
type input "750"
click at [569, 422] on button "Save Transaction" at bounding box center [588, 422] width 90 height 31
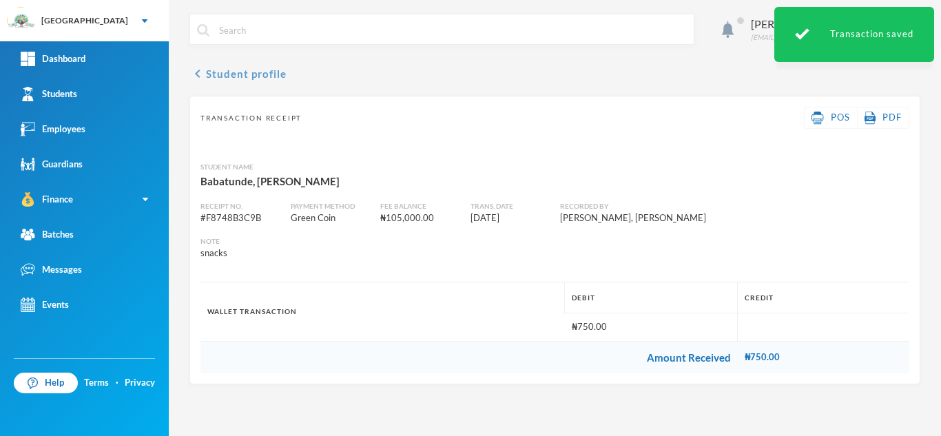
click at [216, 78] on button "chevron_left Student profile" at bounding box center [237, 73] width 97 height 17
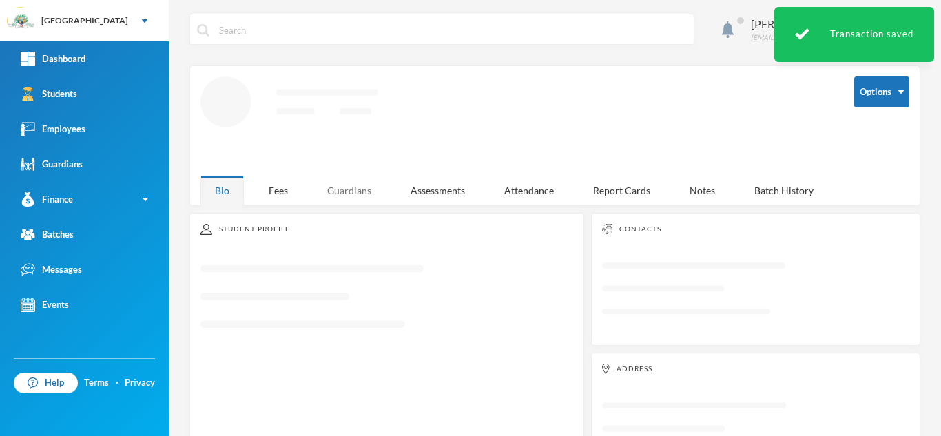
click at [342, 183] on div "Guardians" at bounding box center [349, 191] width 73 height 30
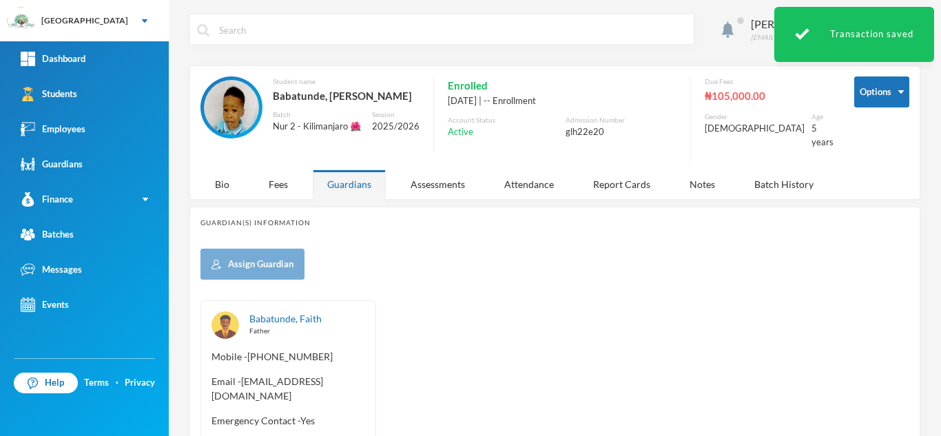
scroll to position [105, 0]
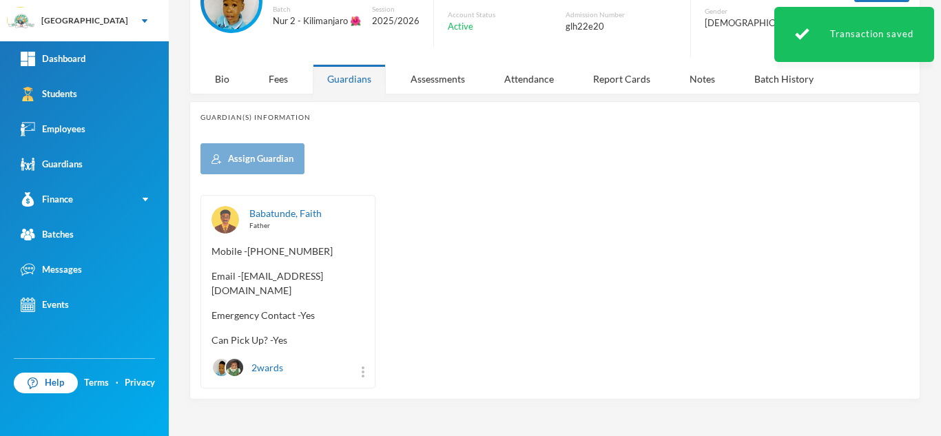
click at [256, 359] on div "2 wards" at bounding box center [247, 367] width 72 height 20
click at [362, 366] on img at bounding box center [363, 371] width 3 height 11
click at [331, 329] on button "View Profile" at bounding box center [319, 327] width 67 height 25
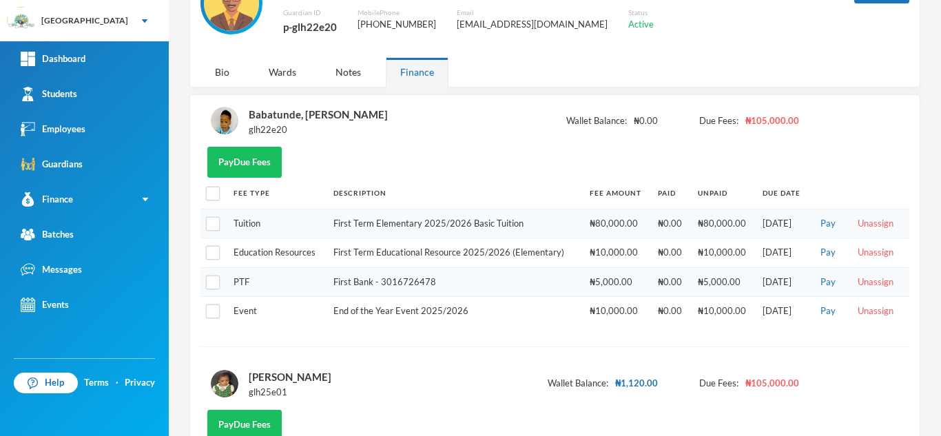
scroll to position [105, 0]
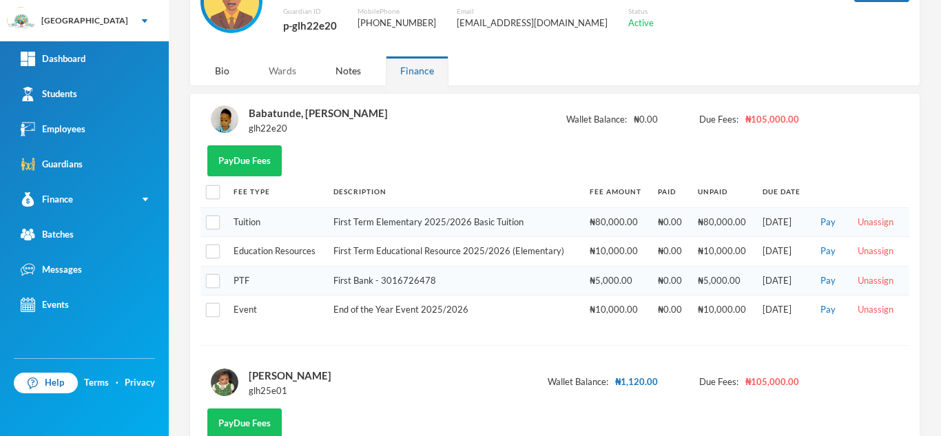
click at [284, 67] on div "Wards" at bounding box center [282, 71] width 56 height 30
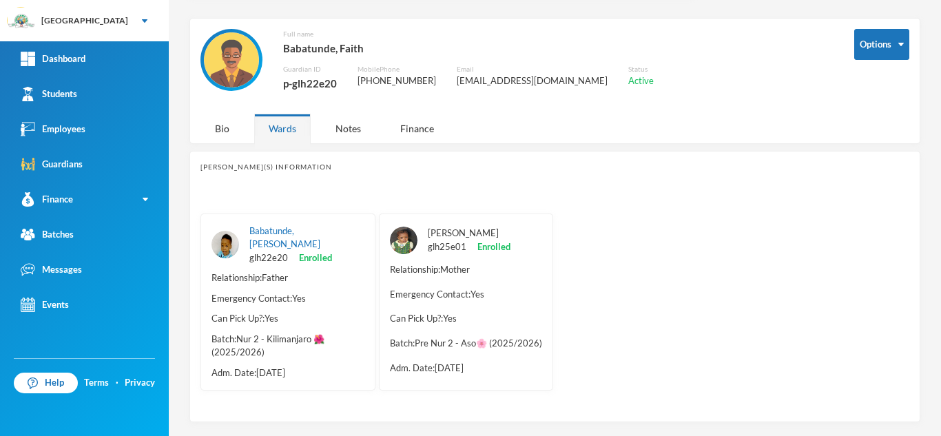
click at [459, 229] on link "Babatunde, Michelle Ewaoluwa" at bounding box center [463, 232] width 71 height 11
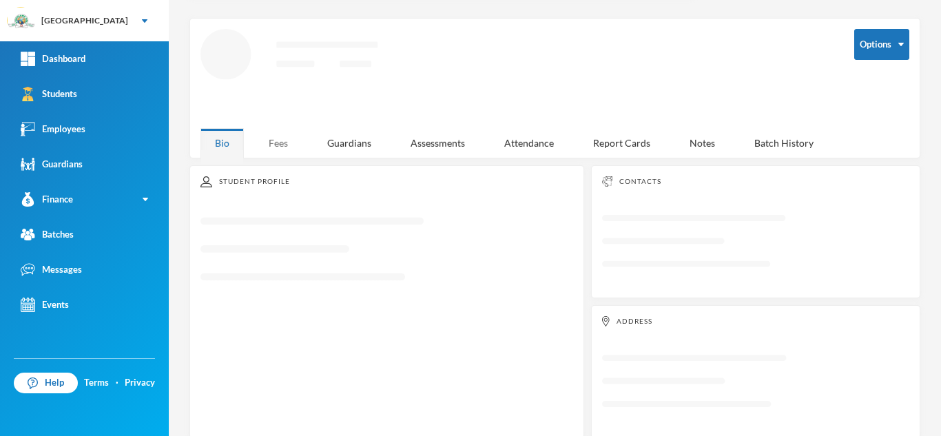
click at [273, 142] on div "Fees" at bounding box center [278, 143] width 48 height 30
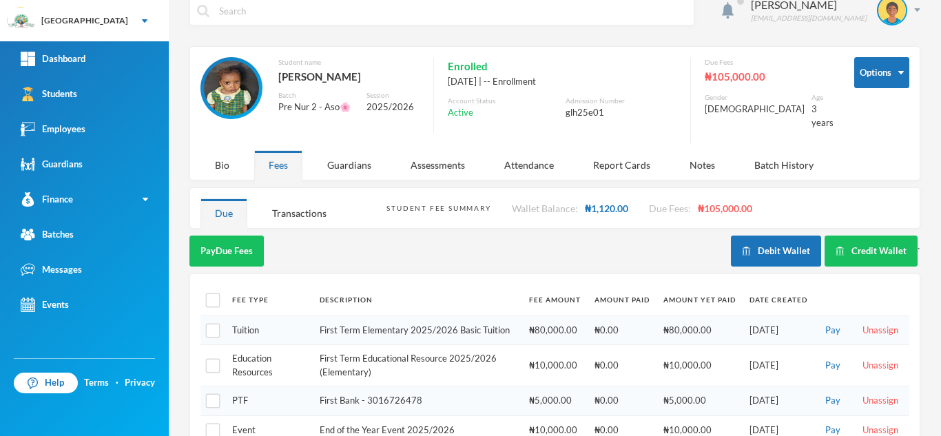
scroll to position [42, 0]
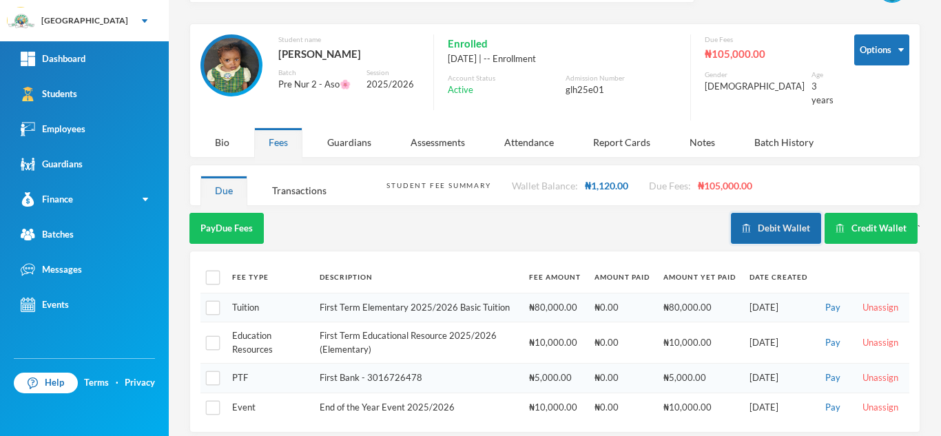
click at [760, 220] on button "Debit Wallet" at bounding box center [776, 228] width 90 height 31
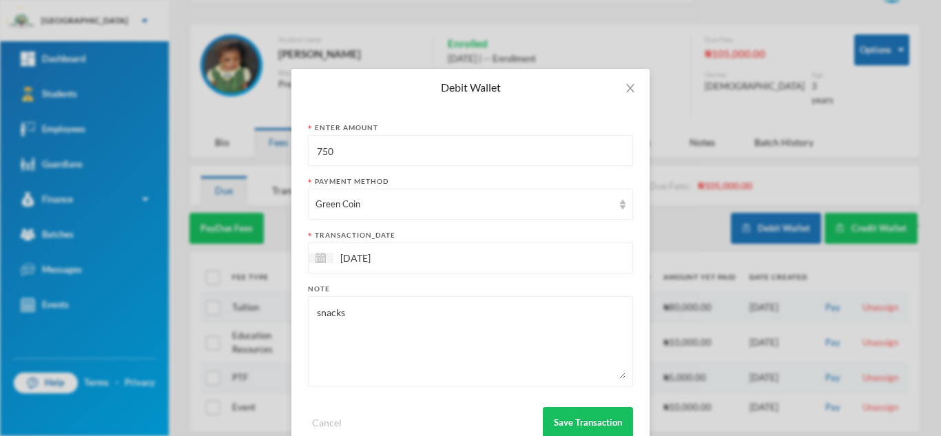
drag, startPoint x: 287, startPoint y: 157, endPoint x: 250, endPoint y: 158, distance: 36.5
click at [250, 158] on div "Debit Wallet Enter Amount 750 Payment Method Green Coin transaction_date 15/10/…" at bounding box center [470, 218] width 941 height 436
type input "250"
click at [563, 427] on button "Save Transaction" at bounding box center [588, 422] width 90 height 31
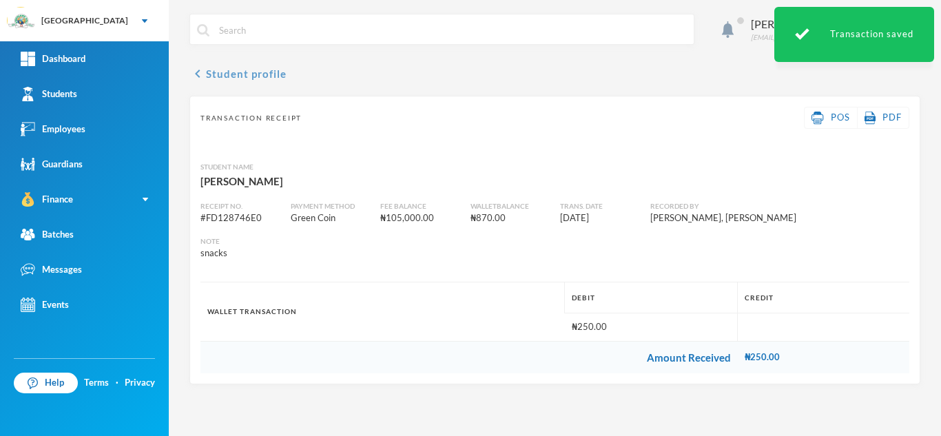
click at [227, 73] on button "chevron_left Student profile" at bounding box center [237, 73] width 97 height 17
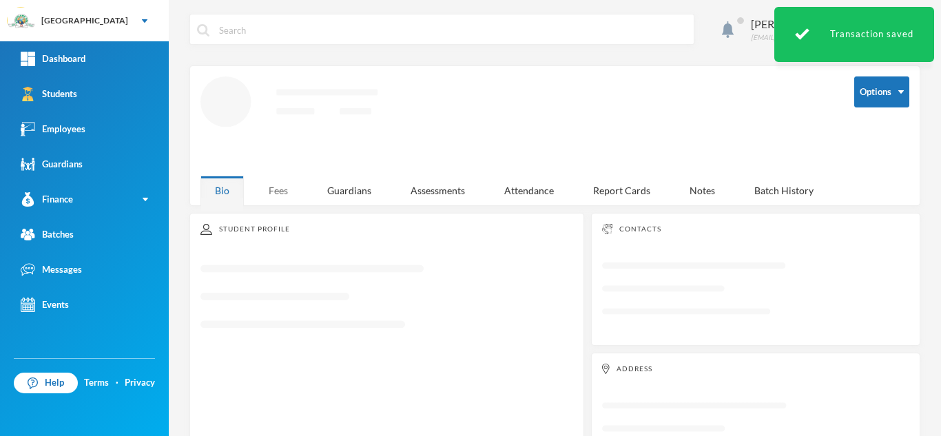
click at [280, 181] on div "Fees" at bounding box center [278, 191] width 48 height 30
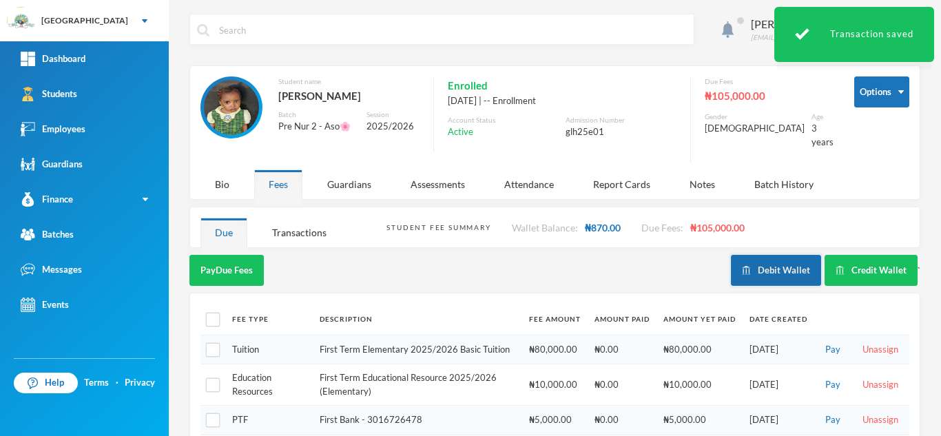
click at [786, 269] on button "Debit Wallet" at bounding box center [776, 270] width 90 height 31
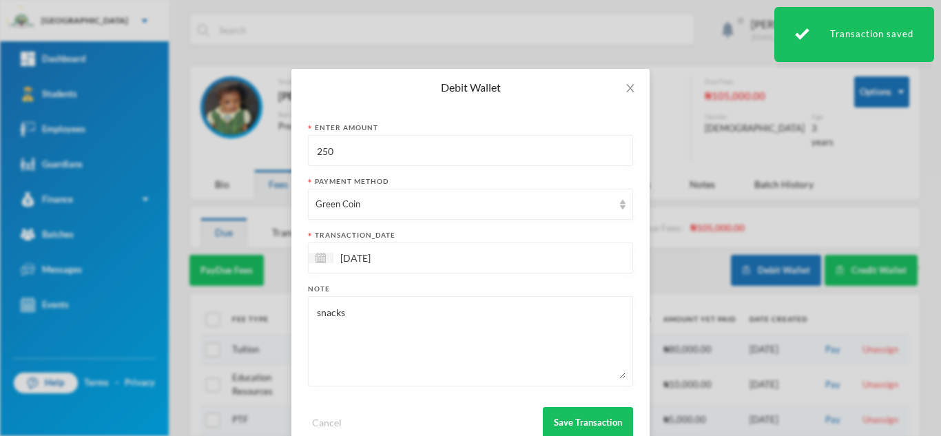
drag, startPoint x: 346, startPoint y: 156, endPoint x: 248, endPoint y: 166, distance: 99.0
click at [248, 166] on div "Debit Wallet Enter Amount 250 Payment Method Green Coin transaction_date 15/10/…" at bounding box center [470, 218] width 941 height 436
type input "300"
drag, startPoint x: 389, startPoint y: 298, endPoint x: 237, endPoint y: 337, distance: 157.2
click at [237, 337] on div "Debit Wallet Enter Amount 300 Payment Method Green Coin transaction_date 15/10/…" at bounding box center [470, 218] width 941 height 436
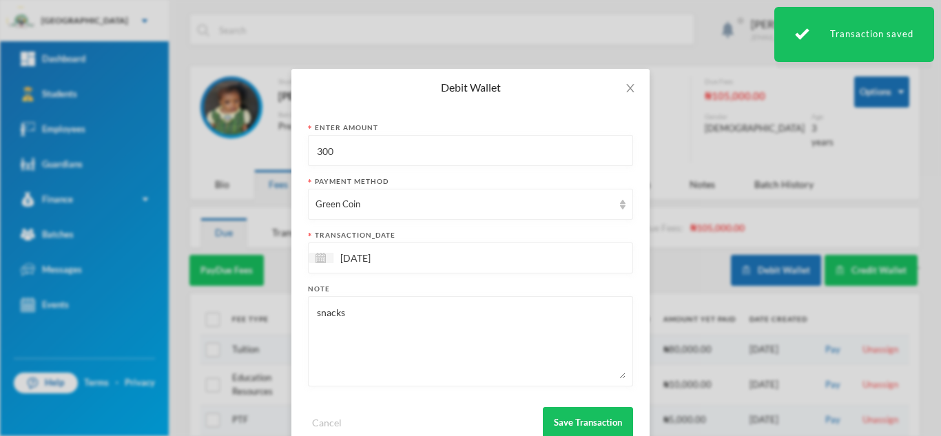
drag, startPoint x: 378, startPoint y: 326, endPoint x: 271, endPoint y: 315, distance: 107.4
click at [271, 315] on div "Debit Wallet Enter Amount 300 Payment Method Green Coin transaction_date 15/10/…" at bounding box center [470, 218] width 941 height 436
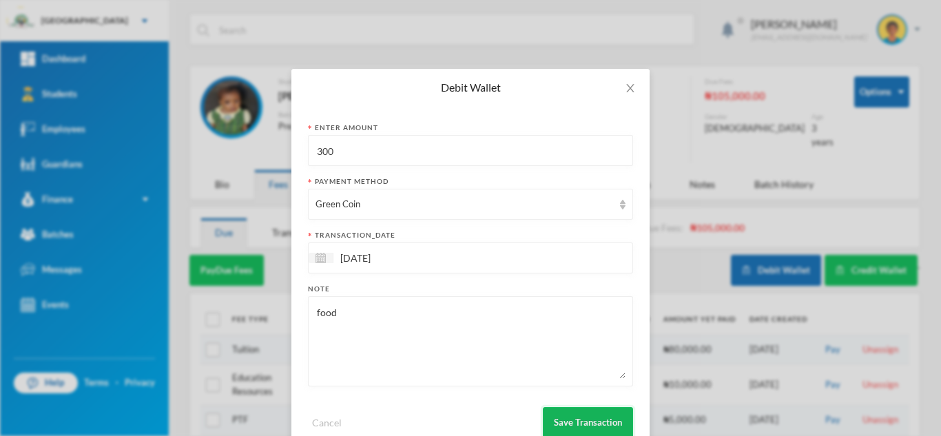
type textarea "food"
click at [563, 411] on button "Save Transaction" at bounding box center [588, 422] width 90 height 31
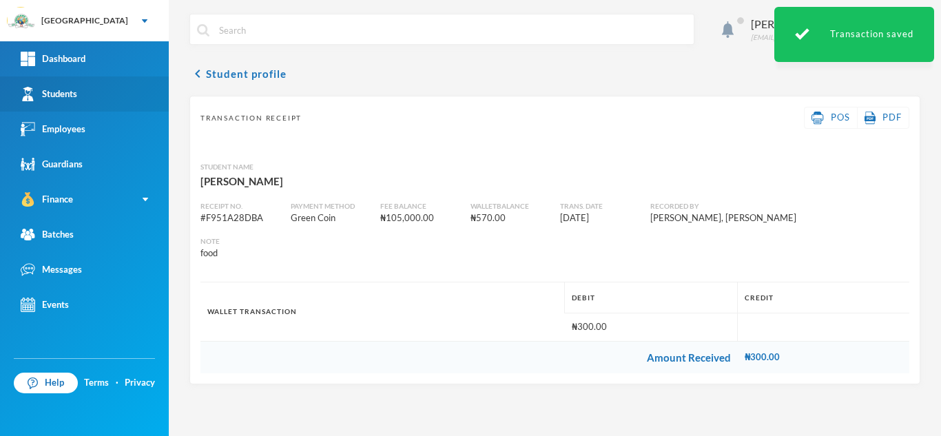
click at [66, 96] on div "Students" at bounding box center [49, 94] width 56 height 14
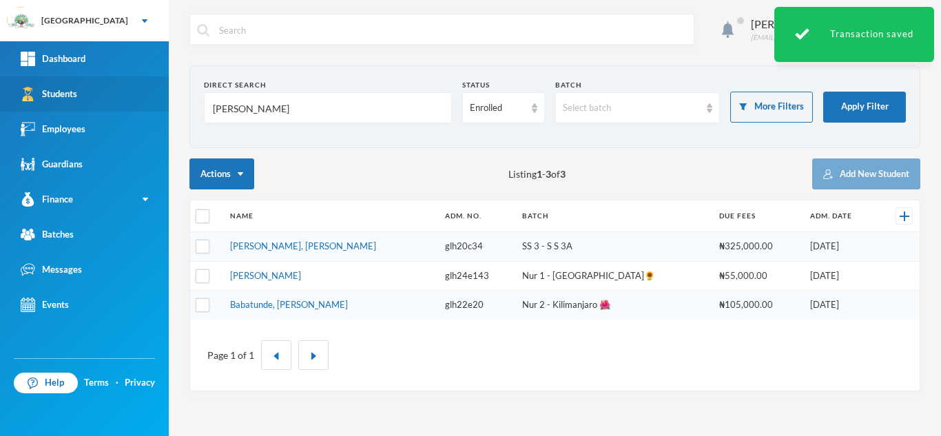
drag, startPoint x: 259, startPoint y: 117, endPoint x: 105, endPoint y: 111, distance: 153.7
click at [105, 111] on div "Greenland Hall Your Bluebic Account Greenland Hall Add a New School Dashboard S…" at bounding box center [470, 218] width 941 height 436
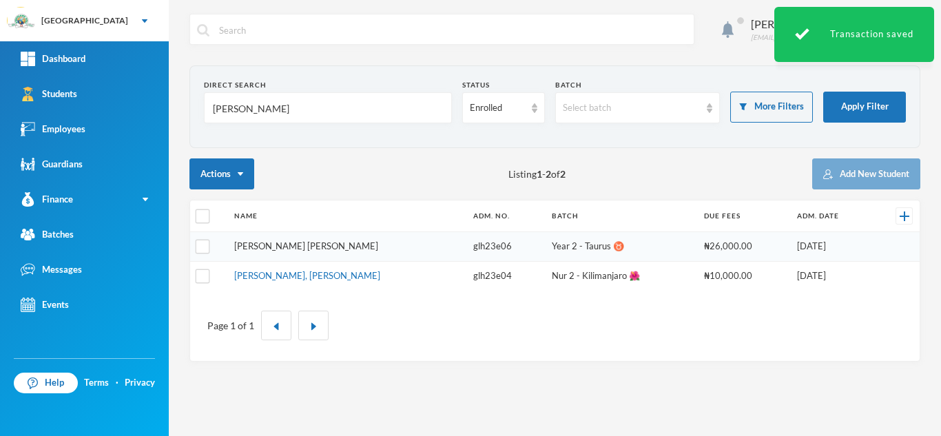
type input "asare"
click at [269, 245] on link "Asare, Charity Abena" at bounding box center [306, 245] width 144 height 11
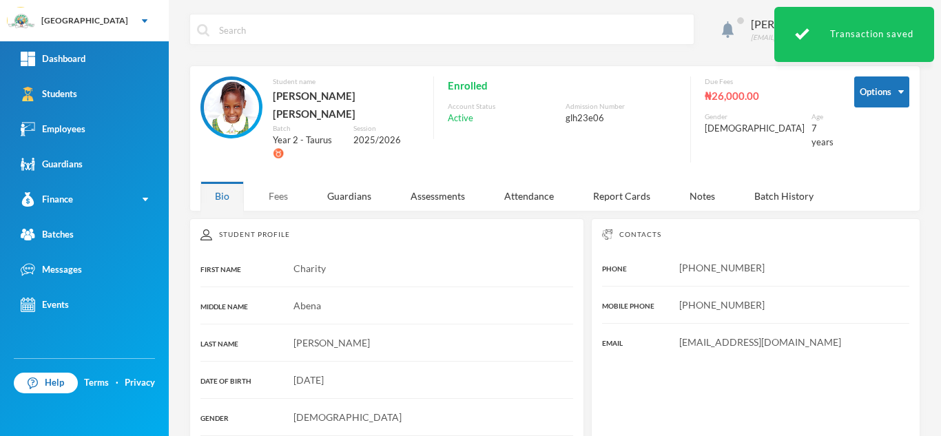
click at [278, 181] on div "Fees" at bounding box center [278, 196] width 48 height 30
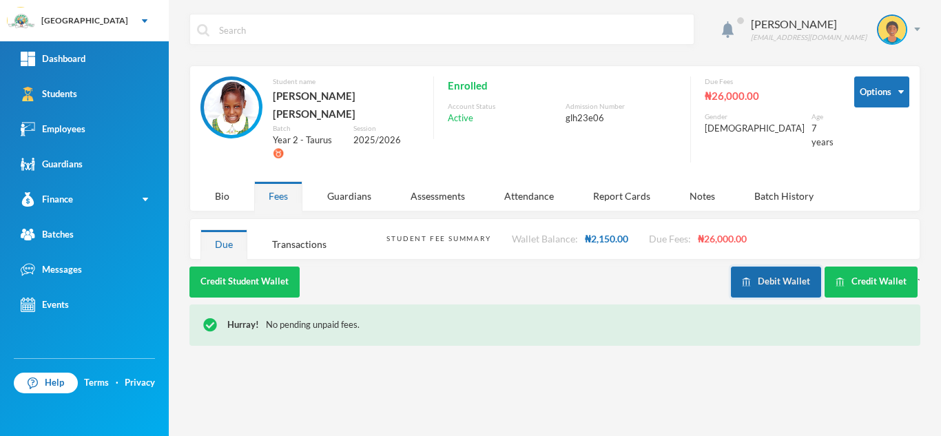
click at [749, 278] on img "button" at bounding box center [746, 282] width 9 height 9
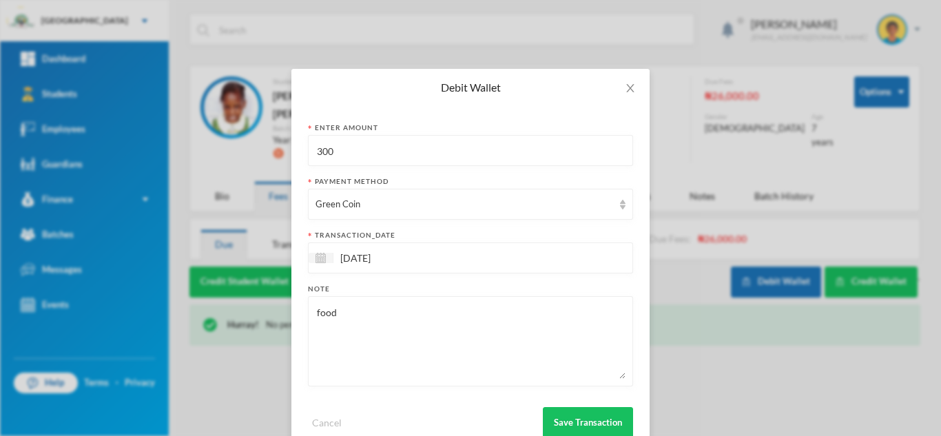
drag, startPoint x: 273, startPoint y: 153, endPoint x: 238, endPoint y: 152, distance: 35.1
click at [238, 152] on div "Debit Wallet Enter Amount 300 Payment Method Green Coin transaction_date 15/10/…" at bounding box center [470, 218] width 941 height 436
type input "3"
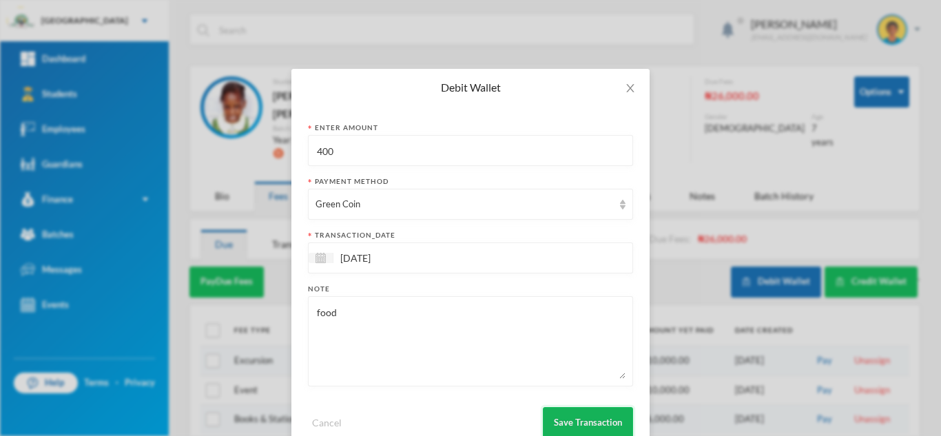
type input "400"
click at [559, 419] on button "Save Transaction" at bounding box center [588, 422] width 90 height 31
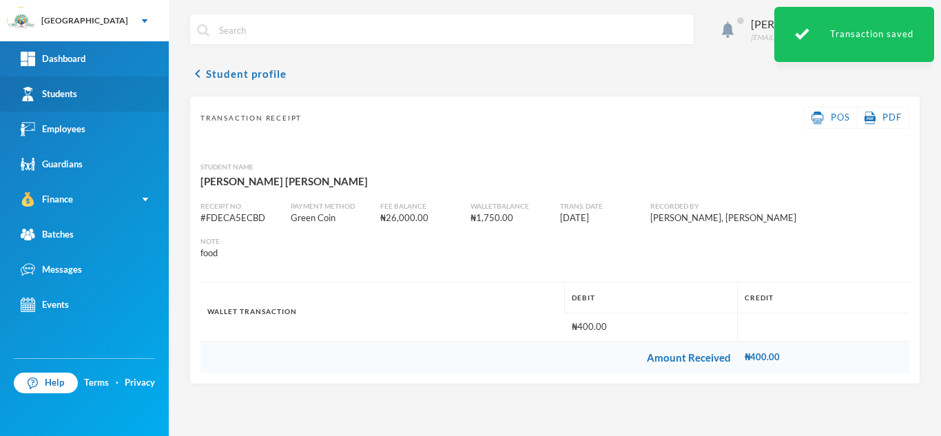
click at [73, 95] on div "Students" at bounding box center [49, 94] width 56 height 14
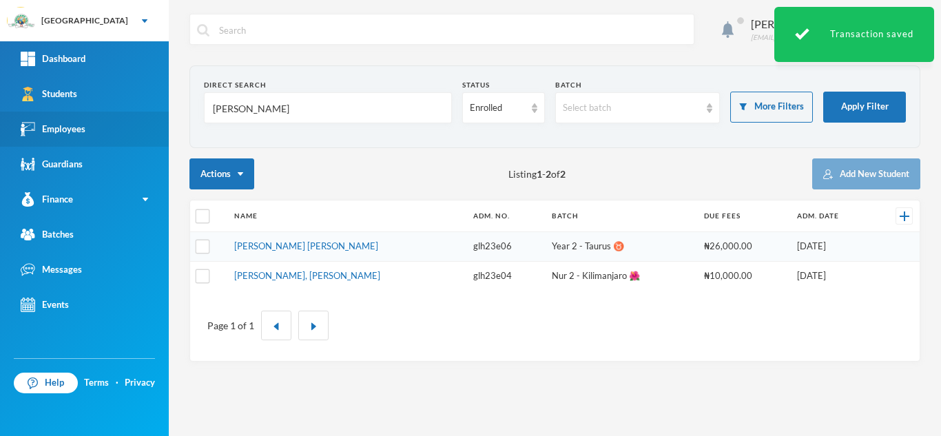
drag, startPoint x: 288, startPoint y: 119, endPoint x: 148, endPoint y: 112, distance: 140.0
click at [148, 112] on div "Greenland Hall Your Bluebic Account Greenland Hall Add a New School Dashboard S…" at bounding box center [470, 218] width 941 height 436
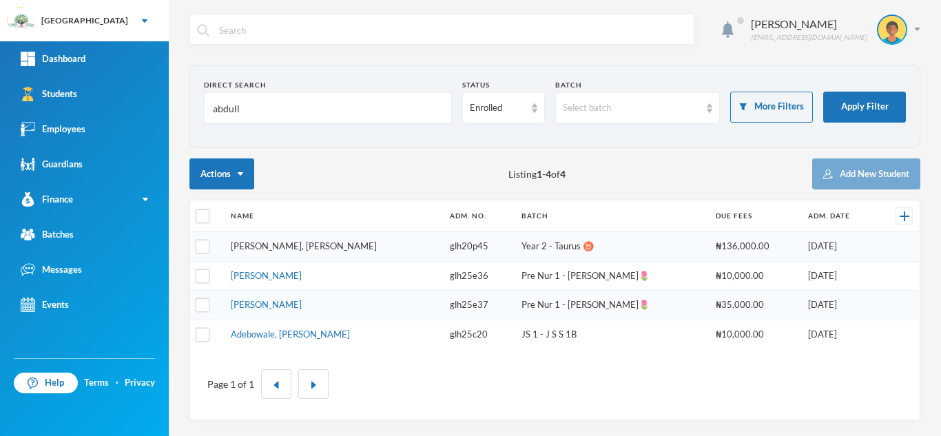
type input "abdull"
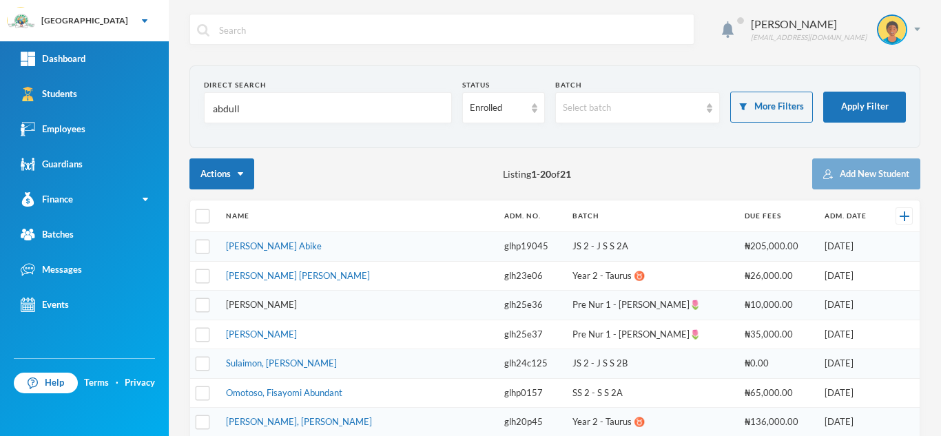
click at [290, 251] on link "Adepoju, Ibukunoluwa Abike" at bounding box center [274, 245] width 96 height 11
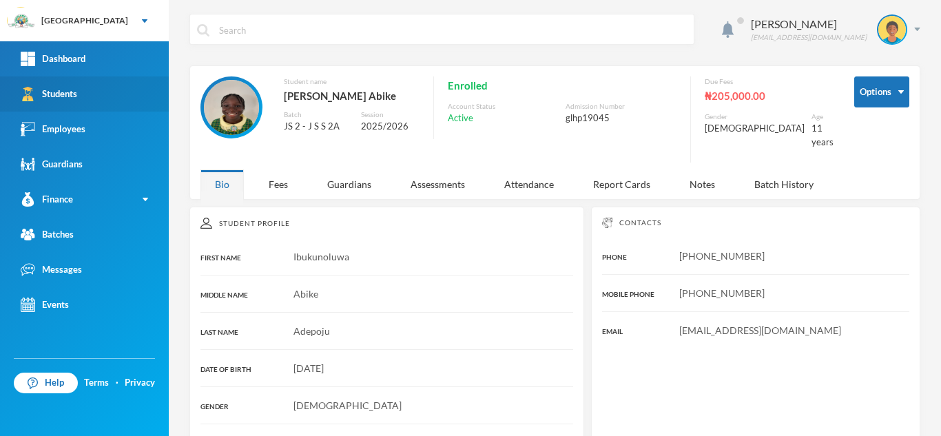
click at [111, 87] on link "Students" at bounding box center [84, 93] width 169 height 35
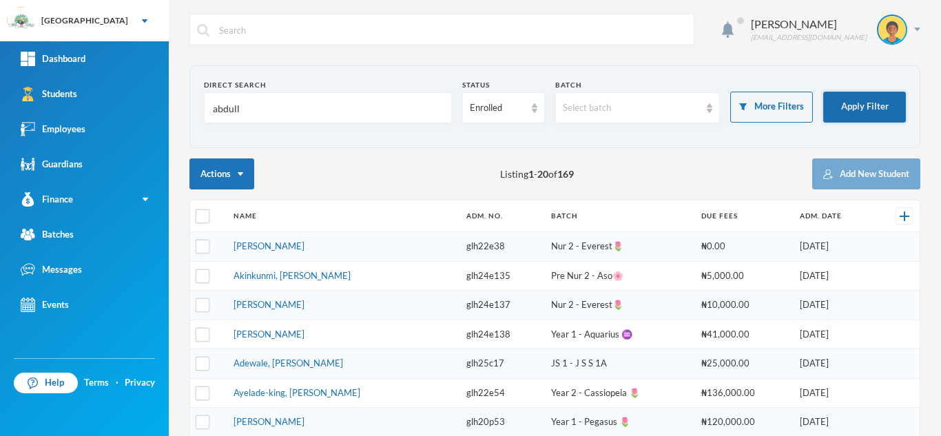
click at [844, 102] on button "Apply Filter" at bounding box center [864, 107] width 83 height 31
click at [832, 114] on button "Apply Filter" at bounding box center [864, 107] width 83 height 31
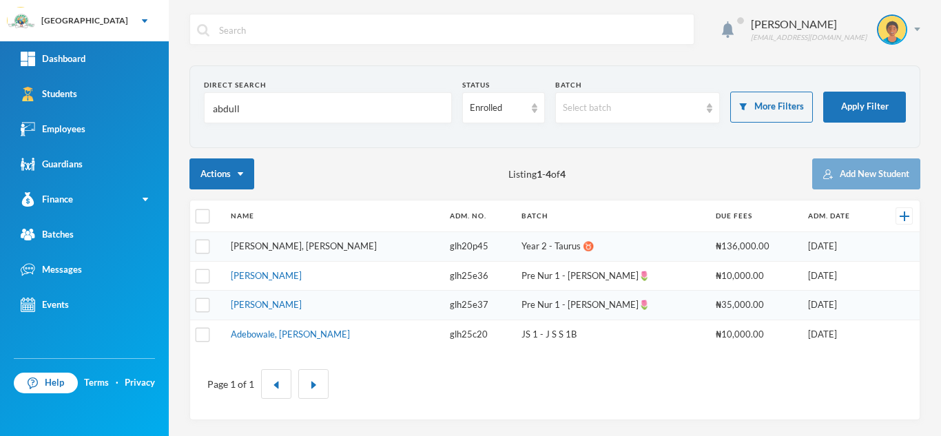
click at [253, 251] on link "Oyebanji, Abdullah Olawale" at bounding box center [304, 245] width 146 height 11
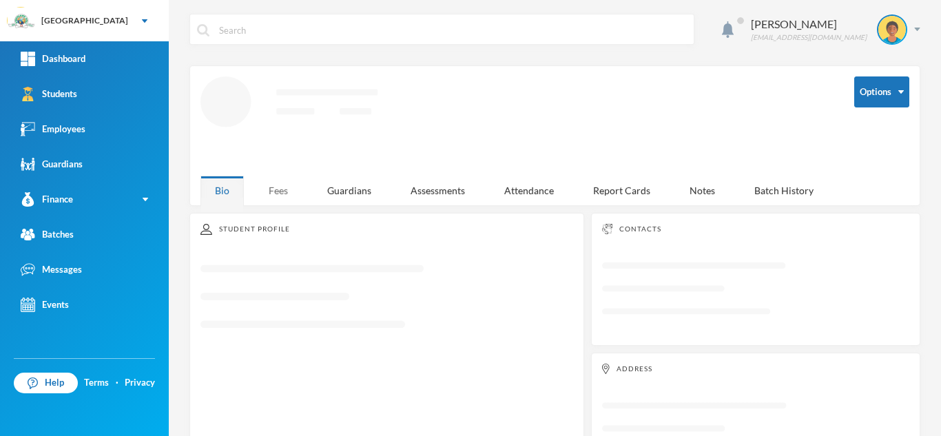
click at [275, 183] on div "Fees" at bounding box center [278, 191] width 48 height 30
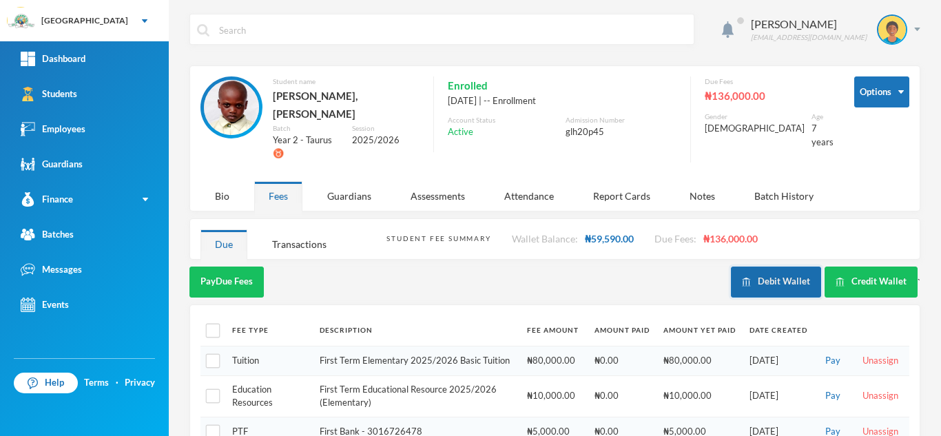
click at [768, 267] on button "Debit Wallet" at bounding box center [776, 282] width 90 height 31
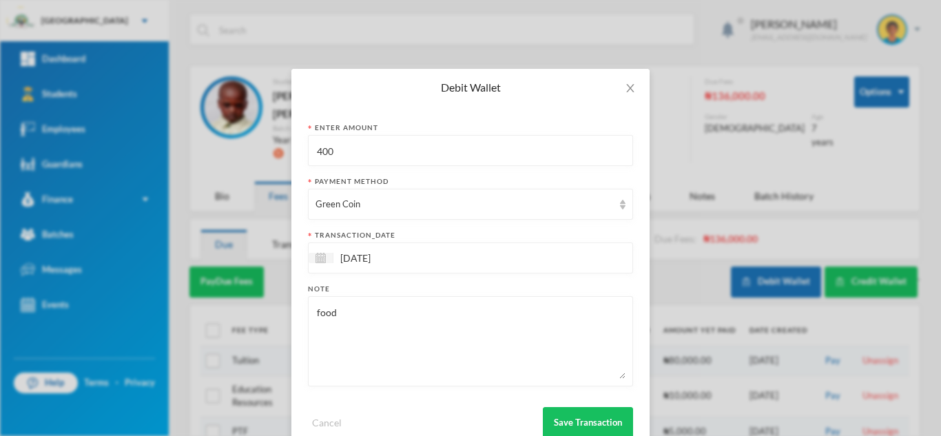
drag, startPoint x: 396, startPoint y: 156, endPoint x: 267, endPoint y: 155, distance: 128.8
click at [267, 155] on div "Debit Wallet Enter Amount 400 Payment Method Green Coin transaction_date 15/10/…" at bounding box center [470, 218] width 941 height 436
type input "300"
drag, startPoint x: 360, startPoint y: 322, endPoint x: 255, endPoint y: 330, distance: 105.6
click at [255, 330] on div "Debit Wallet Enter Amount 300 Payment Method Green Coin transaction_date 15/10/…" at bounding box center [470, 218] width 941 height 436
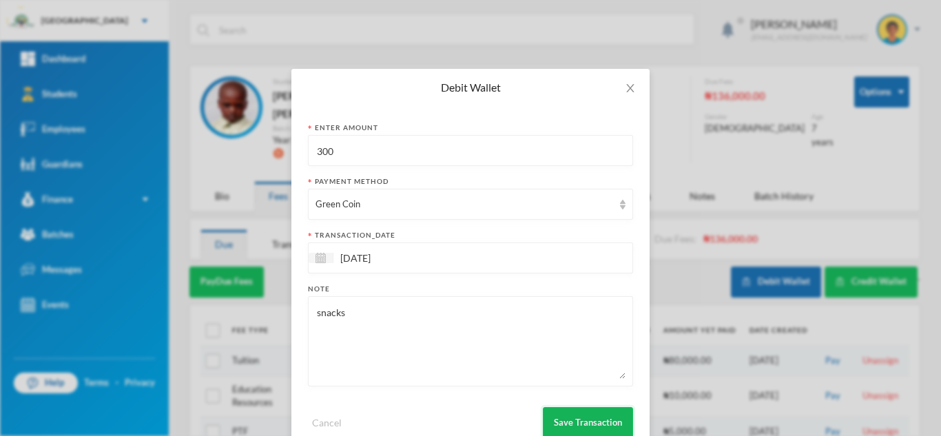
type textarea "snacks"
click at [564, 419] on button "Save Transaction" at bounding box center [588, 422] width 90 height 31
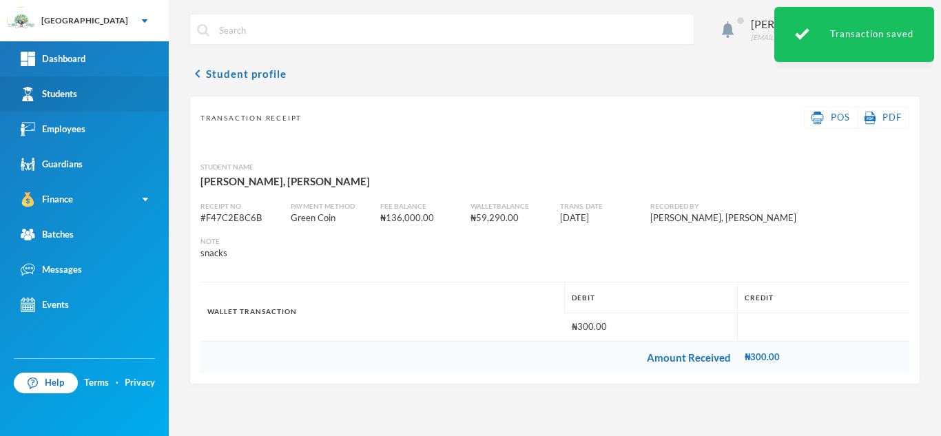
click at [113, 96] on link "Students" at bounding box center [84, 93] width 169 height 35
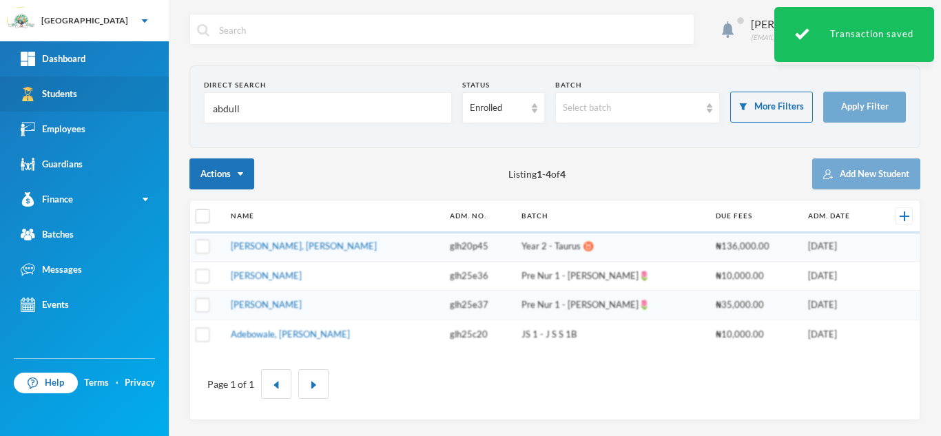
drag, startPoint x: 261, startPoint y: 117, endPoint x: 138, endPoint y: 104, distance: 123.3
click at [138, 104] on div "Greenland Hall Your Bluebic Account Greenland Hall Add a New School Dashboard S…" at bounding box center [470, 218] width 941 height 436
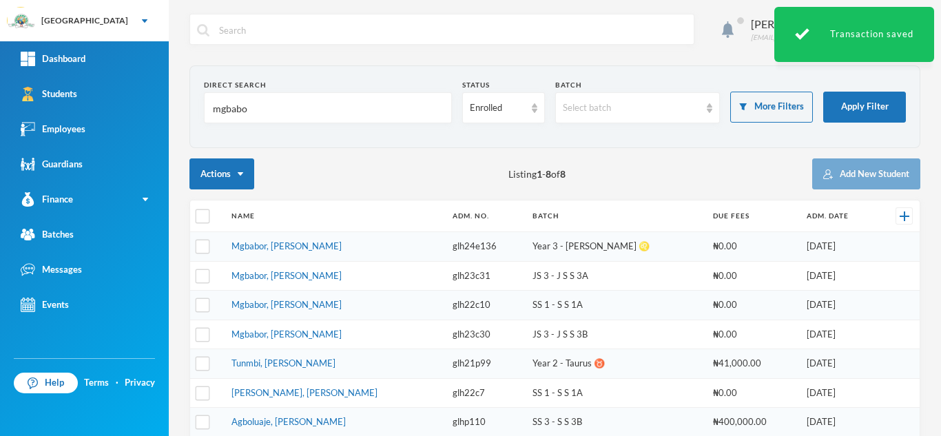
type input "mgbabor"
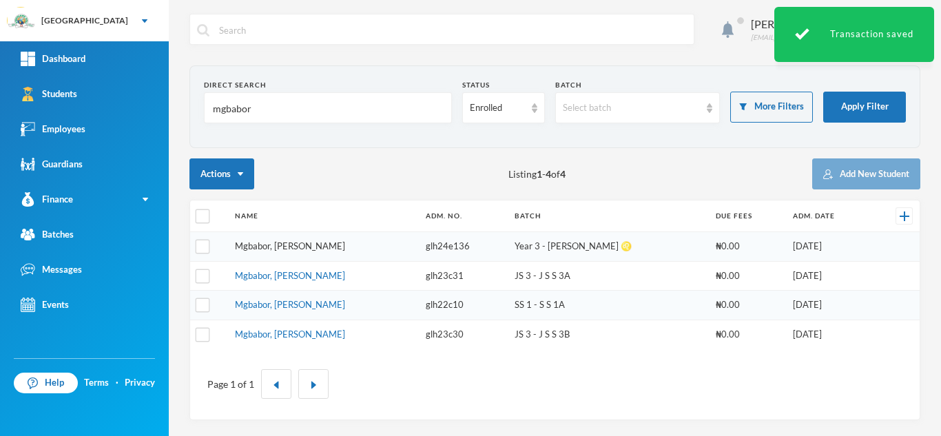
click at [318, 242] on link "Mgbabor, David Izuchukwu" at bounding box center [290, 245] width 110 height 11
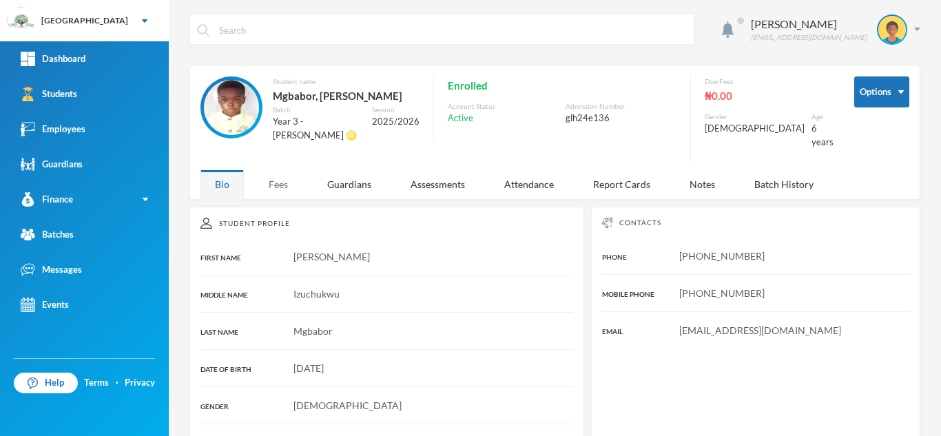
click at [274, 171] on div "Fees" at bounding box center [278, 184] width 48 height 30
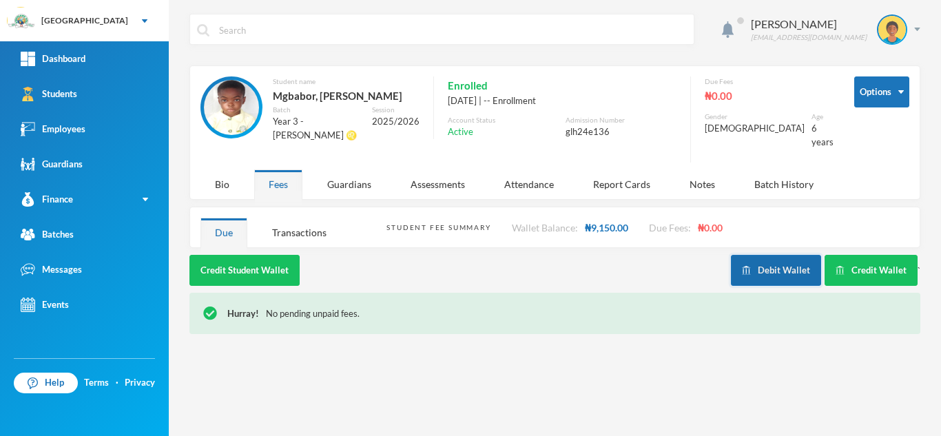
click at [779, 258] on button "Debit Wallet" at bounding box center [776, 270] width 90 height 31
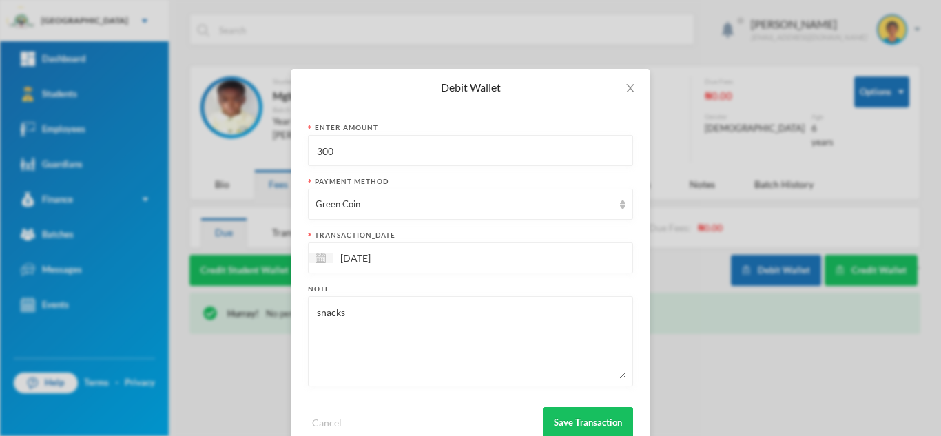
drag, startPoint x: 343, startPoint y: 158, endPoint x: 231, endPoint y: 152, distance: 111.8
click at [240, 149] on div "Debit Wallet Enter Amount 300 Payment Method Green Coin transaction_date 15/10/…" at bounding box center [470, 218] width 941 height 436
type input "2"
type input "300"
click at [570, 422] on button "Save Transaction" at bounding box center [588, 422] width 90 height 31
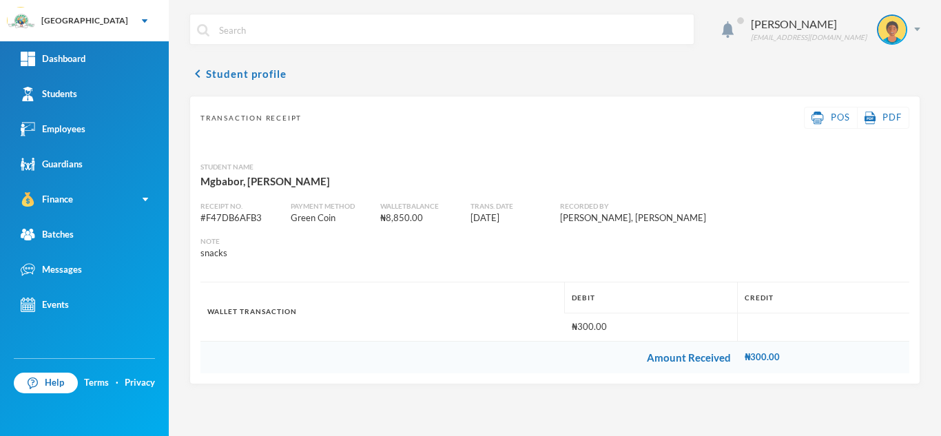
click at [570, 422] on div "Aderogba Olumide olumide.aderogba@greenlandhall.org chevron_left Student profil…" at bounding box center [555, 218] width 772 height 436
click at [82, 96] on link "Students" at bounding box center [84, 93] width 169 height 35
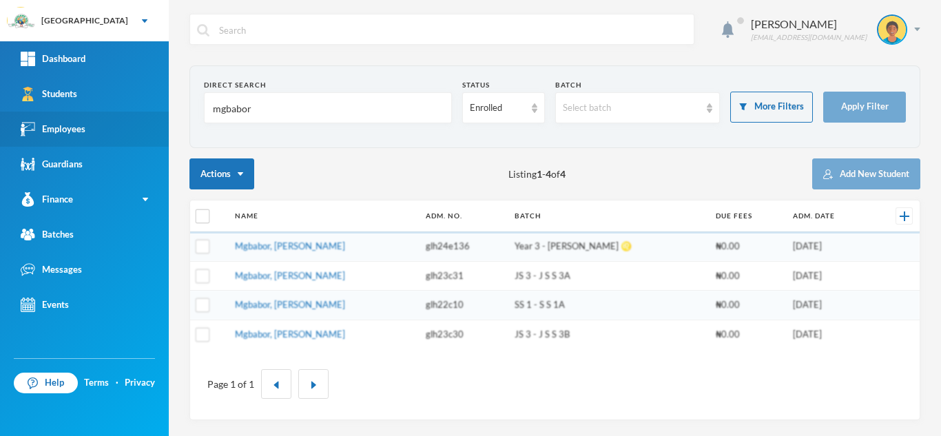
drag, startPoint x: 255, startPoint y: 104, endPoint x: 43, endPoint y: 125, distance: 213.1
click at [43, 125] on div "Greenland Hall Your Bluebic Account Greenland Hall Add a New School Dashboard S…" at bounding box center [470, 218] width 941 height 436
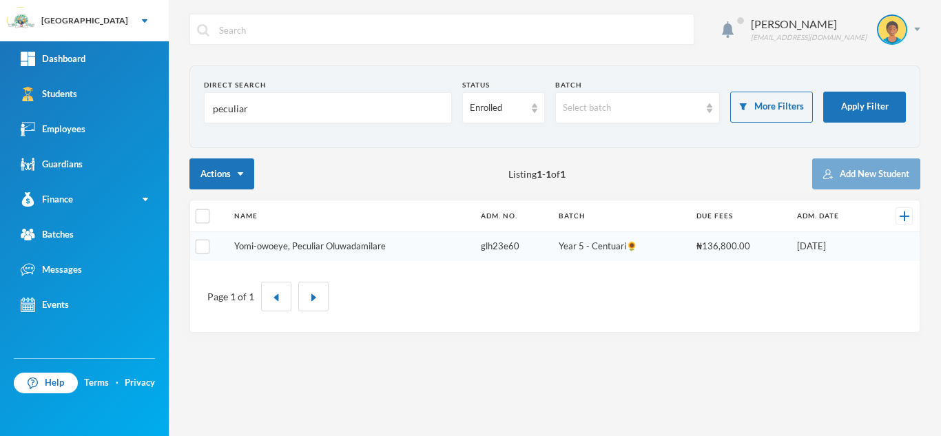
type input "peculiar"
click at [264, 242] on link "Yomi-owoeye, Peculiar Oluwadamilare" at bounding box center [310, 245] width 152 height 11
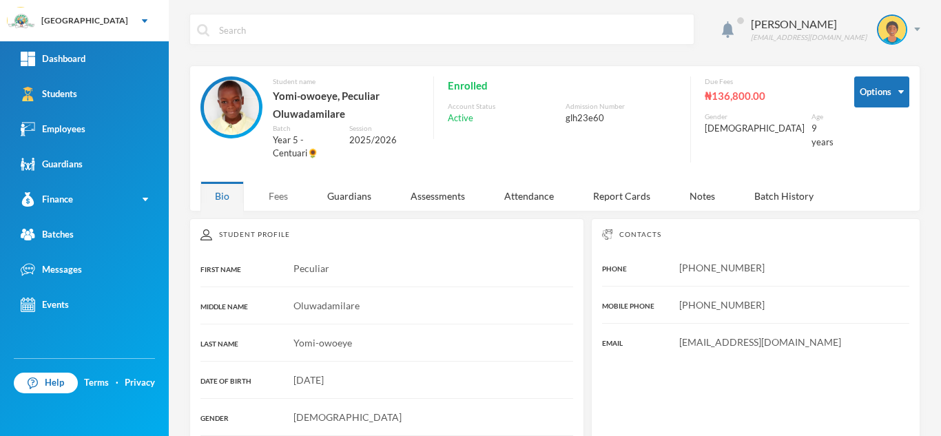
click at [279, 196] on div "Fees" at bounding box center [278, 196] width 48 height 30
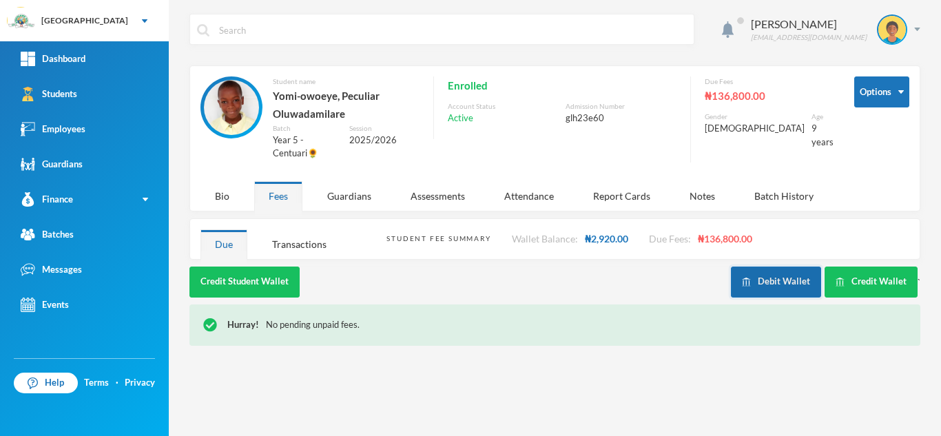
click at [766, 281] on button "Debit Wallet" at bounding box center [776, 282] width 90 height 31
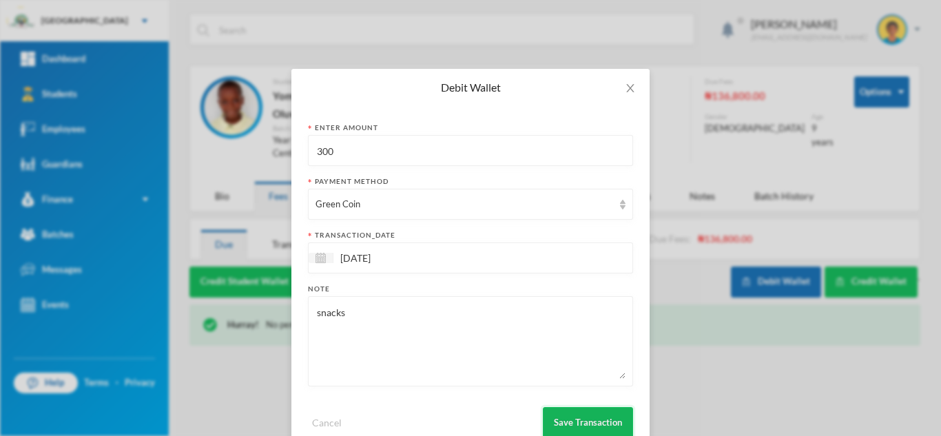
click at [550, 424] on button "Save Transaction" at bounding box center [588, 422] width 90 height 31
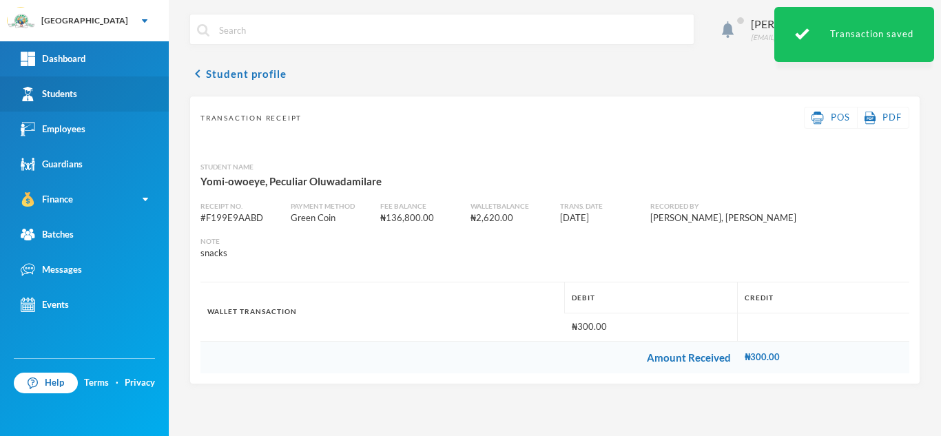
click at [101, 93] on link "Students" at bounding box center [84, 93] width 169 height 35
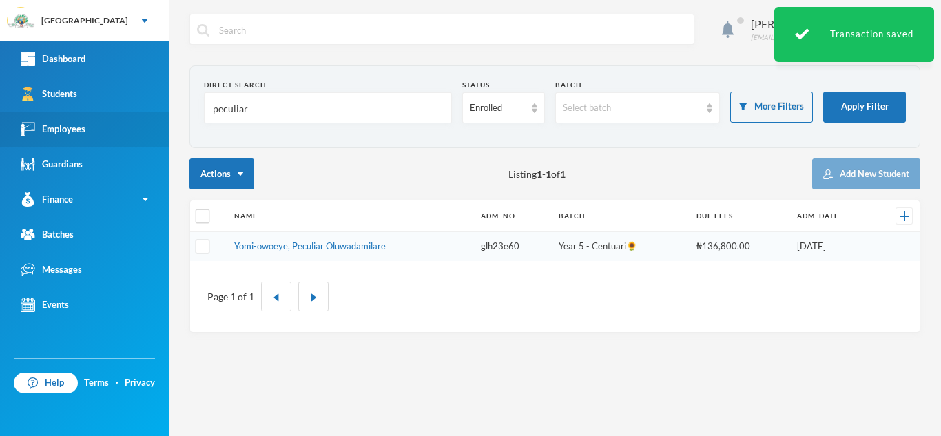
drag, startPoint x: 234, startPoint y: 111, endPoint x: 98, endPoint y: 122, distance: 136.8
click at [98, 122] on div "Greenland Hall Your Bluebic Account Greenland Hall Add a New School Dashboard S…" at bounding box center [470, 218] width 941 height 436
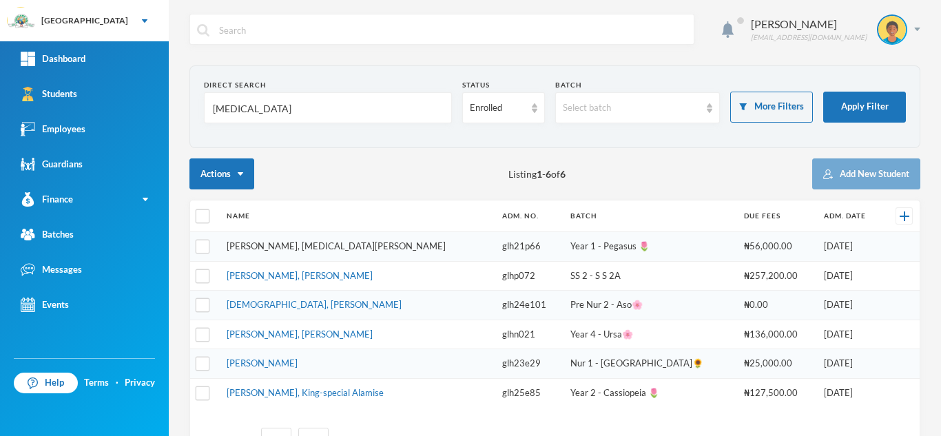
type input "alli"
click at [256, 245] on link "Bryan, Alli Khalid" at bounding box center [336, 245] width 219 height 11
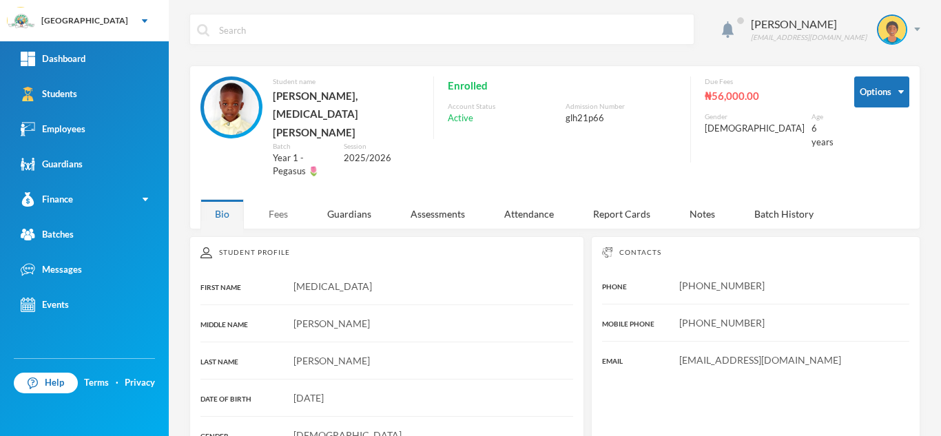
click at [275, 199] on div "Fees" at bounding box center [278, 214] width 48 height 30
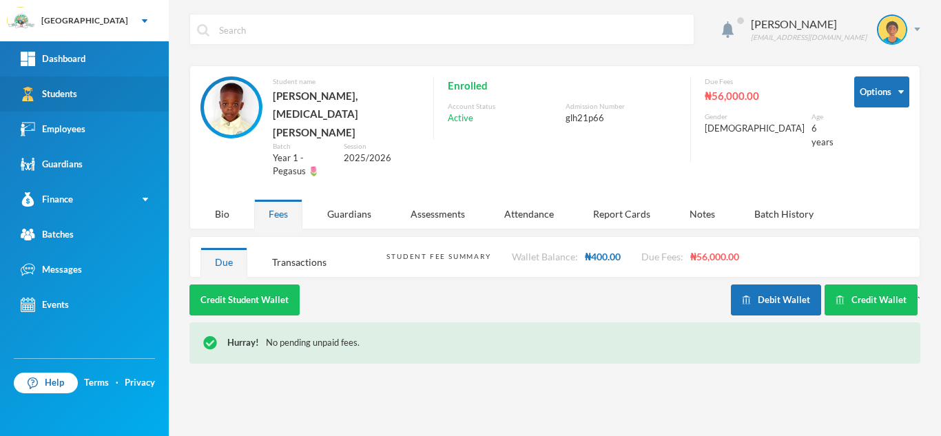
click at [79, 85] on link "Students" at bounding box center [84, 93] width 169 height 35
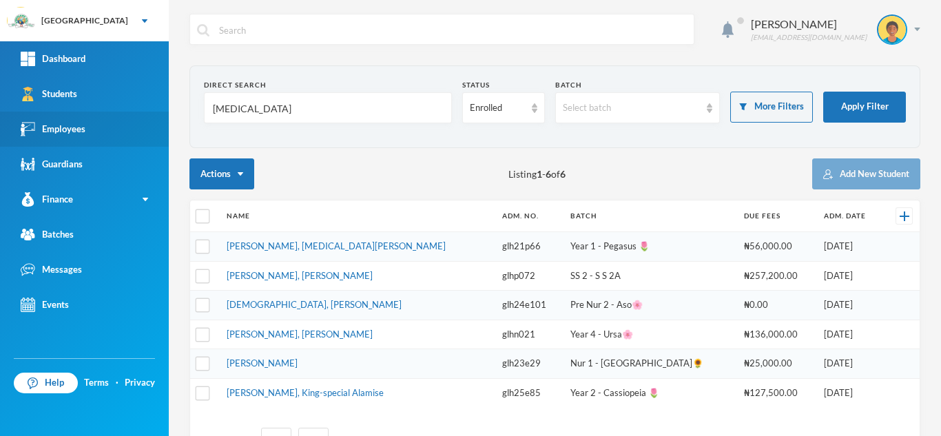
drag, startPoint x: 272, startPoint y: 112, endPoint x: 138, endPoint y: 112, distance: 133.6
click at [138, 112] on div "Greenland Hall Your Bluebic Account Greenland Hall Add a New School Dashboard S…" at bounding box center [470, 218] width 941 height 436
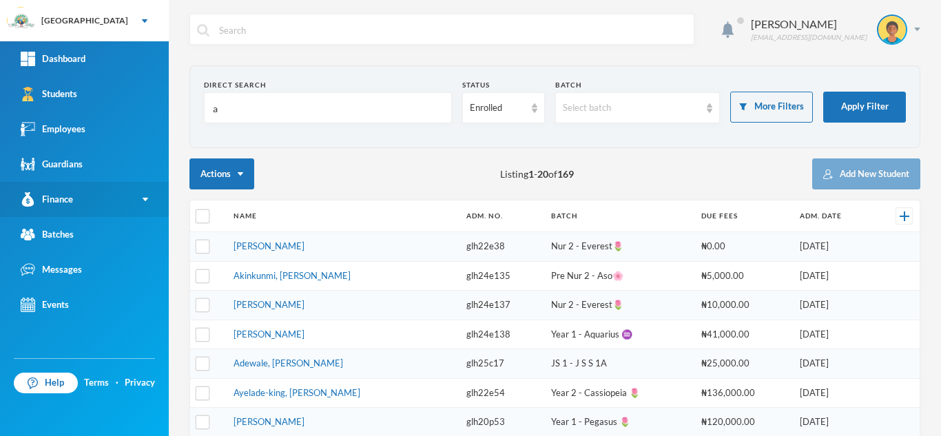
type input "a"
click at [54, 200] on div "Finance" at bounding box center [47, 199] width 52 height 14
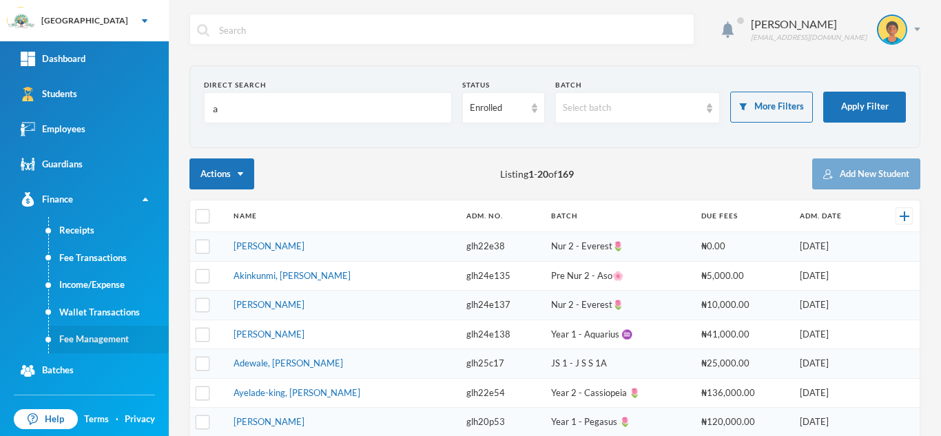
click at [76, 334] on link "Fee Management" at bounding box center [109, 340] width 120 height 28
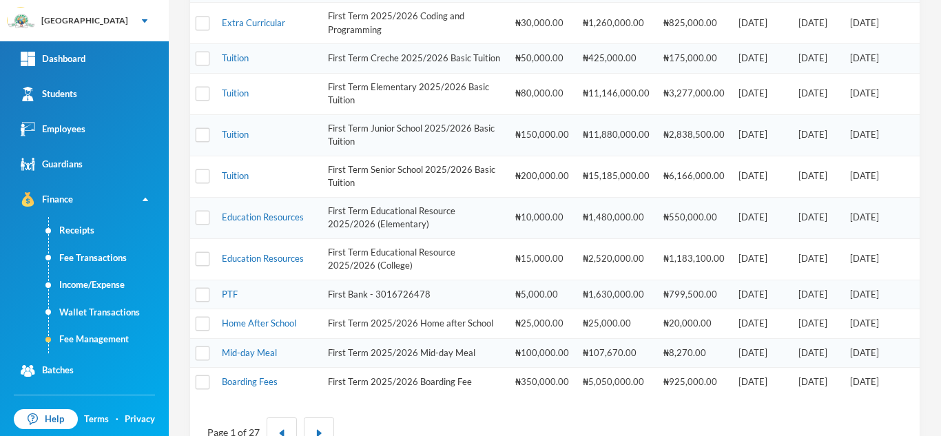
scroll to position [530, 0]
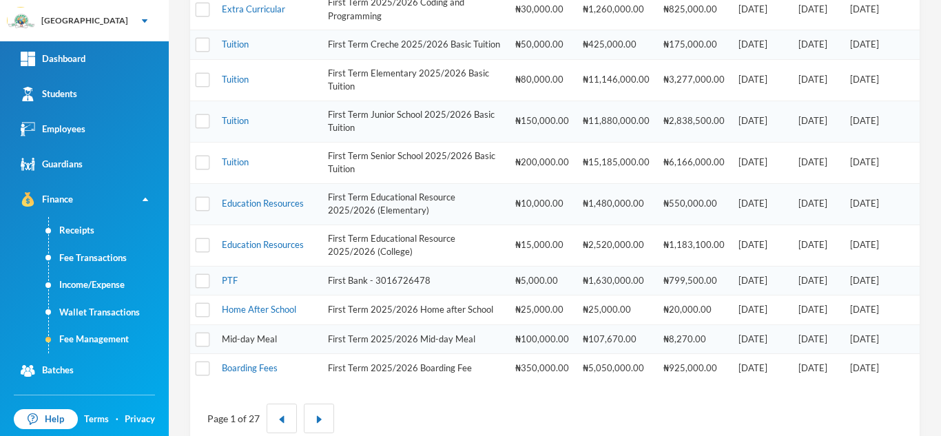
click at [237, 344] on link "Mid-day Meal" at bounding box center [249, 338] width 55 height 11
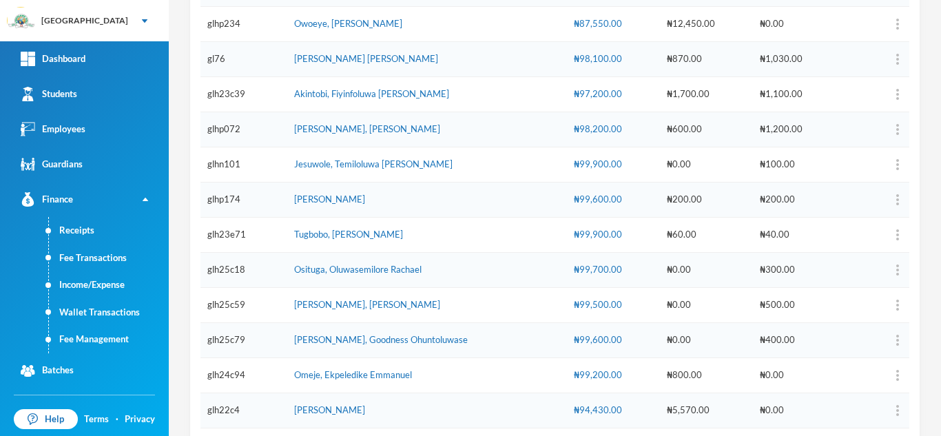
scroll to position [496, 0]
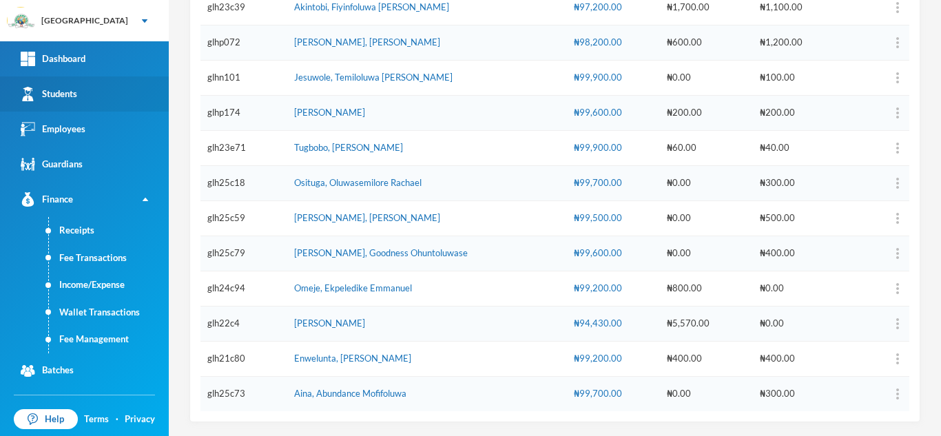
click at [75, 96] on div "Students" at bounding box center [49, 94] width 56 height 14
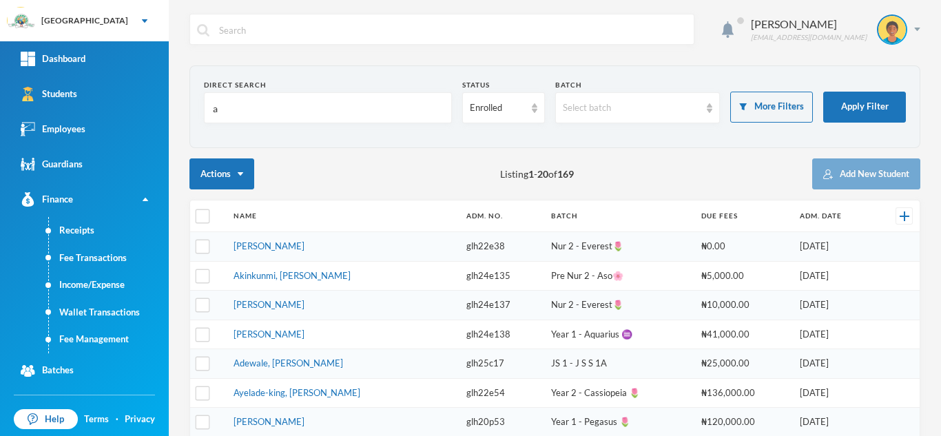
click at [306, 112] on input "a" at bounding box center [327, 108] width 233 height 31
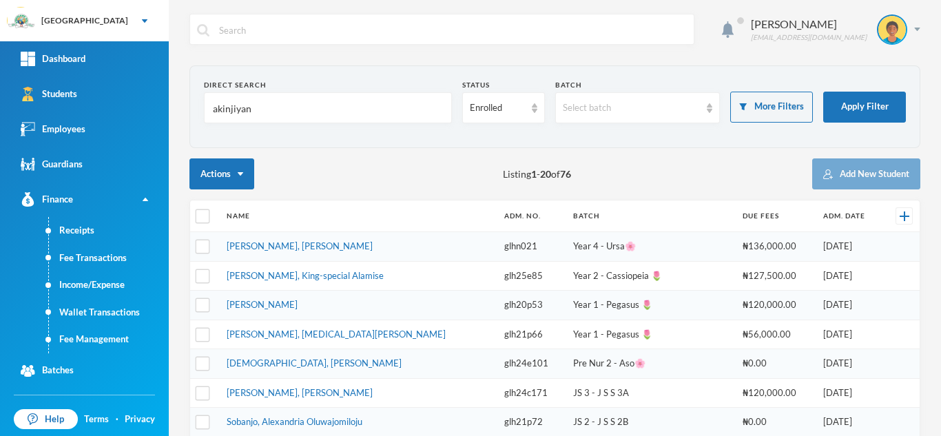
type input "akinjiyan"
click at [311, 244] on link "Adekoya, Ewaoluwa Aliyah" at bounding box center [300, 245] width 146 height 11
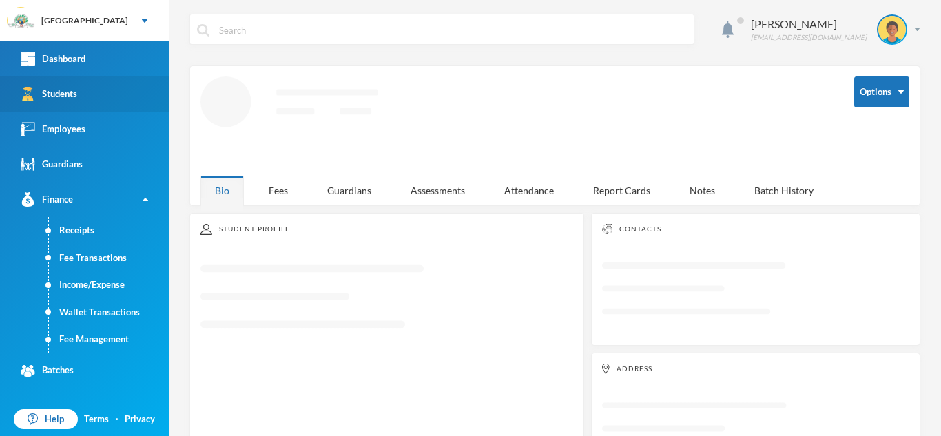
click at [127, 87] on link "Students" at bounding box center [84, 93] width 169 height 35
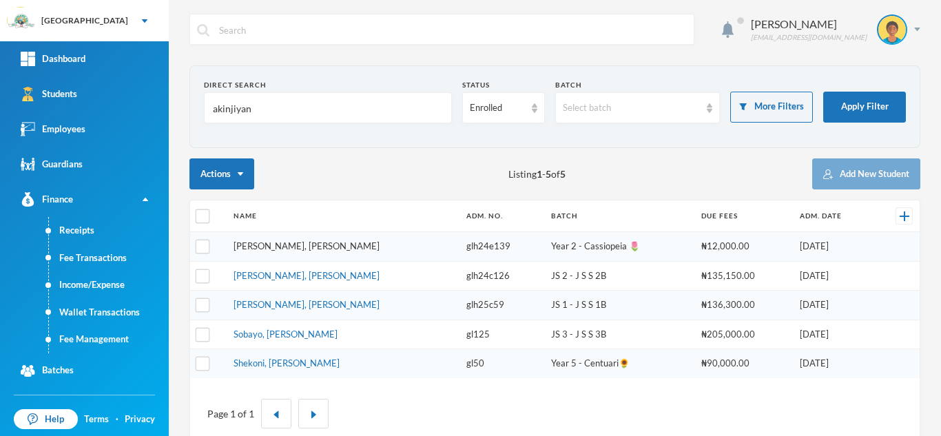
click at [309, 247] on link "Akinjiyan, Adewura Juliana" at bounding box center [306, 245] width 146 height 11
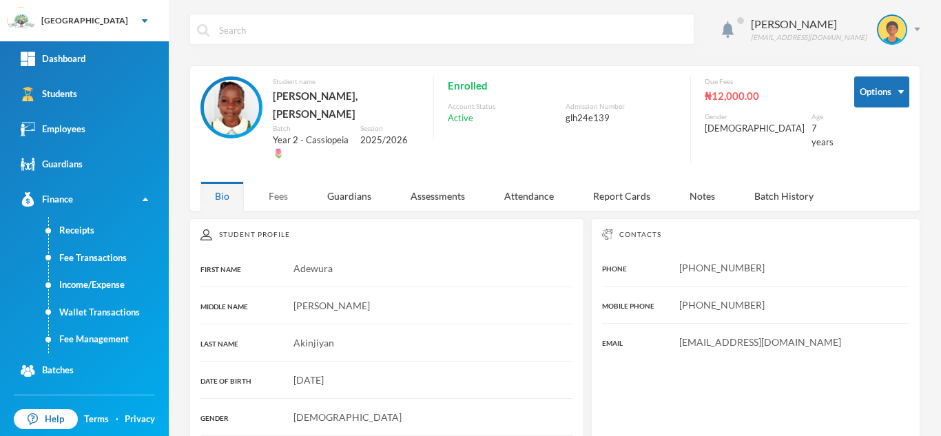
click at [273, 181] on div "Fees" at bounding box center [278, 196] width 48 height 30
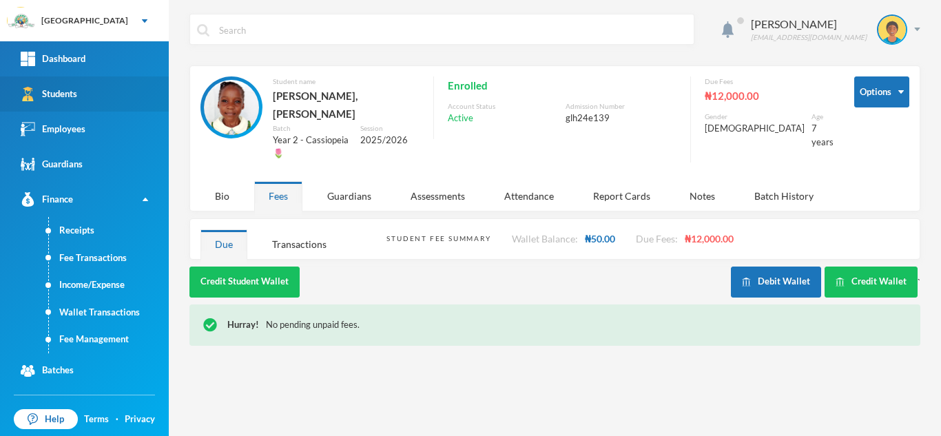
click at [138, 94] on link "Students" at bounding box center [84, 93] width 169 height 35
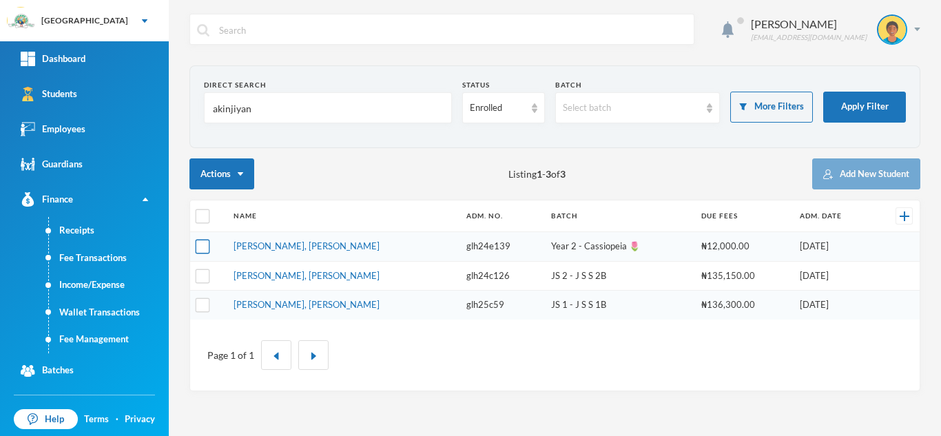
click at [202, 249] on input "checkbox" at bounding box center [203, 247] width 14 height 14
checkbox input "true"
click at [112, 332] on link "Fee Management" at bounding box center [109, 340] width 120 height 28
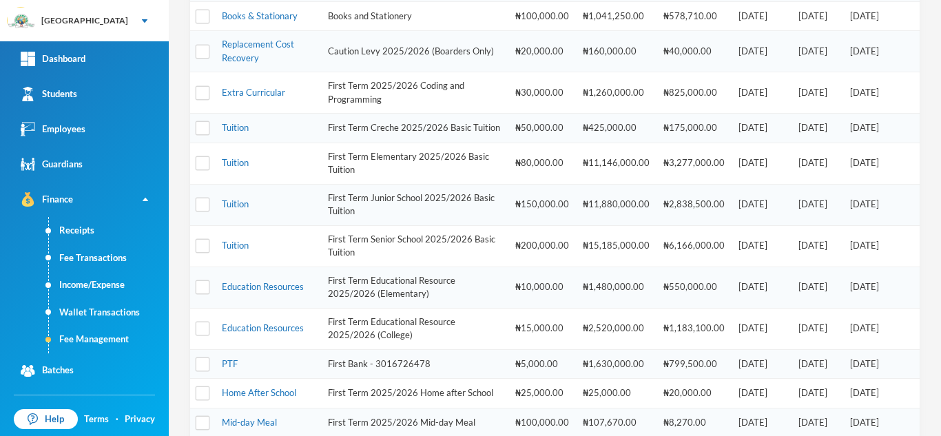
scroll to position [574, 0]
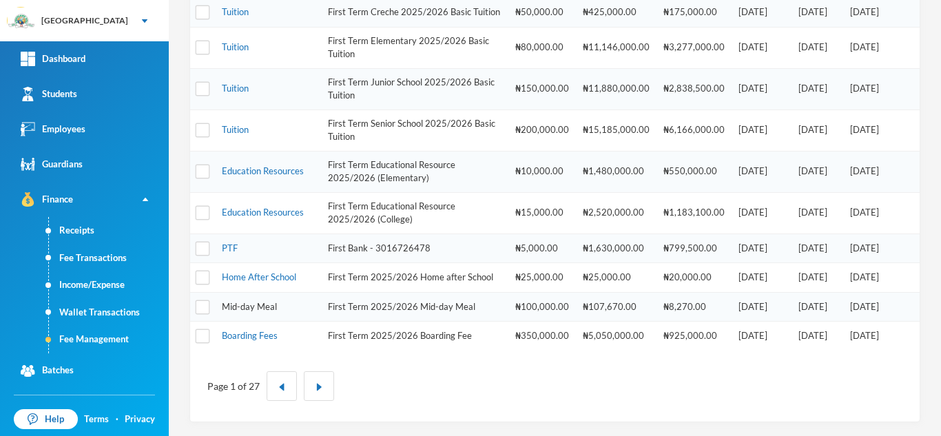
click at [250, 305] on link "Mid-day Meal" at bounding box center [249, 306] width 55 height 11
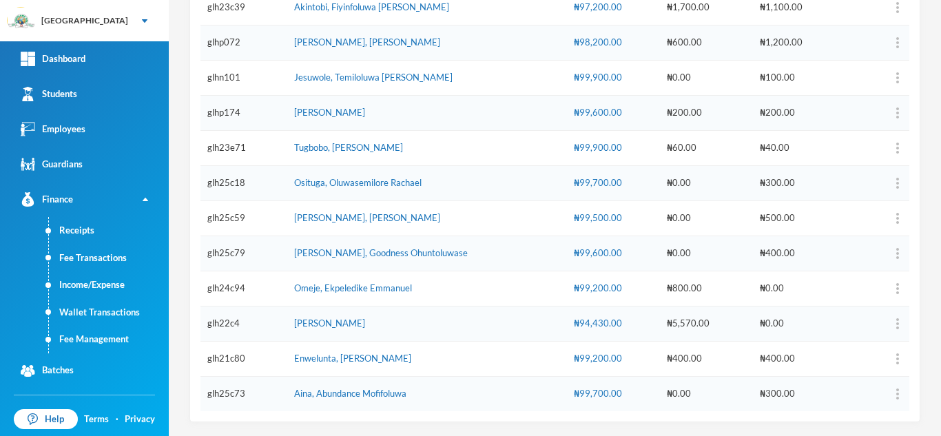
scroll to position [115, 0]
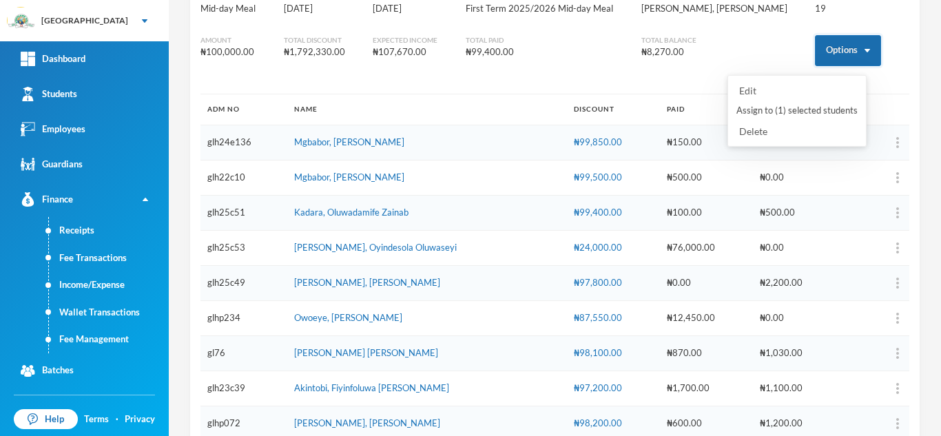
click at [815, 61] on button "Options" at bounding box center [848, 50] width 66 height 31
click at [800, 108] on button "Assign to ( 1 ) selected students" at bounding box center [797, 110] width 124 height 25
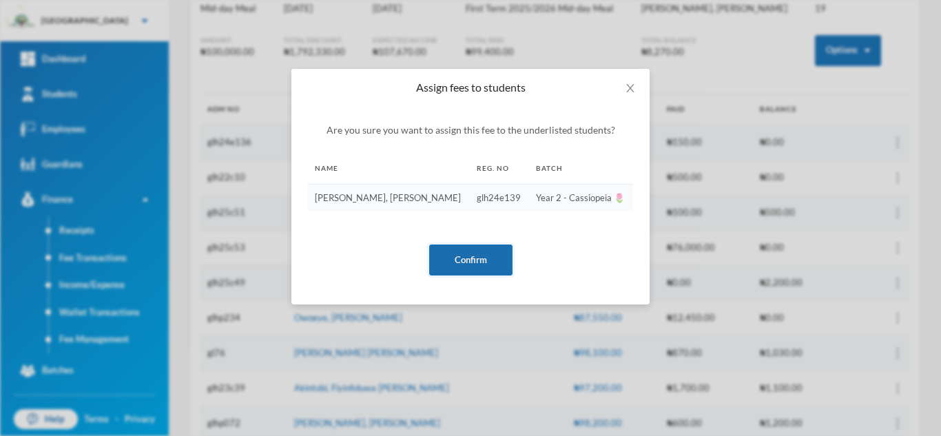
click at [476, 255] on button "Confirm" at bounding box center [470, 260] width 83 height 31
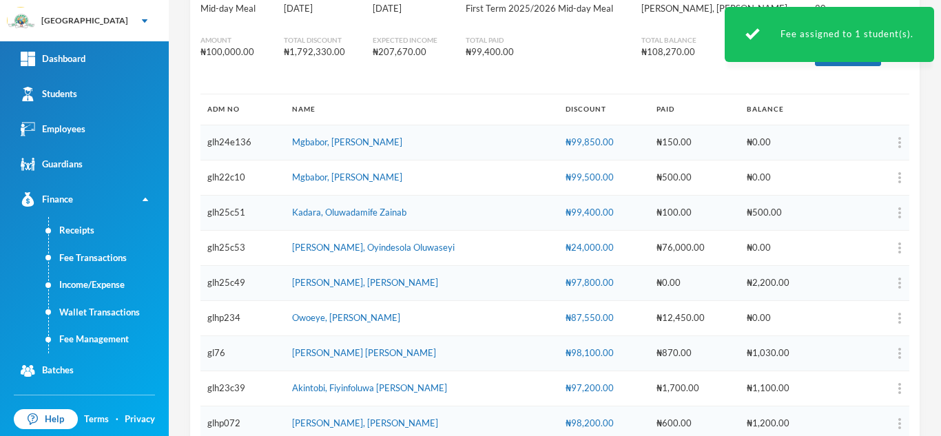
scroll to position [531, 0]
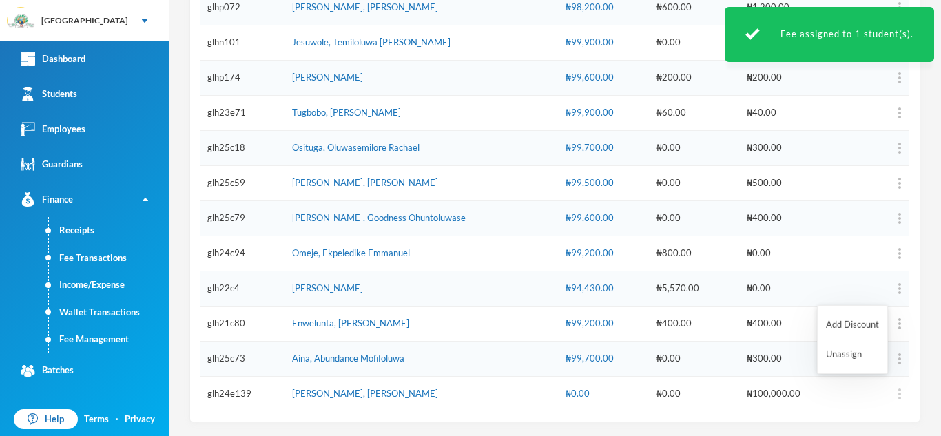
click at [898, 393] on img "button" at bounding box center [899, 393] width 3 height 11
click at [859, 362] on button "Add Discount" at bounding box center [852, 363] width 56 height 25
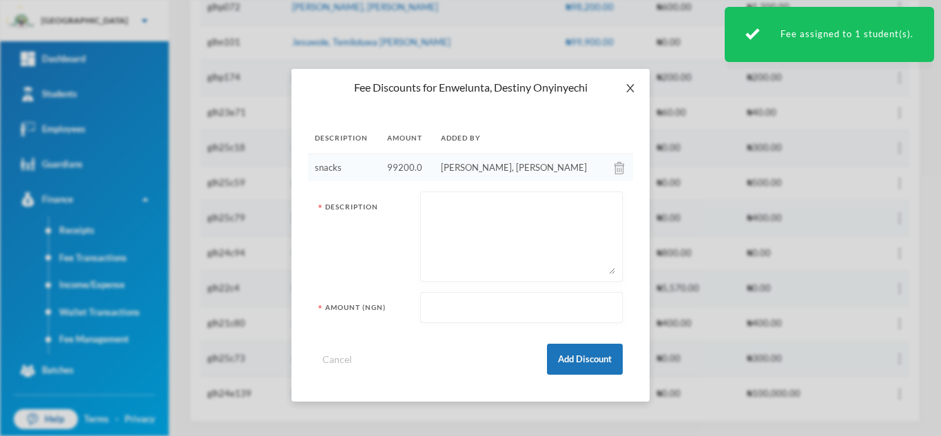
click at [628, 87] on icon "icon: close" at bounding box center [630, 88] width 11 height 11
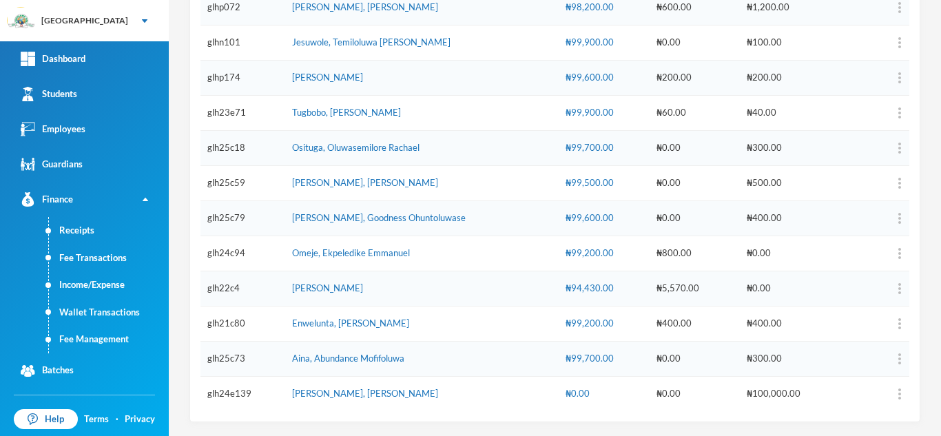
click at [888, 387] on td at bounding box center [874, 394] width 70 height 35
click at [898, 399] on img "button" at bounding box center [899, 393] width 3 height 11
click at [839, 325] on button "Add Discount" at bounding box center [852, 325] width 56 height 25
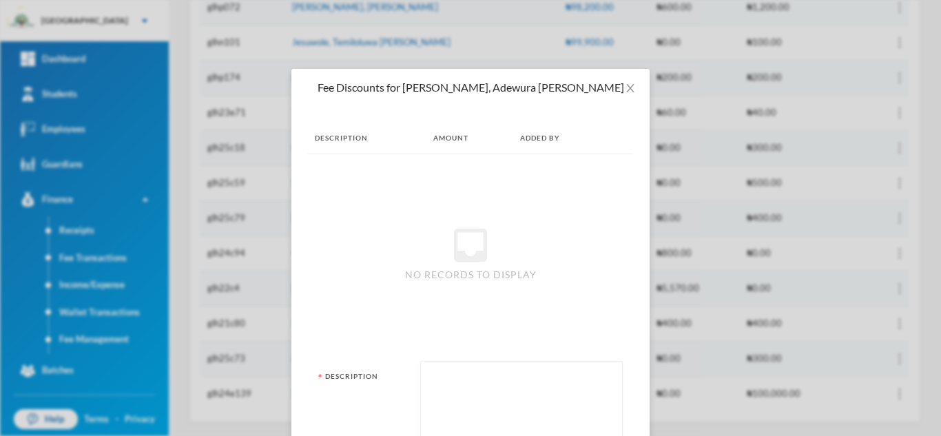
click at [490, 417] on textarea at bounding box center [521, 405] width 187 height 75
type textarea "snacks"
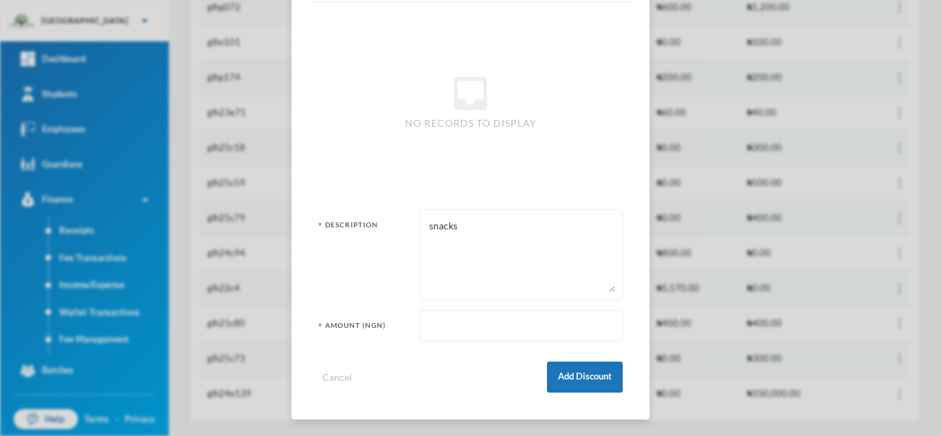
click at [431, 324] on input "text" at bounding box center [521, 326] width 187 height 31
type input "99500"
click at [575, 374] on button "Add Discount" at bounding box center [585, 377] width 76 height 31
